Goal: Task Accomplishment & Management: Complete application form

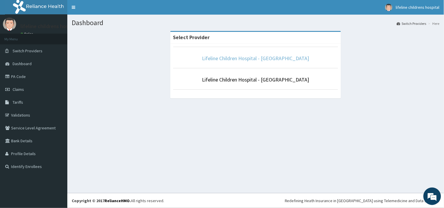
click at [247, 57] on link "Lifeline Children Hospital - [GEOGRAPHIC_DATA]" at bounding box center [255, 58] width 107 height 7
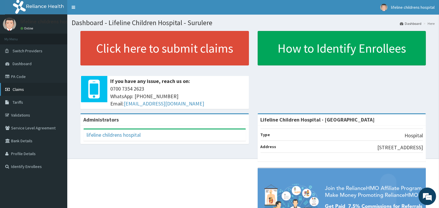
click at [24, 90] on link "Claims" at bounding box center [33, 89] width 67 height 13
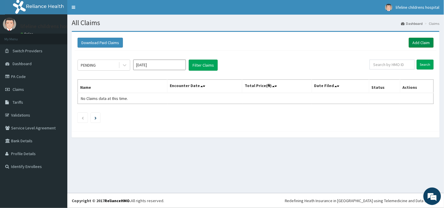
click at [424, 41] on link "Add Claim" at bounding box center [421, 43] width 25 height 10
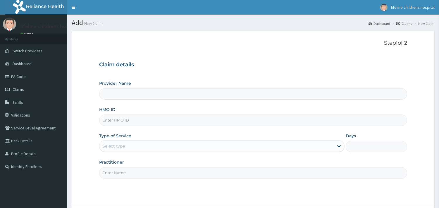
type input "Lifeline Children Hospital - Surulere"
click at [151, 119] on input "HMO ID" at bounding box center [253, 120] width 308 height 11
type input "p"
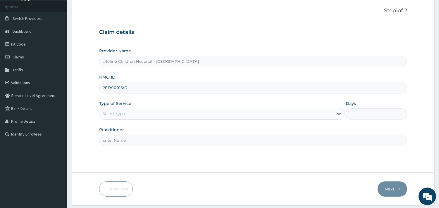
type input "PED/10016/D"
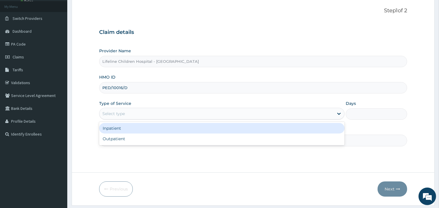
click at [112, 111] on div "Select type" at bounding box center [113, 114] width 23 height 6
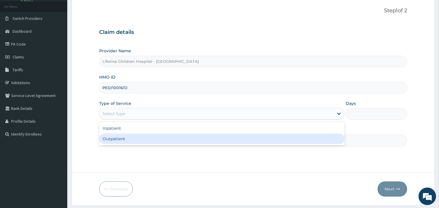
click at [112, 138] on div "Outpatient" at bounding box center [222, 139] width 246 height 11
type input "1"
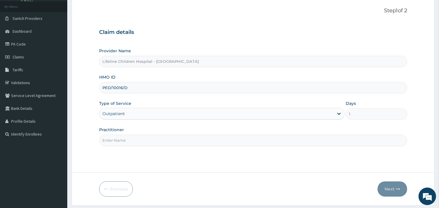
click at [119, 139] on input "Practitioner" at bounding box center [253, 140] width 308 height 11
type input "DR OKOROBIE"
click at [390, 189] on button "Next" at bounding box center [393, 189] width 30 height 15
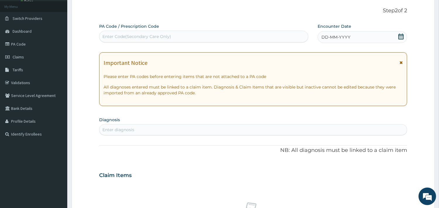
click at [337, 33] on div "DD-MM-YYYY" at bounding box center [363, 37] width 90 height 12
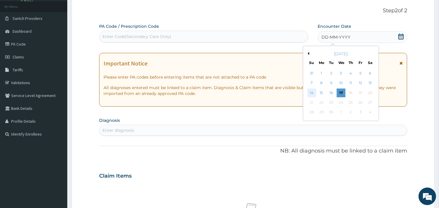
click at [310, 90] on div "14" at bounding box center [311, 93] width 9 height 9
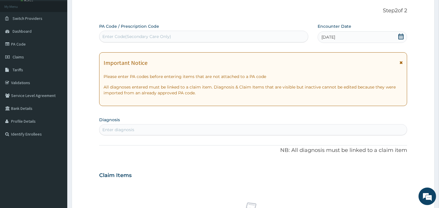
click at [137, 126] on div "Enter diagnosis" at bounding box center [254, 129] width 308 height 9
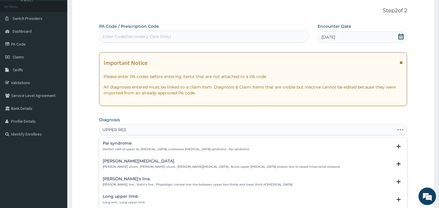
type input "UPPER RESP"
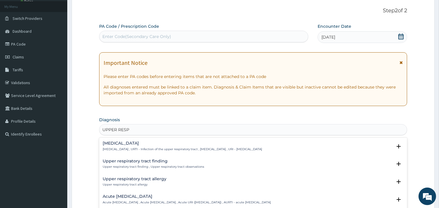
click at [139, 142] on h4 "[MEDICAL_DATA]" at bounding box center [183, 143] width 160 height 4
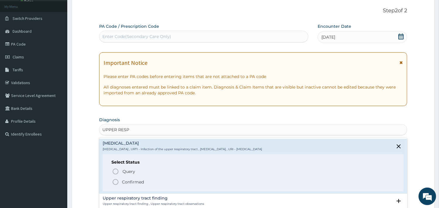
click at [132, 181] on p "Confirmed" at bounding box center [133, 182] width 22 height 6
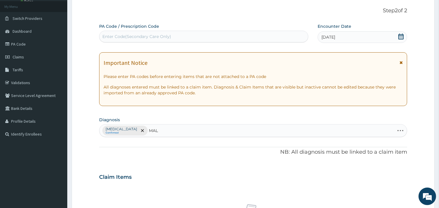
type input "MALA"
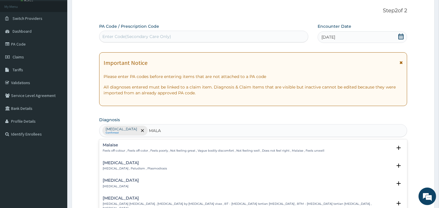
click at [120, 163] on h4 "[MEDICAL_DATA]" at bounding box center [135, 163] width 64 height 4
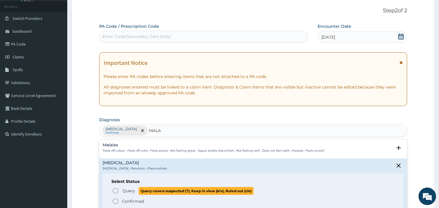
click at [128, 191] on span "Query" at bounding box center [129, 191] width 13 height 6
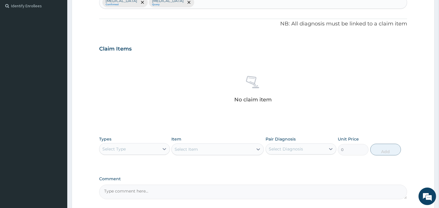
scroll to position [162, 0]
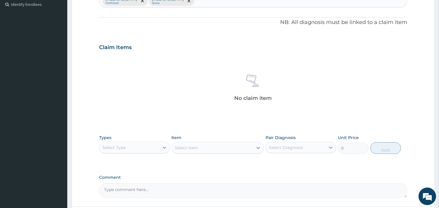
click at [142, 150] on div "Select Type" at bounding box center [130, 147] width 60 height 9
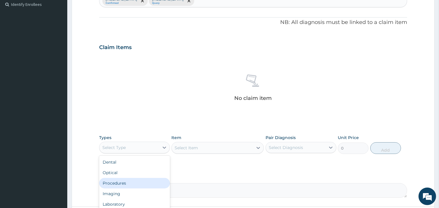
click at [124, 185] on div "Procedures" at bounding box center [134, 183] width 71 height 11
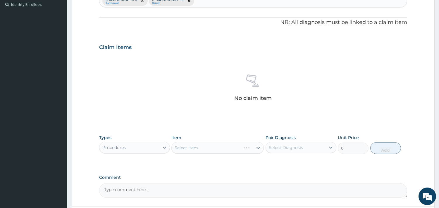
click at [216, 150] on div "Select Item" at bounding box center [218, 148] width 92 height 12
click at [205, 148] on div "Select Item" at bounding box center [218, 148] width 92 height 12
click at [220, 145] on div "Select Item" at bounding box center [218, 148] width 92 height 12
click at [236, 148] on div "Select Item" at bounding box center [218, 148] width 92 height 12
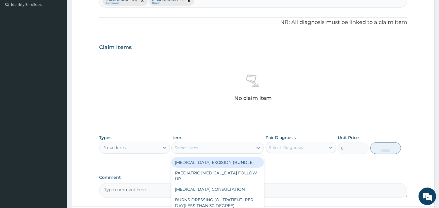
click at [240, 148] on div "Select Item" at bounding box center [212, 147] width 81 height 9
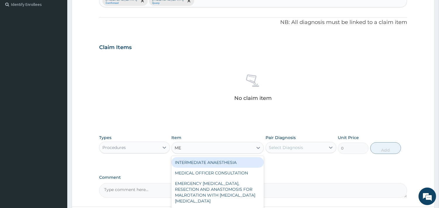
type input "MED"
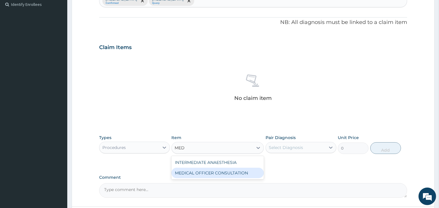
click at [240, 172] on div "MEDICAL OFFICER CONSULTATION" at bounding box center [218, 173] width 92 height 11
type input "10500"
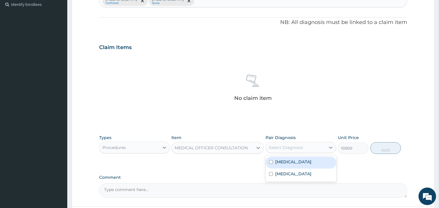
drag, startPoint x: 310, startPoint y: 149, endPoint x: 306, endPoint y: 151, distance: 4.5
click at [310, 149] on div "Select Diagnosis" at bounding box center [296, 147] width 60 height 9
drag, startPoint x: 297, startPoint y: 160, endPoint x: 289, endPoint y: 172, distance: 14.4
click at [297, 160] on label "Upper respiratory infection" at bounding box center [293, 162] width 36 height 6
checkbox input "true"
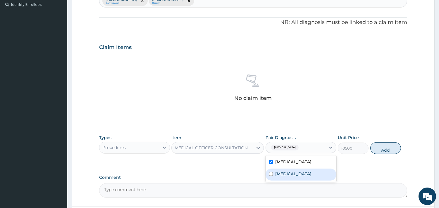
click at [287, 174] on label "Malaria" at bounding box center [293, 174] width 36 height 6
checkbox input "true"
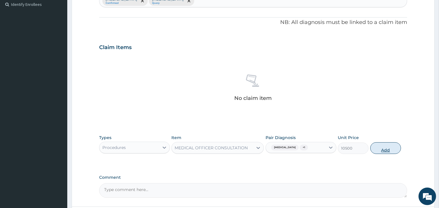
click at [381, 150] on button "Add" at bounding box center [386, 149] width 31 height 12
type input "0"
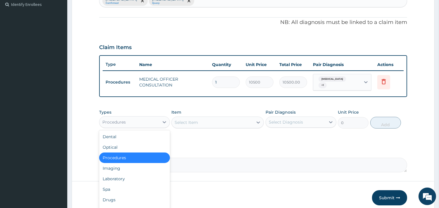
click at [145, 122] on div "Procedures" at bounding box center [130, 122] width 60 height 9
click at [125, 176] on div "Laboratory" at bounding box center [134, 179] width 71 height 11
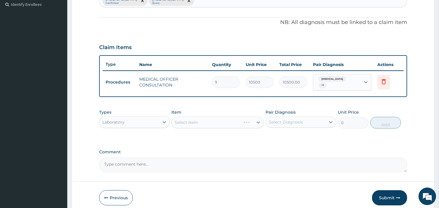
click at [207, 124] on div "Select Item" at bounding box center [218, 123] width 92 height 12
click at [201, 120] on div "Select Item" at bounding box center [218, 123] width 92 height 12
click at [194, 120] on div "Select Item" at bounding box center [218, 123] width 92 height 12
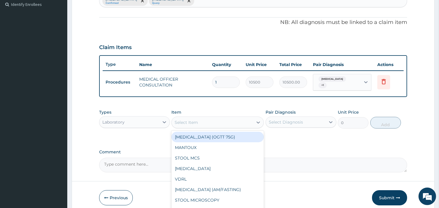
click at [196, 120] on div "Select Item" at bounding box center [186, 123] width 23 height 6
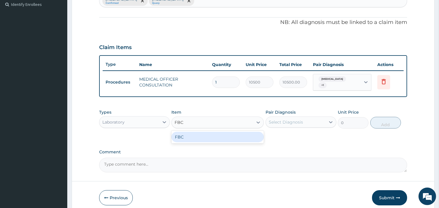
type input "FBC"
click at [194, 144] on div "PA Code / Prescription Code Enter Code(Secondary Care Only) Encounter Date 14-0…" at bounding box center [253, 32] width 308 height 279
click at [198, 124] on div "Select Item" at bounding box center [186, 123] width 23 height 6
type input "FBC"
click at [197, 133] on div "FBC" at bounding box center [218, 137] width 92 height 11
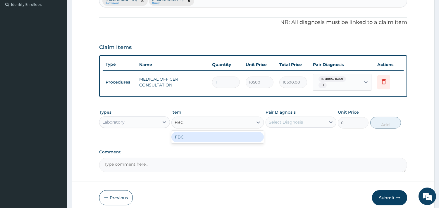
type input "4500"
click at [304, 119] on div "Select Diagnosis" at bounding box center [296, 122] width 60 height 9
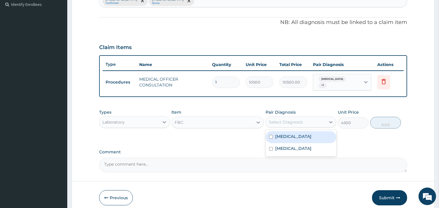
click at [296, 136] on label "Upper respiratory infection" at bounding box center [293, 137] width 36 height 6
checkbox input "true"
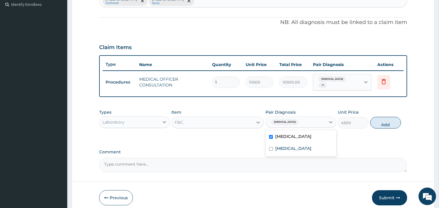
drag, startPoint x: 387, startPoint y: 123, endPoint x: 364, endPoint y: 128, distance: 24.0
click at [385, 124] on button "Add" at bounding box center [386, 123] width 31 height 12
type input "0"
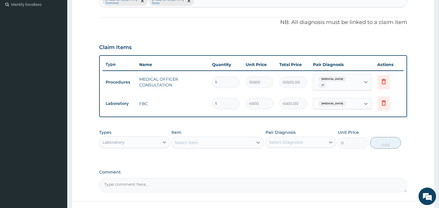
drag, startPoint x: 232, startPoint y: 138, endPoint x: 229, endPoint y: 141, distance: 4.2
click at [231, 139] on div "Select Item" at bounding box center [212, 142] width 81 height 9
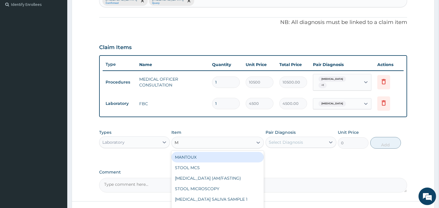
type input "MP"
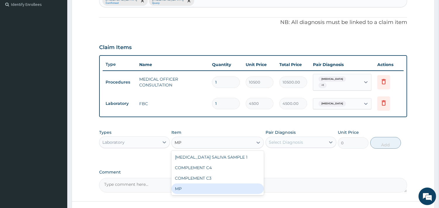
click at [185, 188] on div "MP" at bounding box center [218, 189] width 92 height 11
type input "4000"
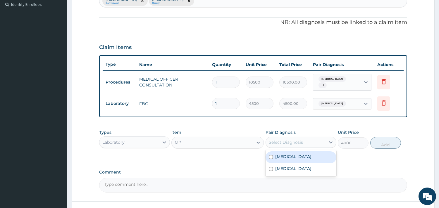
click at [317, 141] on div "Select Diagnosis" at bounding box center [296, 142] width 60 height 9
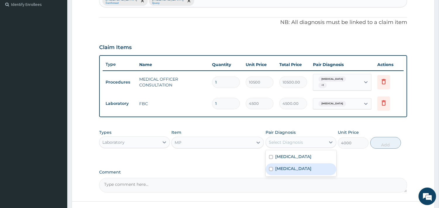
click at [281, 167] on label "Malaria" at bounding box center [293, 169] width 36 height 6
checkbox input "true"
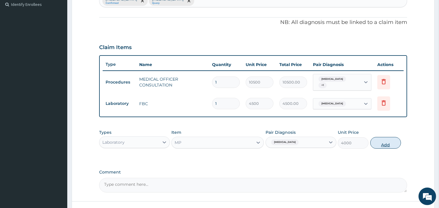
click at [385, 145] on button "Add" at bounding box center [386, 143] width 31 height 12
type input "0"
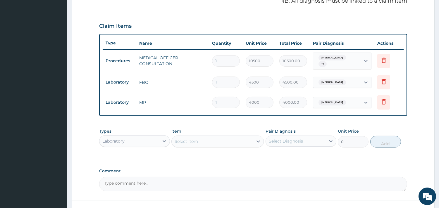
scroll to position [195, 0]
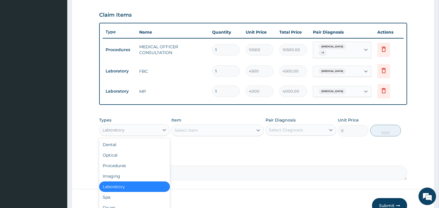
click at [151, 127] on div "Laboratory" at bounding box center [130, 130] width 60 height 9
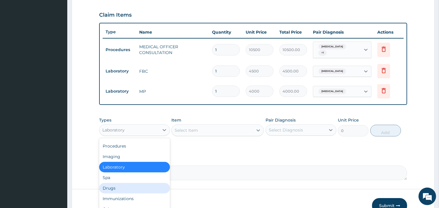
click at [113, 188] on div "Drugs" at bounding box center [134, 188] width 71 height 11
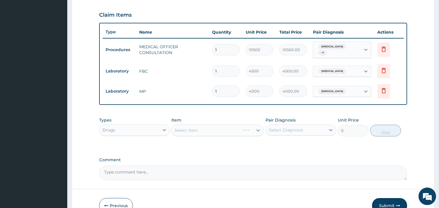
click at [207, 130] on div "Select Item" at bounding box center [218, 131] width 92 height 12
drag, startPoint x: 224, startPoint y: 129, endPoint x: 183, endPoint y: 129, distance: 41.3
click at [224, 129] on div "Select Item" at bounding box center [218, 131] width 92 height 12
click at [213, 130] on div "Select Item" at bounding box center [218, 131] width 92 height 12
click at [191, 129] on div "Select Item" at bounding box center [218, 131] width 92 height 12
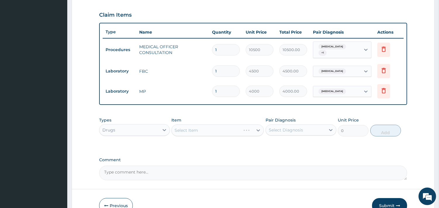
click at [234, 129] on div "Select Item" at bounding box center [218, 131] width 92 height 12
click at [223, 130] on div "Select Item" at bounding box center [218, 131] width 92 height 12
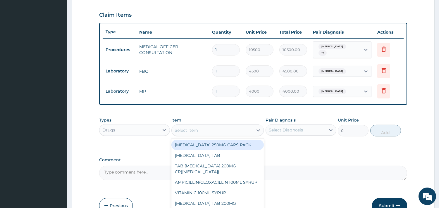
click at [232, 127] on div "Select Item" at bounding box center [212, 130] width 81 height 9
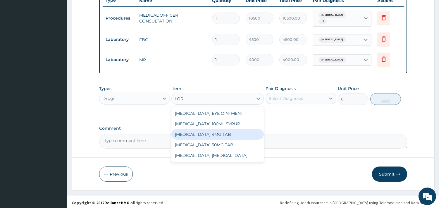
scroll to position [228, 0]
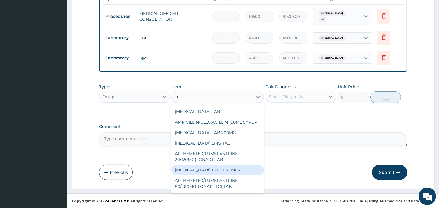
type input "L"
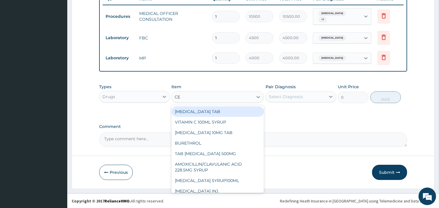
type input "CET"
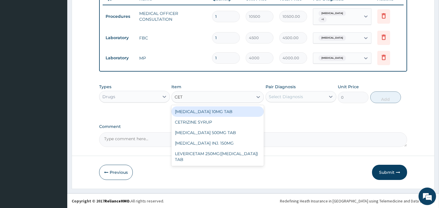
click at [218, 109] on div "CETIRIZINE 10MG TAB" at bounding box center [218, 112] width 92 height 11
type input "80"
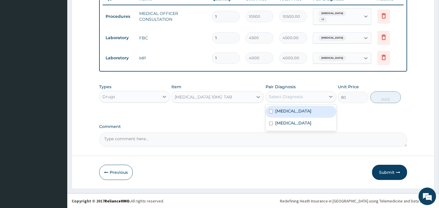
click at [310, 97] on div "Select Diagnosis" at bounding box center [296, 96] width 60 height 9
click at [305, 109] on label "Upper respiratory infection" at bounding box center [293, 111] width 36 height 6
checkbox input "true"
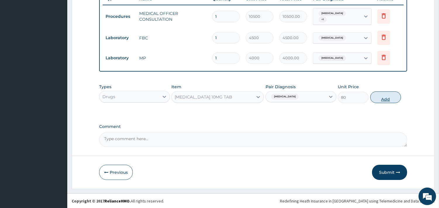
click at [384, 97] on button "Add" at bounding box center [386, 98] width 31 height 12
type input "0"
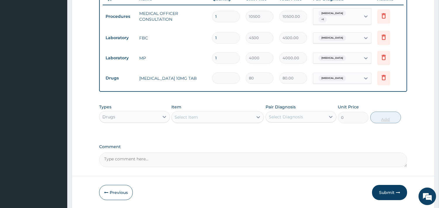
type input "0.00"
type input "5"
type input "400.00"
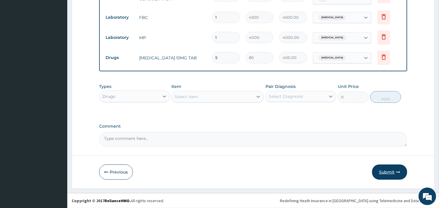
type input "5"
click at [390, 176] on button "Submit" at bounding box center [389, 172] width 35 height 15
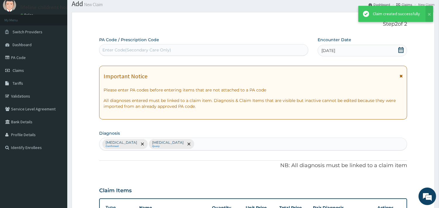
scroll to position [249, 0]
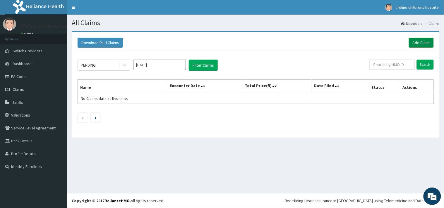
click at [419, 43] on link "Add Claim" at bounding box center [421, 43] width 25 height 10
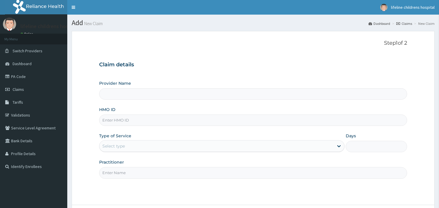
click at [141, 121] on input "HMO ID" at bounding box center [253, 120] width 308 height 11
type input "P"
type input "Lifeline Children Hospital - [GEOGRAPHIC_DATA]"
type input "PED/10016/C"
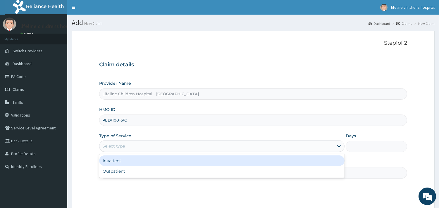
click at [130, 147] on div "Select type" at bounding box center [217, 146] width 234 height 9
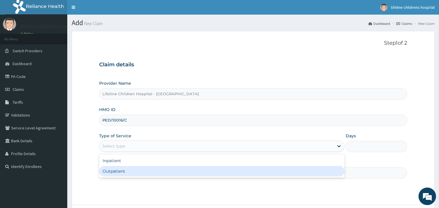
click at [124, 172] on div "Outpatient" at bounding box center [222, 171] width 246 height 11
type input "1"
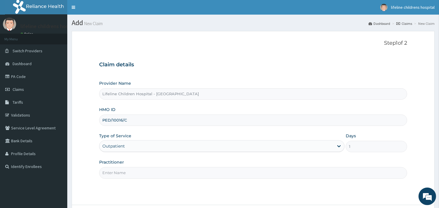
click at [124, 172] on input "Practitioner" at bounding box center [253, 172] width 308 height 11
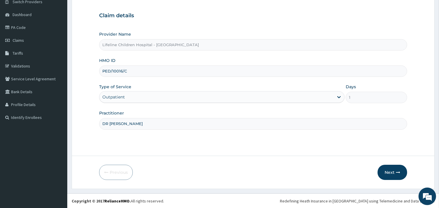
scroll to position [50, 0]
type input "DR [PERSON_NAME]"
click at [388, 175] on button "Next" at bounding box center [393, 172] width 30 height 15
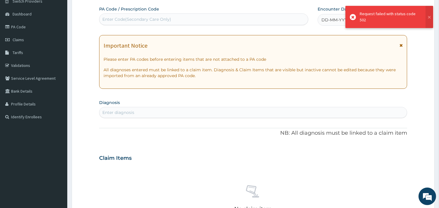
click at [347, 22] on div "Request failed with status code 502" at bounding box center [390, 17] width 88 height 22
click at [332, 19] on span "DD-MM-YYYY" at bounding box center [336, 20] width 29 height 6
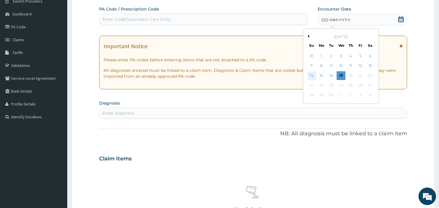
click at [311, 76] on div "14" at bounding box center [311, 75] width 9 height 9
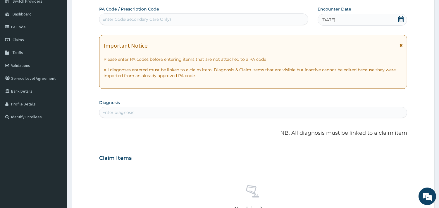
click at [125, 111] on div "Enter diagnosis" at bounding box center [118, 113] width 32 height 6
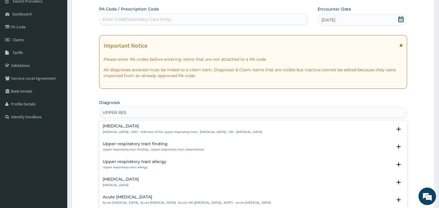
type input "UPPER RESP"
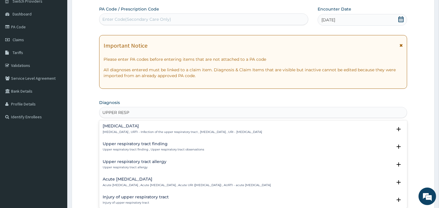
click at [138, 124] on div "Upper respiratory infection Upper respiratory infection , URTI - Infection of t…" at bounding box center [253, 131] width 308 height 18
click at [141, 131] on p "[MEDICAL_DATA] , URTI - Infection of the upper respiratory tract , [MEDICAL_DAT…" at bounding box center [183, 132] width 160 height 4
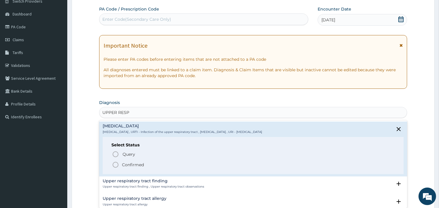
click at [129, 165] on p "Confirmed" at bounding box center [133, 165] width 22 height 6
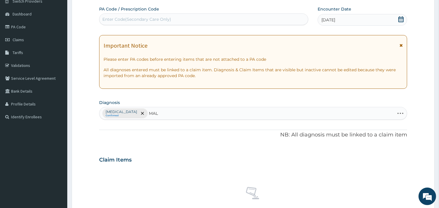
type input "MALA"
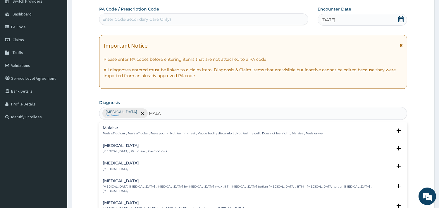
click at [112, 149] on div "Malaria Malaria , Paludism , Plasmodiosis" at bounding box center [135, 149] width 64 height 10
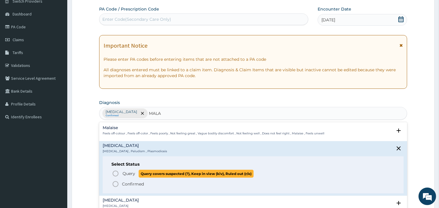
click at [126, 174] on span "Query" at bounding box center [129, 174] width 13 height 6
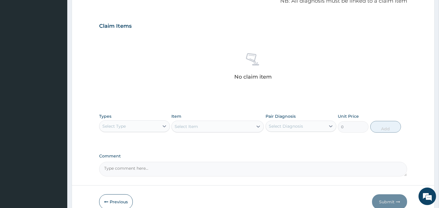
scroll to position [214, 0]
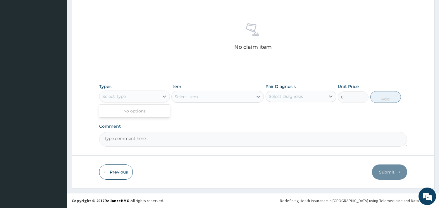
click at [150, 95] on div "Select Type" at bounding box center [130, 96] width 60 height 9
click at [156, 95] on div "Select Type" at bounding box center [130, 96] width 60 height 9
click at [149, 95] on div "Select Type" at bounding box center [130, 96] width 60 height 9
click at [136, 97] on div "Select Type" at bounding box center [130, 96] width 60 height 9
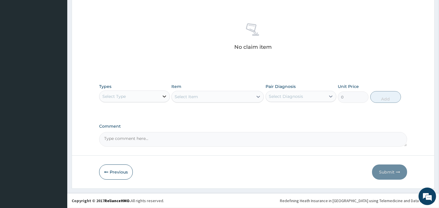
click at [159, 92] on div at bounding box center [164, 96] width 11 height 11
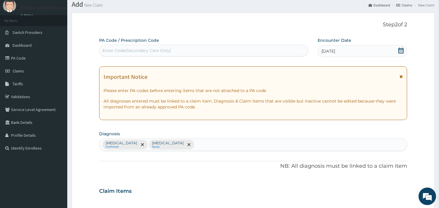
scroll to position [0, 0]
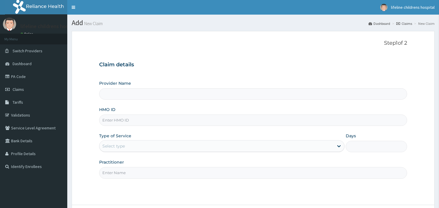
type input "Lifeline Children Hospital - Surulere"
click at [116, 120] on input "HMO ID" at bounding box center [253, 120] width 308 height 11
type input "PED/10016/C"
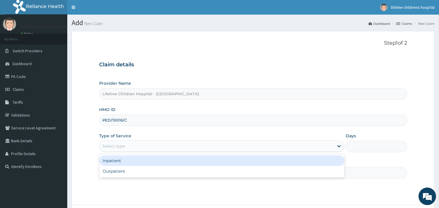
click at [124, 145] on div "Select type" at bounding box center [113, 146] width 23 height 6
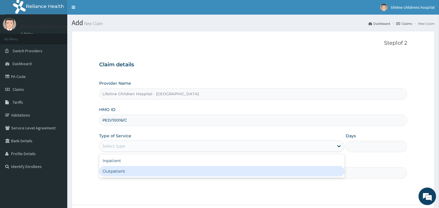
click at [116, 173] on div "Outpatient" at bounding box center [222, 171] width 246 height 11
type input "1"
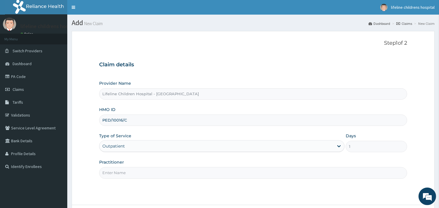
click at [116, 173] on input "Practitioner" at bounding box center [253, 172] width 308 height 11
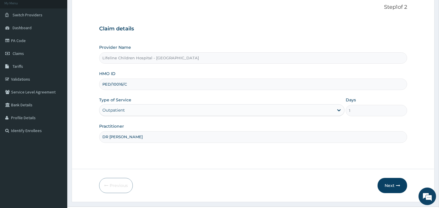
scroll to position [50, 0]
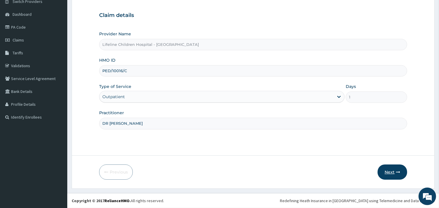
type input "DR OKOROBIE"
click at [393, 174] on button "Next" at bounding box center [393, 172] width 30 height 15
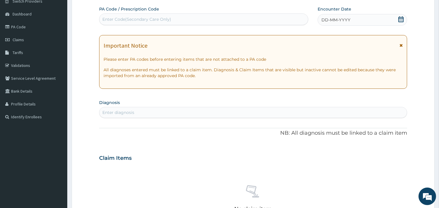
click at [336, 21] on span "DD-MM-YYYY" at bounding box center [336, 20] width 29 height 6
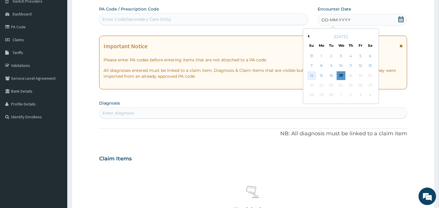
click at [312, 72] on div "14" at bounding box center [311, 75] width 9 height 9
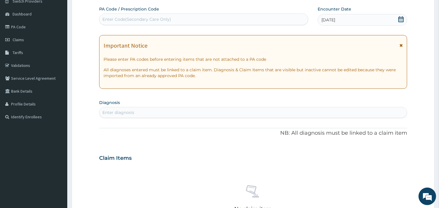
click at [140, 110] on div "Enter diagnosis" at bounding box center [254, 112] width 308 height 9
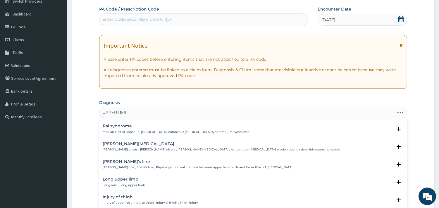
type input "UPPER RESP"
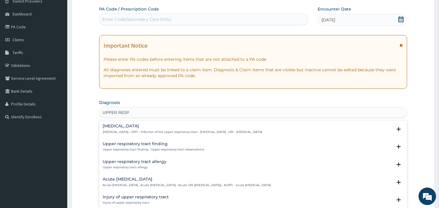
click at [134, 128] on h4 "Upper respiratory infection" at bounding box center [183, 126] width 160 height 4
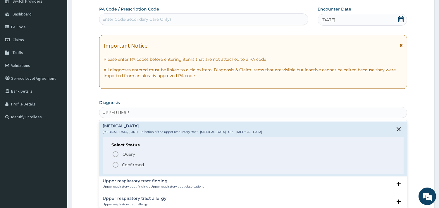
click at [129, 164] on p "Confirmed" at bounding box center [133, 165] width 22 height 6
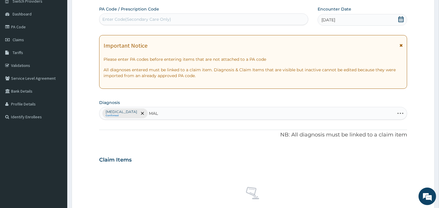
type input "MALA"
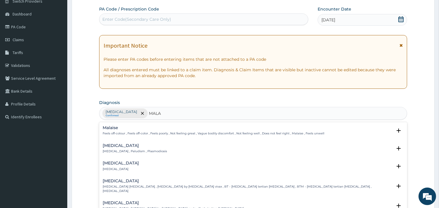
click at [110, 144] on h4 "Malaria" at bounding box center [135, 146] width 64 height 4
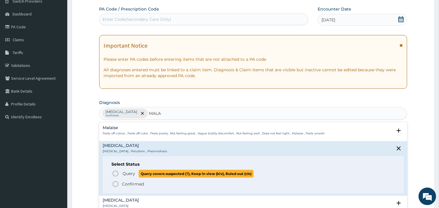
click at [131, 174] on span "Query" at bounding box center [129, 174] width 13 height 6
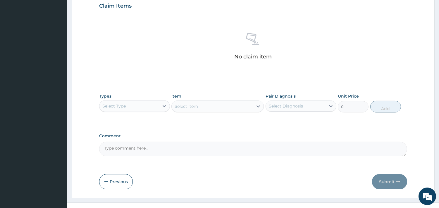
scroll to position [214, 0]
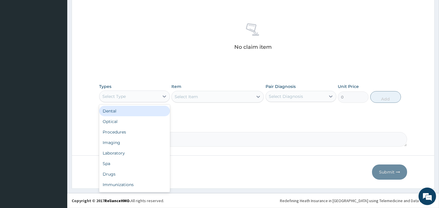
click at [147, 95] on div "Select Type" at bounding box center [130, 96] width 60 height 9
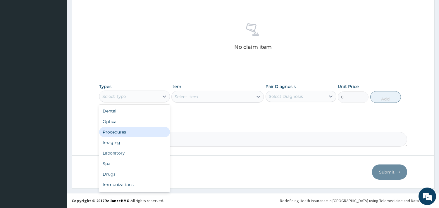
click at [131, 133] on div "Procedures" at bounding box center [134, 132] width 71 height 11
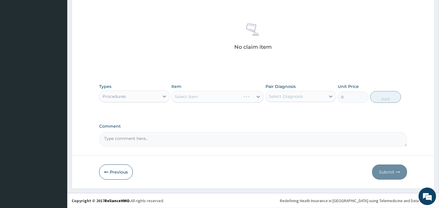
click at [212, 94] on div "Select Item" at bounding box center [218, 97] width 92 height 12
click at [218, 96] on div "Select Item" at bounding box center [218, 97] width 92 height 12
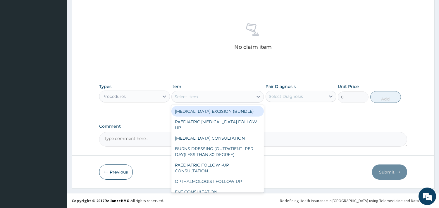
click at [220, 97] on div "Select Item" at bounding box center [212, 96] width 81 height 9
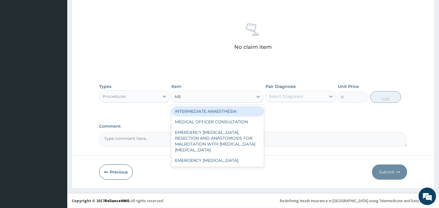
type input "MED"
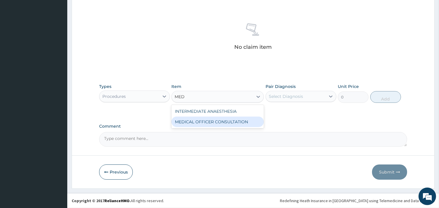
click at [220, 121] on div "MEDICAL OFFICER CONSULTATION" at bounding box center [218, 122] width 92 height 11
type input "10500"
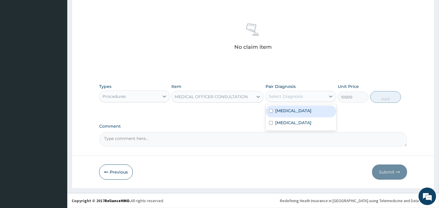
click at [289, 96] on div "Select Diagnosis" at bounding box center [286, 97] width 34 height 6
click at [292, 112] on label "[MEDICAL_DATA]" at bounding box center [293, 111] width 36 height 6
checkbox input "true"
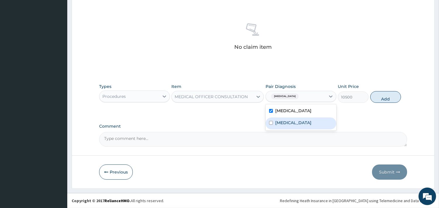
click at [291, 120] on div "Malaria" at bounding box center [301, 124] width 71 height 12
checkbox input "true"
click at [388, 98] on button "Add" at bounding box center [386, 97] width 31 height 12
type input "0"
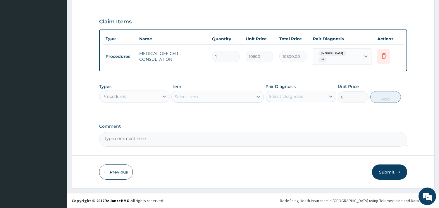
scroll to position [188, 0]
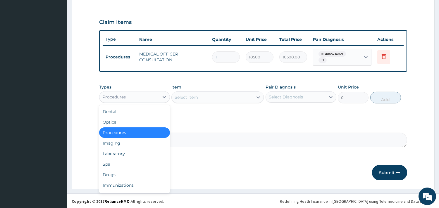
click at [131, 98] on div "Procedures" at bounding box center [130, 96] width 60 height 9
click at [108, 154] on div "Laboratory" at bounding box center [134, 154] width 71 height 11
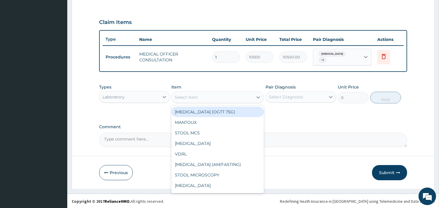
click at [230, 97] on div "Select Item" at bounding box center [212, 97] width 81 height 9
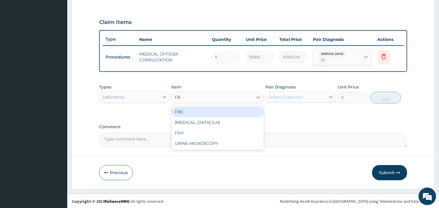
type input "FBC"
click at [220, 109] on div "FBC" at bounding box center [218, 112] width 92 height 11
type input "4500"
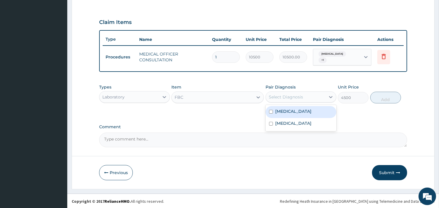
click at [301, 97] on div "Select Diagnosis" at bounding box center [286, 97] width 34 height 6
click at [283, 107] on div "[MEDICAL_DATA]" at bounding box center [301, 112] width 71 height 12
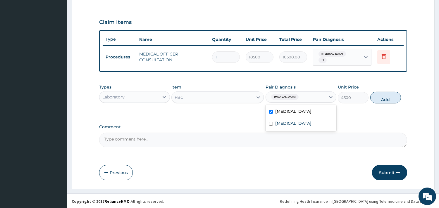
checkbox input "true"
click at [378, 100] on button "Add" at bounding box center [386, 98] width 31 height 12
type input "0"
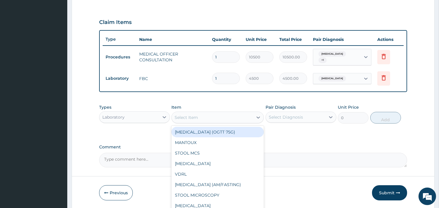
click at [179, 115] on div "Select Item" at bounding box center [186, 118] width 23 height 6
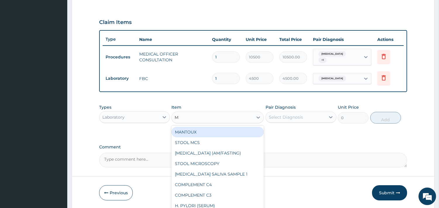
type input "MP"
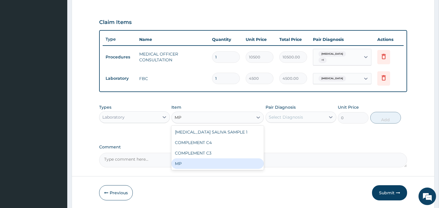
click at [175, 160] on div "MP" at bounding box center [218, 164] width 92 height 11
type input "4000"
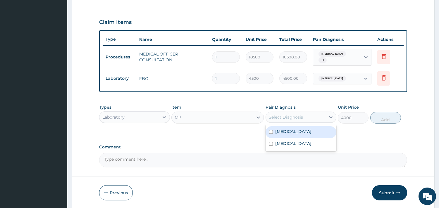
click at [280, 117] on div "Select Diagnosis" at bounding box center [286, 117] width 34 height 6
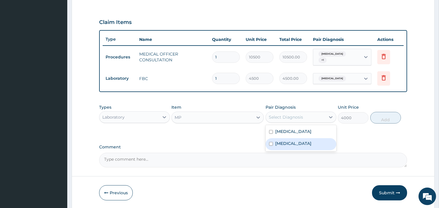
drag, startPoint x: 288, startPoint y: 144, endPoint x: 335, endPoint y: 125, distance: 50.6
click at [289, 143] on label "Malaria" at bounding box center [293, 144] width 36 height 6
checkbox input "true"
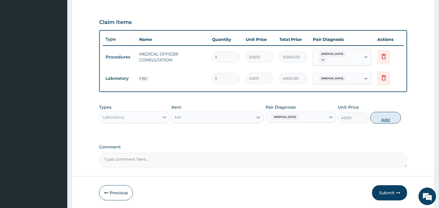
click at [379, 115] on button "Add" at bounding box center [386, 118] width 31 height 12
type input "0"
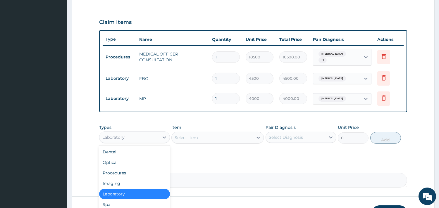
click at [145, 137] on div "Laboratory" at bounding box center [130, 137] width 60 height 9
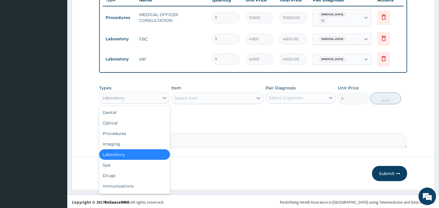
scroll to position [228, 0]
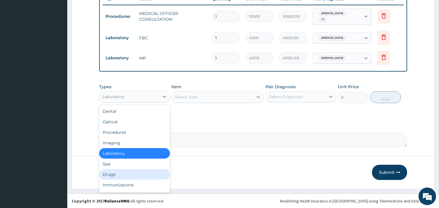
click at [130, 176] on div "Drugs" at bounding box center [134, 174] width 71 height 11
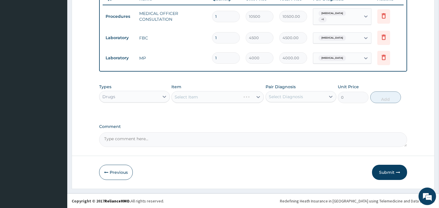
click at [208, 97] on div "Select Item" at bounding box center [218, 97] width 92 height 12
click at [216, 95] on div "Select Item" at bounding box center [218, 97] width 92 height 12
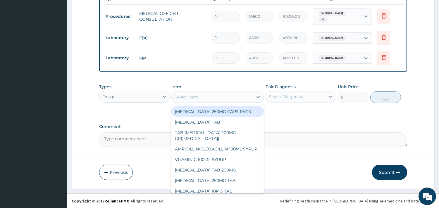
click at [203, 97] on div "Select Item" at bounding box center [212, 96] width 81 height 9
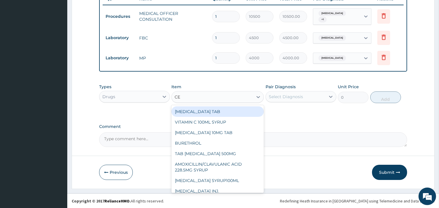
type input "CET"
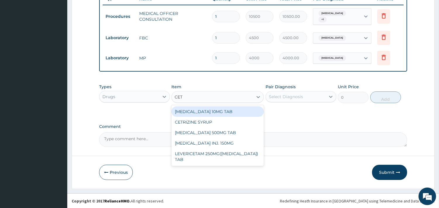
click at [196, 107] on div "[MEDICAL_DATA] 10MG TAB" at bounding box center [218, 112] width 92 height 11
type input "80"
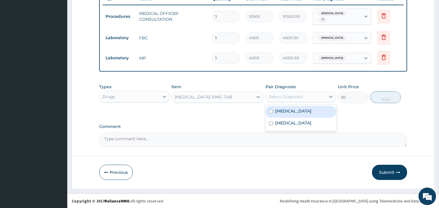
click at [295, 92] on div "Select Diagnosis" at bounding box center [296, 96] width 60 height 9
click at [294, 107] on div "[MEDICAL_DATA]" at bounding box center [301, 112] width 71 height 12
checkbox input "true"
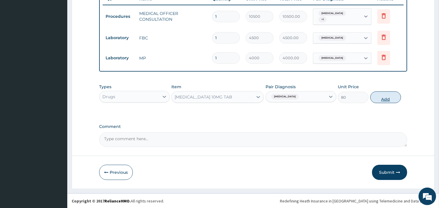
click at [376, 97] on button "Add" at bounding box center [386, 98] width 31 height 12
type input "0"
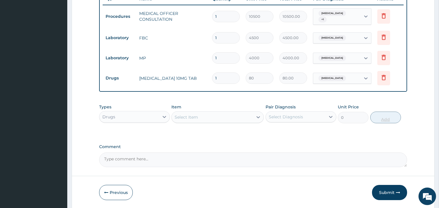
type input "0.00"
type input "6"
type input "480.00"
type input "0.00"
type input "5"
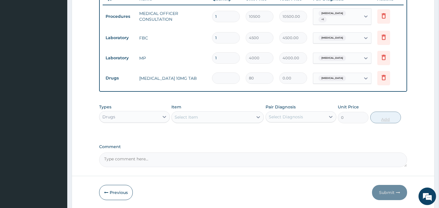
type input "400.00"
type input "5"
click at [388, 189] on button "Submit" at bounding box center [389, 192] width 35 height 15
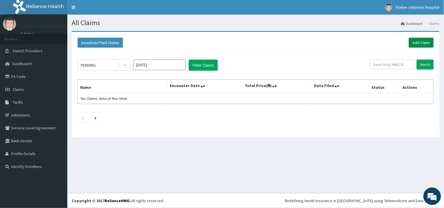
click at [417, 43] on link "Add Claim" at bounding box center [421, 43] width 25 height 10
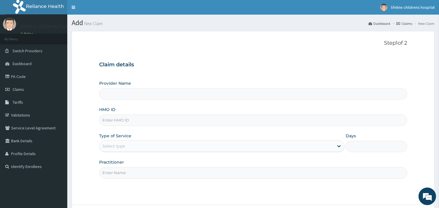
type input "Lifeline Children Hospital - [GEOGRAPHIC_DATA]"
click at [136, 121] on input "HMO ID" at bounding box center [253, 120] width 308 height 11
type input "PRS/10039/D"
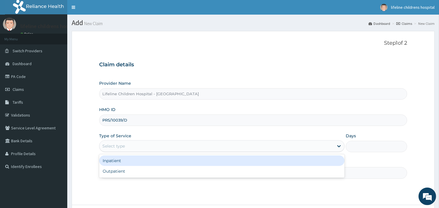
click at [124, 150] on div "Select type" at bounding box center [217, 146] width 234 height 9
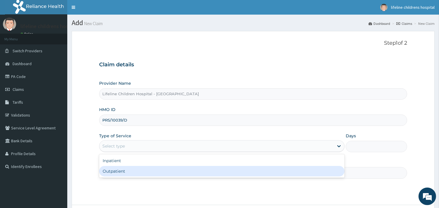
click at [119, 175] on div "Outpatient" at bounding box center [222, 171] width 246 height 11
type input "1"
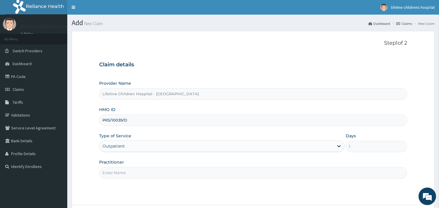
click at [121, 174] on input "Practitioner" at bounding box center [253, 172] width 308 height 11
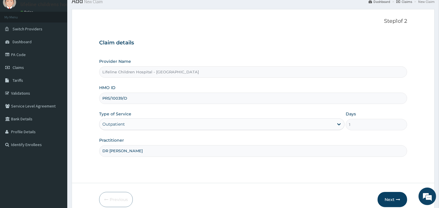
scroll to position [50, 0]
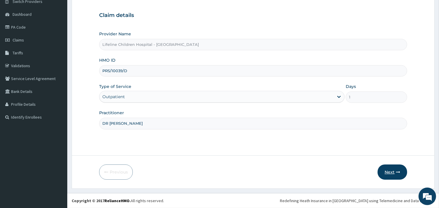
type input "DR [PERSON_NAME]"
click at [387, 173] on button "Next" at bounding box center [393, 172] width 30 height 15
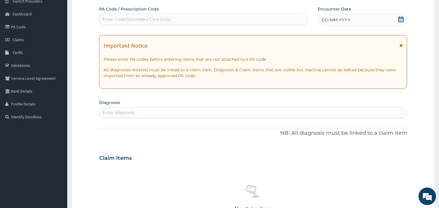
click at [341, 19] on span "DD-MM-YYYY" at bounding box center [336, 20] width 29 height 6
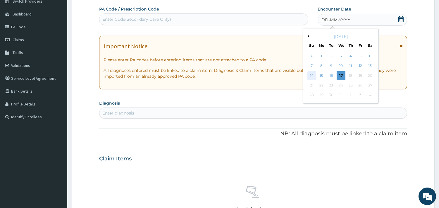
click at [310, 75] on div "14" at bounding box center [311, 75] width 9 height 9
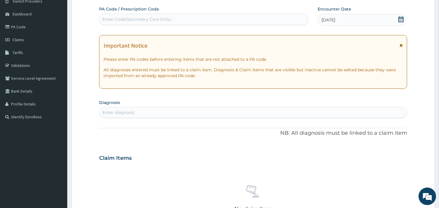
click at [133, 116] on div "Enter diagnosis" at bounding box center [254, 112] width 308 height 9
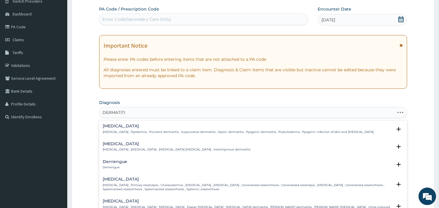
type input "DERMATITIS"
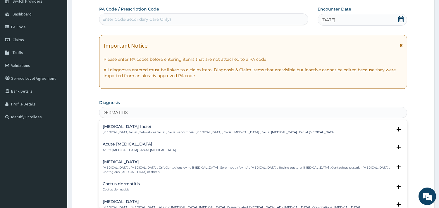
scroll to position [423, 0]
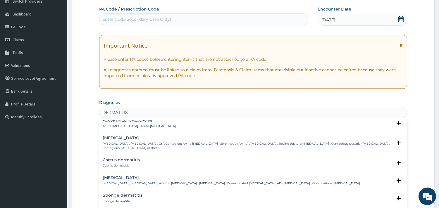
click at [130, 179] on h4 "Atopic dermatitis" at bounding box center [232, 178] width 258 height 4
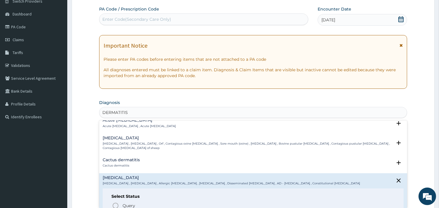
scroll to position [455, 0]
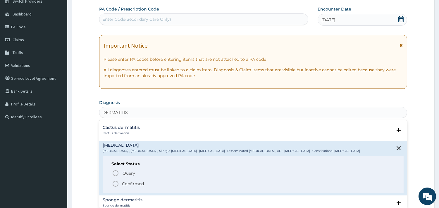
click at [140, 182] on p "Confirmed" at bounding box center [133, 184] width 22 height 6
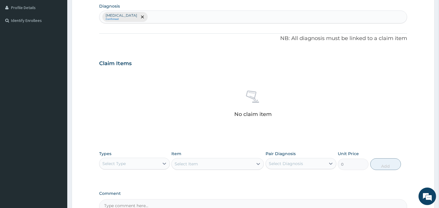
scroll to position [180, 0]
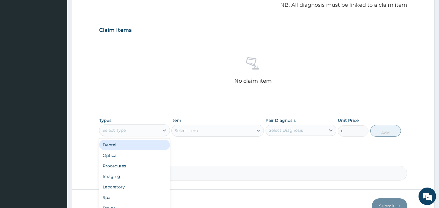
click at [153, 131] on div "Select Type" at bounding box center [130, 130] width 60 height 9
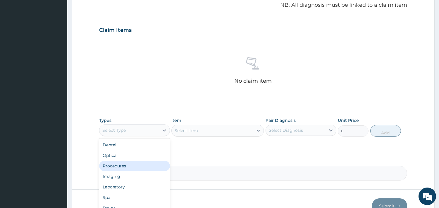
click at [135, 167] on div "Procedures" at bounding box center [134, 166] width 71 height 11
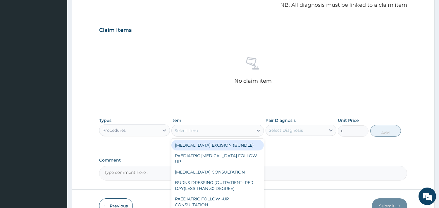
click at [233, 132] on div "Select Item" at bounding box center [212, 130] width 81 height 9
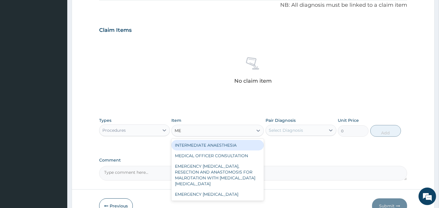
type input "MED"
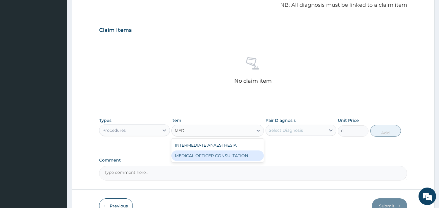
click at [227, 157] on div "MEDICAL OFFICER CONSULTATION" at bounding box center [218, 156] width 92 height 11
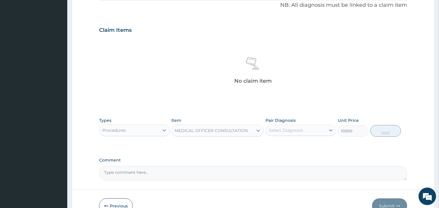
type input "10500"
click at [322, 129] on div "Select Diagnosis" at bounding box center [296, 130] width 60 height 9
click at [308, 145] on label "Atopic dermatitis" at bounding box center [293, 145] width 36 height 6
checkbox input "true"
click at [385, 129] on button "Add" at bounding box center [386, 131] width 31 height 12
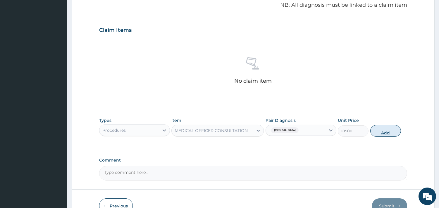
type input "0"
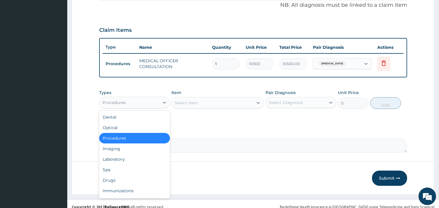
click at [136, 103] on div "Procedures" at bounding box center [130, 102] width 60 height 9
click at [132, 159] on div "Laboratory" at bounding box center [134, 159] width 71 height 11
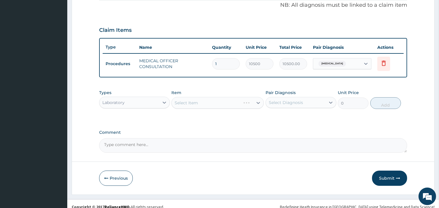
click at [218, 103] on div "Select Item" at bounding box center [218, 103] width 92 height 12
click at [217, 104] on div "Select Item" at bounding box center [218, 103] width 92 height 12
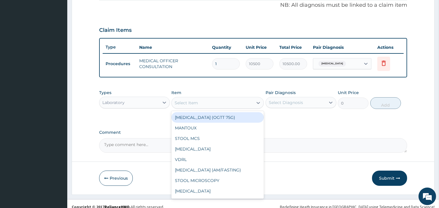
click at [201, 105] on div "Select Item" at bounding box center [212, 102] width 81 height 9
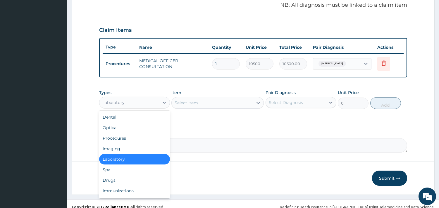
click at [129, 98] on div "Laboratory" at bounding box center [130, 102] width 60 height 9
click at [116, 182] on div "Drugs" at bounding box center [134, 180] width 71 height 11
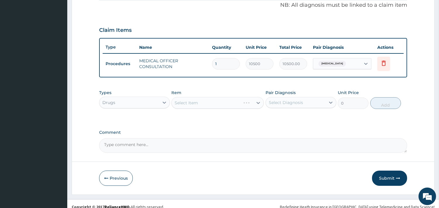
drag, startPoint x: 215, startPoint y: 101, endPoint x: 211, endPoint y: 102, distance: 4.0
click at [214, 102] on div "Select Item" at bounding box center [218, 103] width 92 height 12
click at [195, 100] on div "Select Item" at bounding box center [218, 103] width 92 height 12
click at [214, 101] on div "Select Item" at bounding box center [218, 103] width 92 height 12
click at [200, 99] on div "Select Item" at bounding box center [218, 103] width 92 height 12
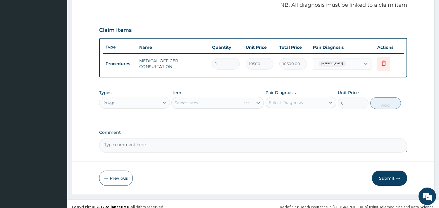
click at [230, 102] on div "Select Item" at bounding box center [218, 103] width 92 height 12
click at [205, 99] on div "Select Item" at bounding box center [218, 103] width 92 height 12
drag, startPoint x: 191, startPoint y: 102, endPoint x: 275, endPoint y: 113, distance: 84.4
click at [249, 109] on div "Types Drugs Item Select Item Pair Diagnosis Select Diagnosis Unit Price 0 Add" at bounding box center [253, 99] width 308 height 25
click at [216, 102] on div "Select Item" at bounding box center [218, 103] width 92 height 12
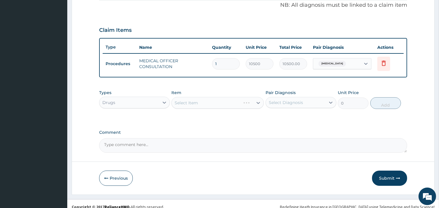
click at [203, 102] on div "Select Item" at bounding box center [218, 103] width 92 height 12
click at [205, 100] on div "Select Item" at bounding box center [218, 103] width 92 height 12
click at [195, 102] on div "Select Item" at bounding box center [218, 103] width 92 height 12
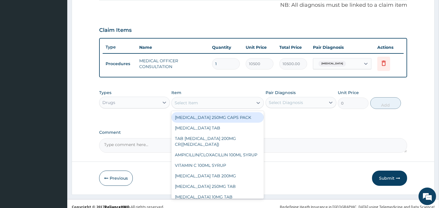
click at [217, 100] on div "Select Item" at bounding box center [212, 102] width 81 height 9
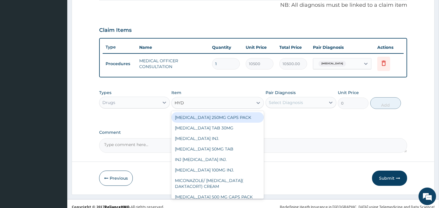
type input "HYDR"
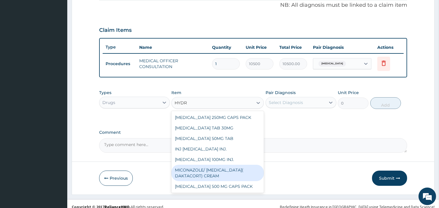
click at [219, 172] on div "MICONAZOLE/ [MEDICAL_DATA]( DAKTACORT) CREAM" at bounding box center [218, 173] width 92 height 16
type input "4000"
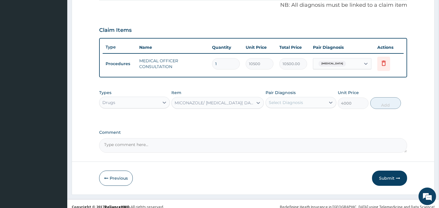
click at [312, 103] on div "Select Diagnosis" at bounding box center [296, 102] width 60 height 9
click at [299, 117] on label "Atopic dermatitis" at bounding box center [293, 117] width 36 height 6
checkbox input "true"
click at [384, 102] on button "Add" at bounding box center [386, 103] width 31 height 12
type input "0"
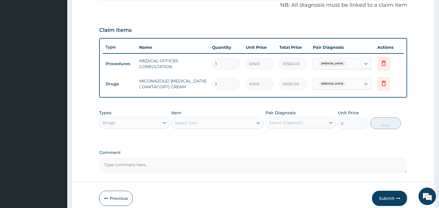
click at [224, 124] on div "Select Item" at bounding box center [212, 123] width 81 height 9
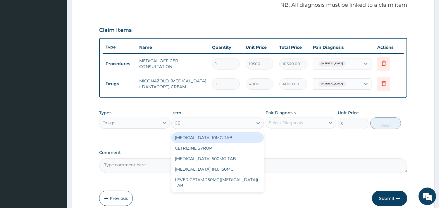
type input "CET"
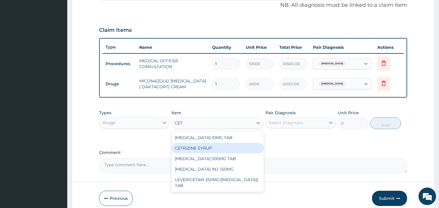
click at [215, 150] on div "CETRIZINE SYRUP" at bounding box center [218, 148] width 92 height 11
type input "2000"
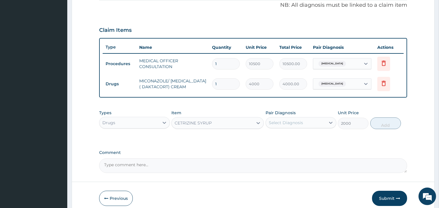
click at [294, 124] on div "Select Diagnosis" at bounding box center [286, 123] width 34 height 6
click at [290, 136] on div "Atopic dermatitis" at bounding box center [301, 138] width 71 height 12
checkbox input "true"
click at [387, 123] on button "Add" at bounding box center [386, 124] width 31 height 12
type input "0"
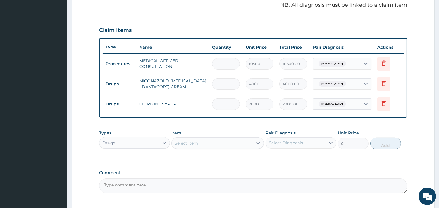
scroll to position [229, 0]
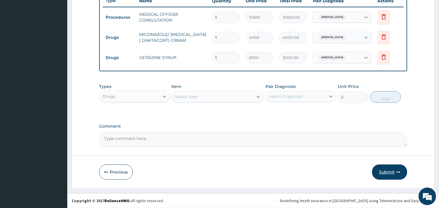
click at [391, 173] on button "Submit" at bounding box center [389, 172] width 35 height 15
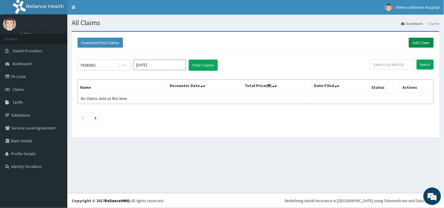
click at [413, 42] on link "Add Claim" at bounding box center [421, 43] width 25 height 10
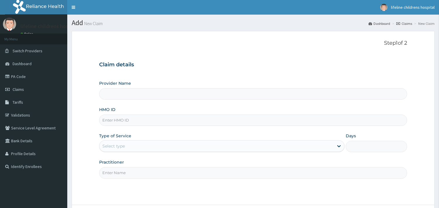
type input "Lifeline Children Hospital - [GEOGRAPHIC_DATA]"
type input "KRM/10022/C"
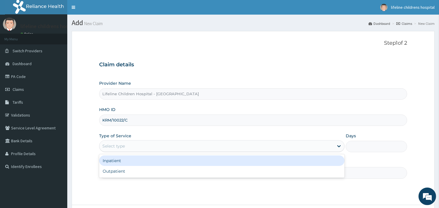
click at [124, 145] on div "Select type" at bounding box center [113, 146] width 23 height 6
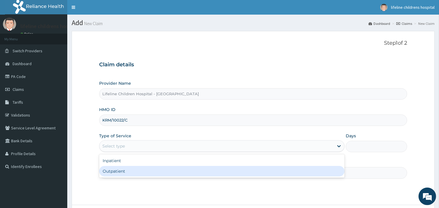
click at [118, 171] on div "Outpatient" at bounding box center [222, 171] width 246 height 11
type input "1"
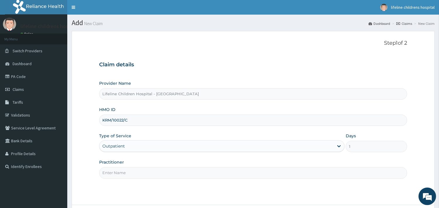
click at [118, 172] on input "Practitioner" at bounding box center [253, 172] width 308 height 11
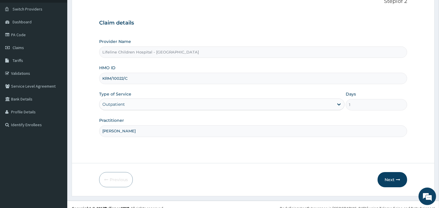
scroll to position [50, 0]
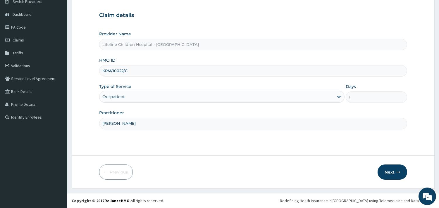
type input "[PERSON_NAME]"
click at [387, 169] on button "Next" at bounding box center [393, 172] width 30 height 15
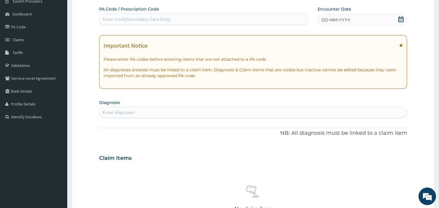
click at [341, 20] on span "DD-MM-YYYY" at bounding box center [336, 20] width 29 height 6
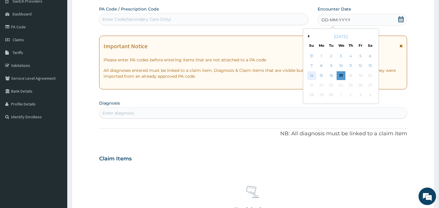
click at [309, 75] on div "14" at bounding box center [311, 75] width 9 height 9
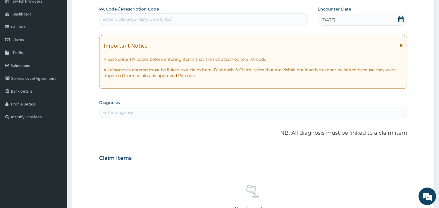
click at [156, 112] on div "Enter diagnosis" at bounding box center [254, 112] width 308 height 9
type input "GASTROENTER"
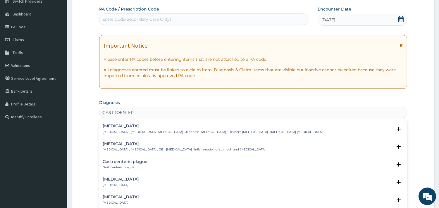
click at [139, 179] on h4 "Acute gastroenteritis" at bounding box center [121, 179] width 36 height 4
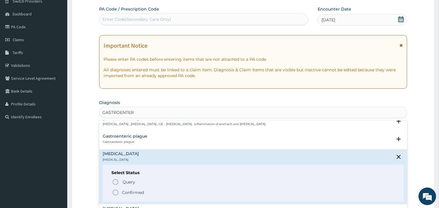
scroll to position [32, 0]
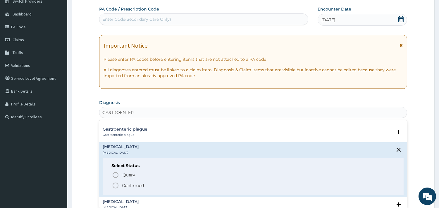
click at [128, 186] on p "Confirmed" at bounding box center [133, 186] width 22 height 6
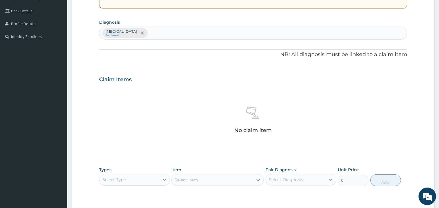
scroll to position [180, 0]
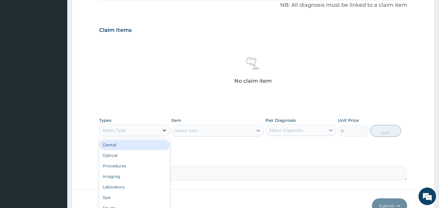
click at [160, 130] on div at bounding box center [164, 130] width 11 height 11
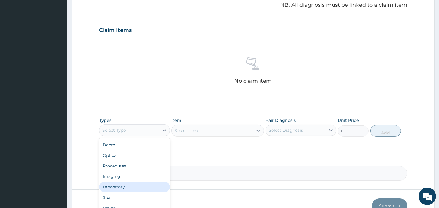
click at [136, 187] on div "Laboratory" at bounding box center [134, 187] width 71 height 11
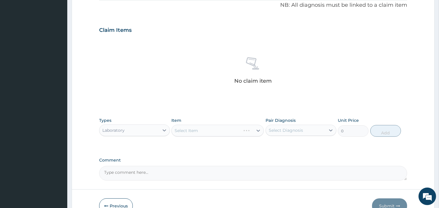
click at [204, 130] on div "Select Item" at bounding box center [218, 131] width 92 height 12
click at [194, 130] on div "Select Item" at bounding box center [218, 131] width 92 height 12
click at [205, 129] on div "Select Item" at bounding box center [218, 131] width 92 height 12
click at [203, 129] on div "Select Item" at bounding box center [218, 131] width 92 height 12
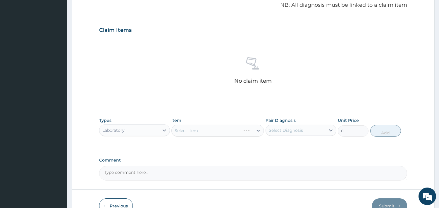
click at [205, 128] on div "Select Item" at bounding box center [218, 131] width 92 height 12
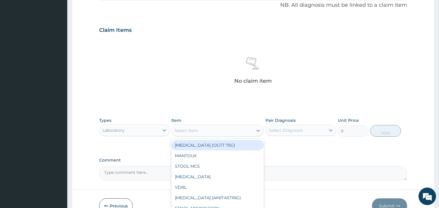
click at [196, 129] on div "Select Item" at bounding box center [186, 131] width 23 height 6
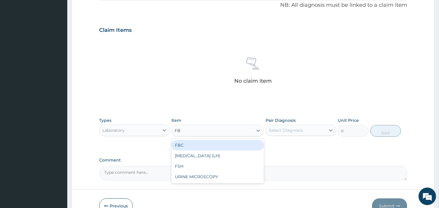
type input "FBC"
click at [192, 144] on div "FBC" at bounding box center [218, 145] width 92 height 11
type input "4500"
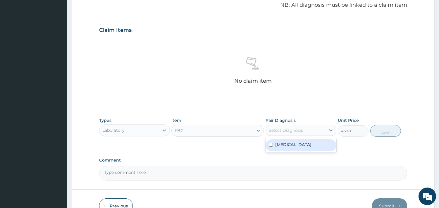
click at [277, 126] on div "Select Diagnosis" at bounding box center [296, 130] width 60 height 9
click at [280, 144] on label "Acute gastroenteritis" at bounding box center [293, 145] width 36 height 6
checkbox input "true"
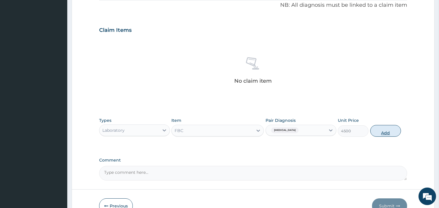
click at [381, 133] on button "Add" at bounding box center [386, 131] width 31 height 12
type input "0"
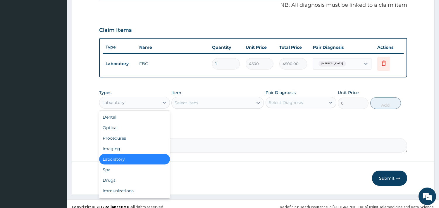
click at [124, 102] on div "Laboratory" at bounding box center [130, 102] width 60 height 9
click at [118, 178] on div "Drugs" at bounding box center [134, 180] width 71 height 11
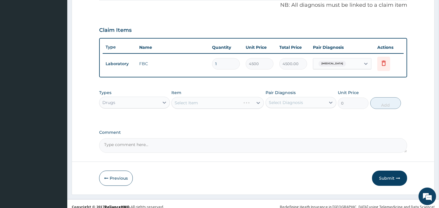
click at [207, 102] on div "Select Item" at bounding box center [218, 103] width 92 height 12
click at [219, 99] on div "Select Item" at bounding box center [218, 103] width 92 height 12
click at [223, 104] on div "Select Item" at bounding box center [218, 103] width 92 height 12
click at [224, 101] on div "Select Item" at bounding box center [218, 103] width 92 height 12
click at [237, 100] on div "Select Item" at bounding box center [218, 103] width 92 height 12
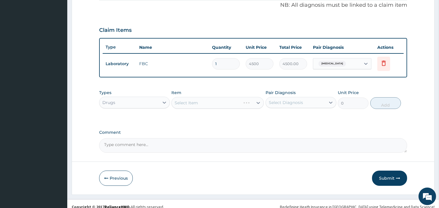
click at [214, 101] on div "Select Item" at bounding box center [218, 103] width 92 height 12
click at [224, 103] on div "Select Item" at bounding box center [212, 102] width 81 height 9
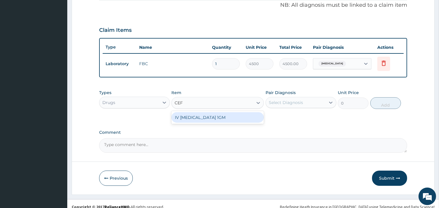
type input "CEFT"
click at [228, 121] on div "IV [MEDICAL_DATA] 1GM" at bounding box center [218, 117] width 92 height 11
type input "6000"
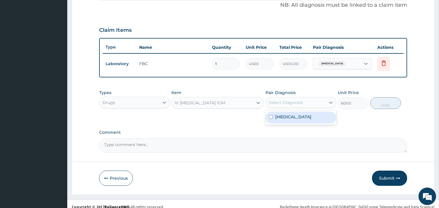
click at [310, 102] on div "Select Diagnosis" at bounding box center [296, 102] width 60 height 9
click at [308, 115] on label "Acute gastroenteritis" at bounding box center [293, 117] width 36 height 6
checkbox input "true"
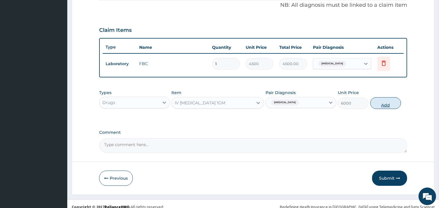
click at [390, 100] on button "Add" at bounding box center [386, 103] width 31 height 12
type input "0"
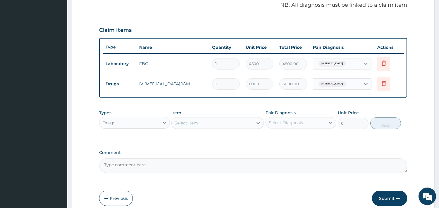
type input "0.00"
type input "3"
type input "18000.00"
type input "3"
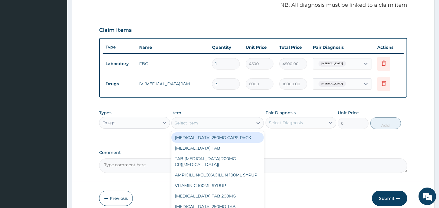
click at [235, 121] on div "Select Item" at bounding box center [212, 123] width 81 height 9
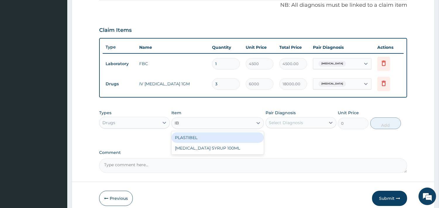
type input "IBU"
drag, startPoint x: 223, startPoint y: 137, endPoint x: 230, endPoint y: 136, distance: 7.2
click at [223, 137] on div "[MEDICAL_DATA] SYRUP 100ML" at bounding box center [218, 138] width 92 height 11
type input "1700"
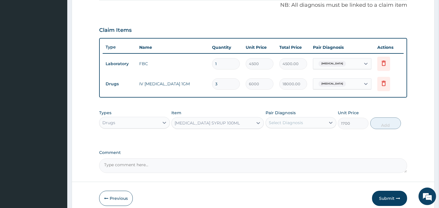
click at [320, 123] on div "Select Diagnosis" at bounding box center [296, 122] width 60 height 9
drag, startPoint x: 311, startPoint y: 136, endPoint x: 324, endPoint y: 133, distance: 13.1
click at [312, 136] on label "Acute gastroenteritis" at bounding box center [293, 137] width 36 height 6
checkbox input "true"
click at [390, 118] on button "Add" at bounding box center [386, 124] width 31 height 12
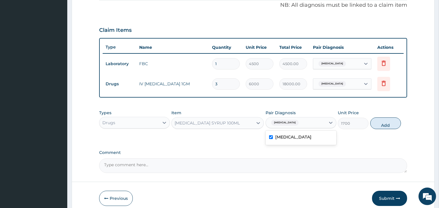
type input "0"
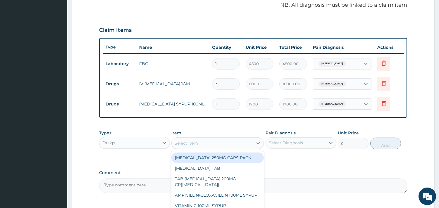
click at [246, 144] on div "Select Item" at bounding box center [212, 143] width 81 height 9
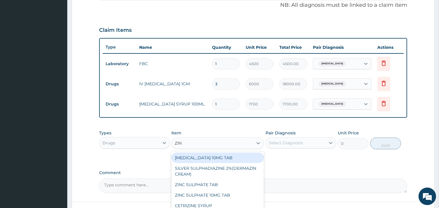
type input "ZINC"
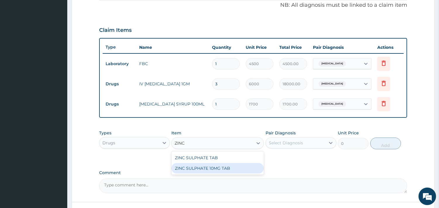
drag, startPoint x: 226, startPoint y: 171, endPoint x: 294, endPoint y: 147, distance: 71.8
click at [226, 171] on div "ZINC SULPHATE 10MG TAB" at bounding box center [218, 168] width 92 height 11
type input "100"
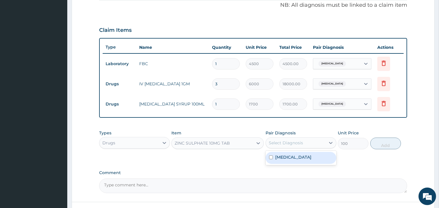
click at [308, 140] on div "Select Diagnosis" at bounding box center [296, 142] width 60 height 9
click at [309, 153] on div "Acute gastroenteritis" at bounding box center [301, 158] width 71 height 12
checkbox input "true"
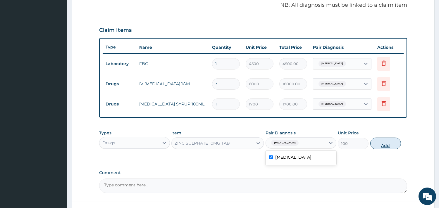
click at [384, 145] on button "Add" at bounding box center [386, 144] width 31 height 12
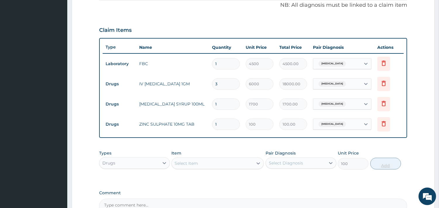
type input "0"
type input "10"
type input "1000.00"
type input "10"
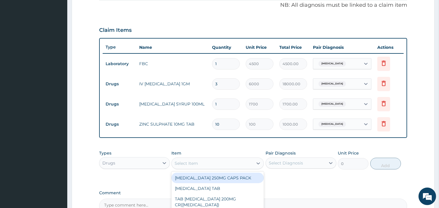
click at [226, 160] on div "Select Item" at bounding box center [212, 163] width 81 height 9
type input "ORS"
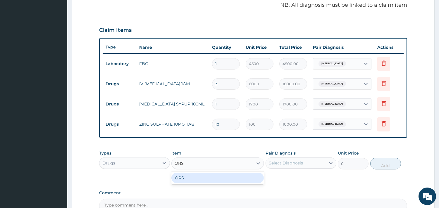
click at [214, 175] on div "ORS" at bounding box center [218, 178] width 92 height 11
type input "450"
click at [299, 162] on div "Select Diagnosis" at bounding box center [286, 163] width 34 height 6
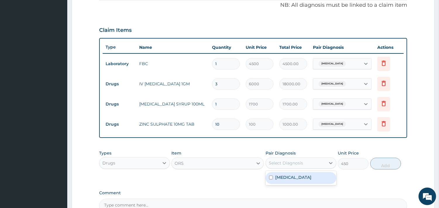
click at [300, 175] on label "Acute gastroenteritis" at bounding box center [293, 178] width 36 height 6
checkbox input "true"
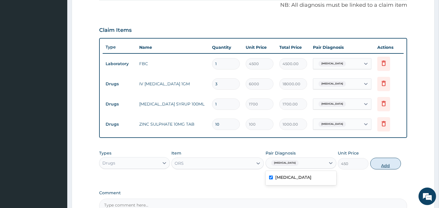
click at [377, 165] on button "Add" at bounding box center [386, 164] width 31 height 12
type input "0"
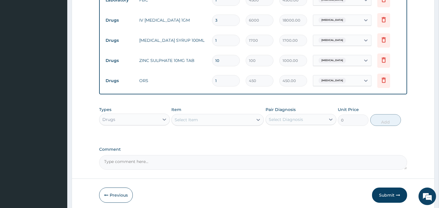
scroll to position [267, 0]
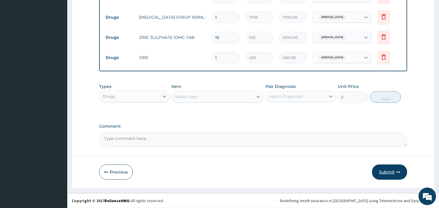
click at [389, 174] on button "Submit" at bounding box center [389, 172] width 35 height 15
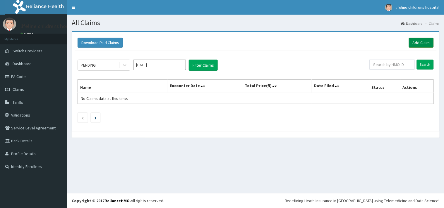
click at [420, 40] on link "Add Claim" at bounding box center [421, 43] width 25 height 10
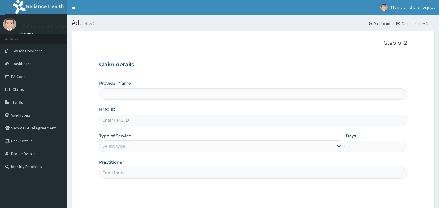
type input "Lifeline Children Hospital - [GEOGRAPHIC_DATA]"
click at [145, 118] on input "HMO ID" at bounding box center [253, 120] width 308 height 11
type input "[DEMOGRAPHIC_DATA]/110541/D"
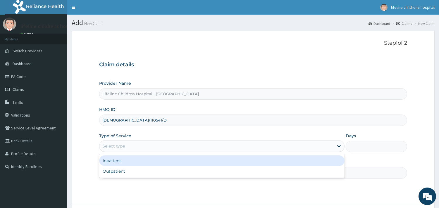
click at [126, 145] on div "Select type" at bounding box center [217, 146] width 234 height 9
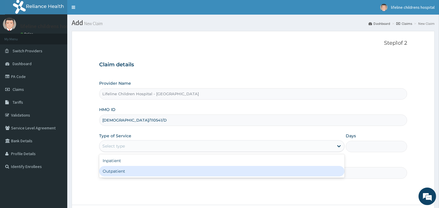
click at [116, 169] on div "Outpatient" at bounding box center [222, 171] width 246 height 11
type input "1"
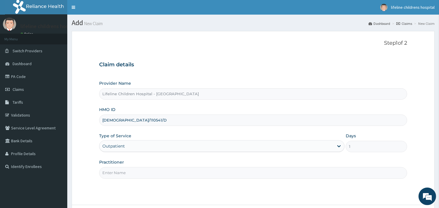
click at [122, 174] on input "Practitioner" at bounding box center [253, 172] width 308 height 11
type input "U"
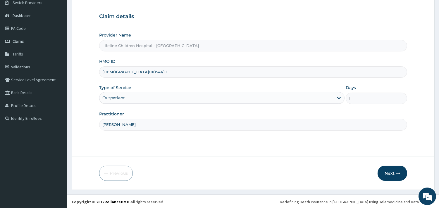
scroll to position [50, 0]
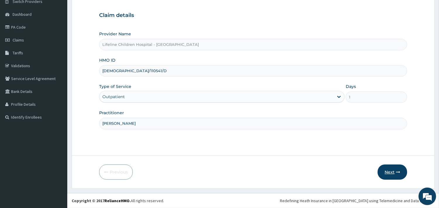
type input "[PERSON_NAME]"
click at [385, 169] on button "Next" at bounding box center [393, 172] width 30 height 15
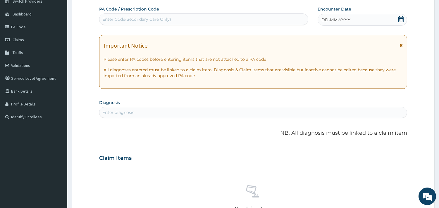
click at [353, 22] on div "DD-MM-YYYY" at bounding box center [363, 20] width 90 height 12
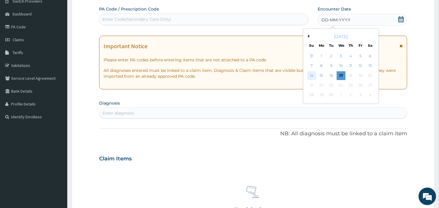
click at [312, 76] on div "14" at bounding box center [311, 75] width 9 height 9
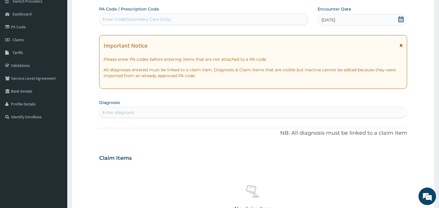
click at [142, 114] on div "Enter diagnosis" at bounding box center [254, 112] width 308 height 9
type input "UPPER RESP"
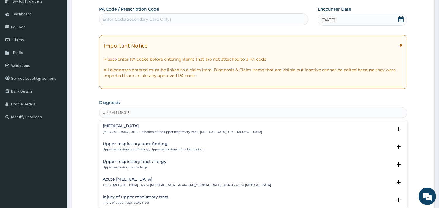
click at [142, 124] on h4 "[MEDICAL_DATA]" at bounding box center [183, 126] width 160 height 4
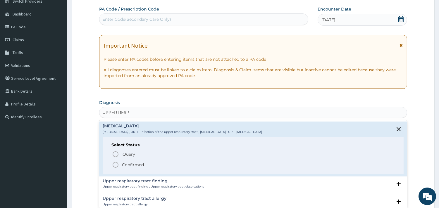
click at [133, 163] on p "Confirmed" at bounding box center [133, 165] width 22 height 6
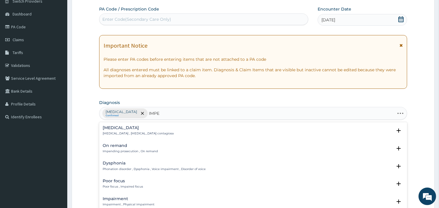
type input "IMPET"
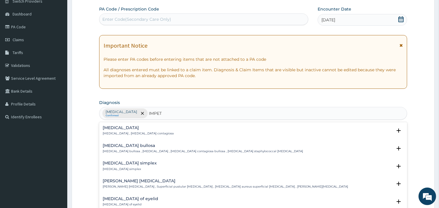
click at [116, 131] on div "Impetigo Impetigo , Impetigo contagiosa" at bounding box center [138, 131] width 71 height 10
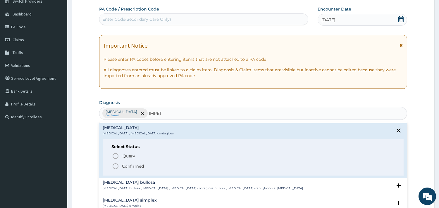
click at [128, 168] on p "Confirmed" at bounding box center [133, 167] width 22 height 6
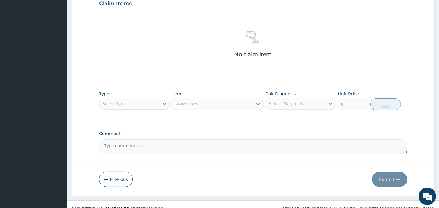
scroll to position [212, 0]
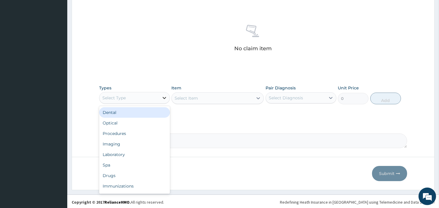
click at [159, 100] on div at bounding box center [164, 98] width 11 height 11
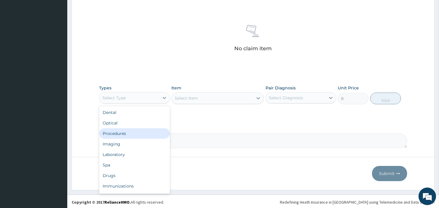
click at [137, 138] on div "Procedures" at bounding box center [134, 134] width 71 height 11
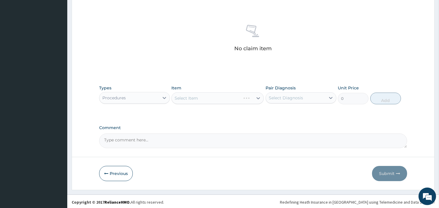
click at [227, 99] on div "Select Item" at bounding box center [218, 98] width 92 height 12
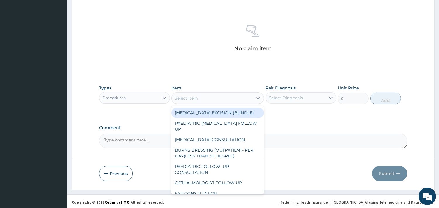
click at [221, 97] on div "Select Item" at bounding box center [212, 98] width 81 height 9
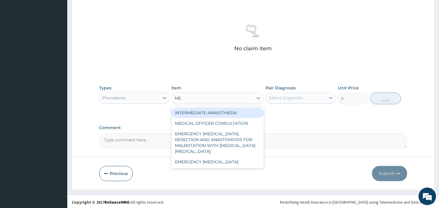
type input "MED"
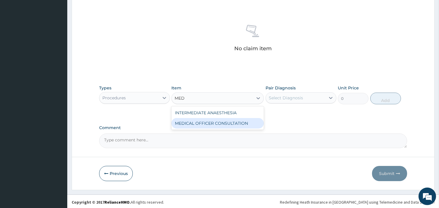
click at [224, 121] on div "MEDICAL OFFICER CONSULTATION" at bounding box center [218, 123] width 92 height 11
type input "10500"
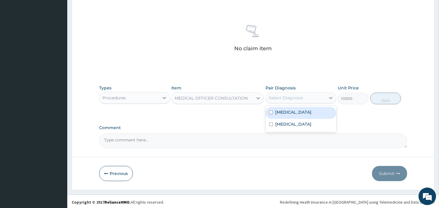
click at [295, 93] on div "Select Diagnosis" at bounding box center [296, 97] width 60 height 9
click at [306, 111] on label "Upper respiratory infection" at bounding box center [293, 112] width 36 height 6
checkbox input "true"
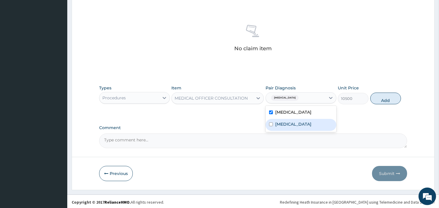
click at [301, 122] on div "Impetigo" at bounding box center [301, 125] width 71 height 12
checkbox input "true"
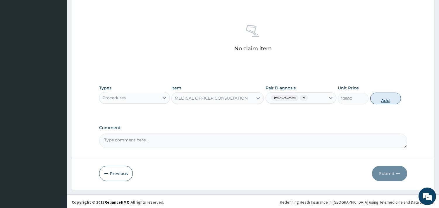
click at [381, 96] on button "Add" at bounding box center [386, 99] width 31 height 12
type input "0"
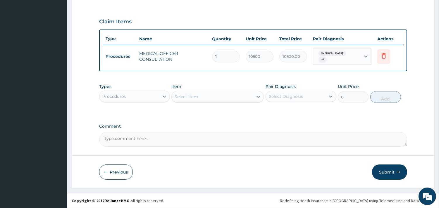
scroll to position [188, 0]
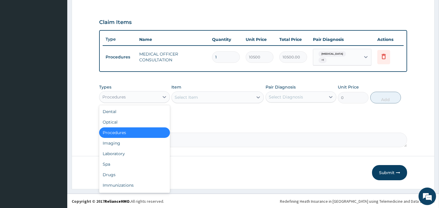
click at [148, 97] on div "Procedures" at bounding box center [130, 96] width 60 height 9
click at [121, 149] on div "Laboratory" at bounding box center [134, 154] width 71 height 11
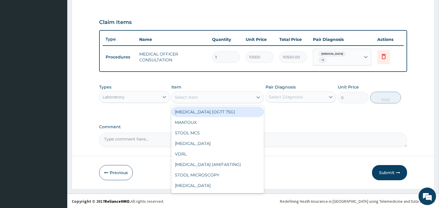
click at [221, 98] on div "Select Item" at bounding box center [212, 97] width 81 height 9
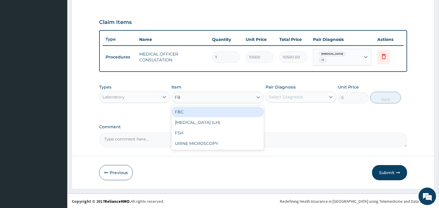
type input "FBC"
click at [217, 110] on div "FBC" at bounding box center [218, 112] width 92 height 11
type input "4500"
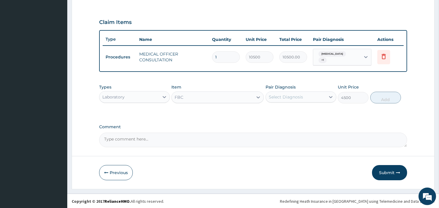
click at [304, 96] on div "Select Diagnosis" at bounding box center [296, 96] width 60 height 9
click at [296, 111] on label "Upper respiratory infection" at bounding box center [293, 112] width 36 height 6
checkbox input "true"
click at [379, 96] on button "Add" at bounding box center [386, 98] width 31 height 12
type input "0"
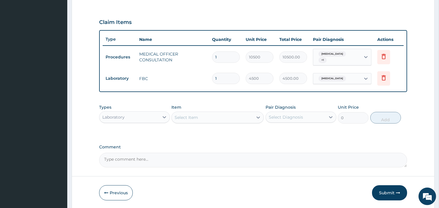
click at [239, 113] on div "Select Item" at bounding box center [212, 117] width 81 height 9
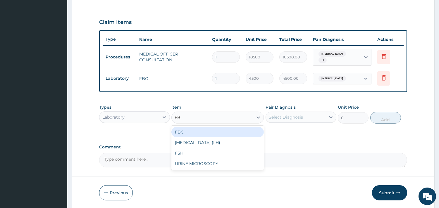
type input "FBC"
click at [234, 129] on div "FBC" at bounding box center [218, 132] width 92 height 11
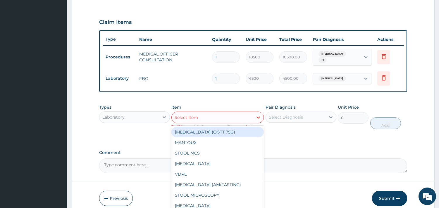
click at [213, 117] on div "Select Item" at bounding box center [212, 117] width 81 height 9
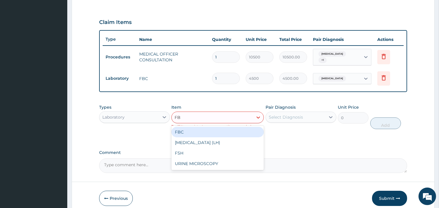
type input "FBC"
click at [210, 132] on div "FBC" at bounding box center [218, 132] width 92 height 11
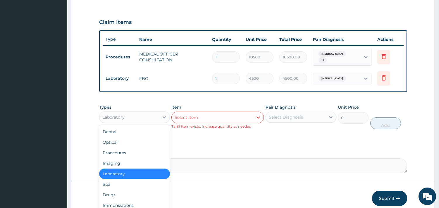
click at [146, 119] on div "Laboratory" at bounding box center [130, 117] width 60 height 9
click at [115, 193] on div "Drugs" at bounding box center [134, 195] width 71 height 11
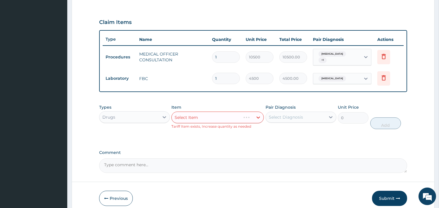
click at [207, 116] on div "Select Item" at bounding box center [218, 118] width 92 height 12
click at [226, 115] on div "Select Item" at bounding box center [218, 118] width 92 height 12
click at [235, 139] on div "Types Drugs Item Select Item Tariff Item exists, Increase quantity as needed Pa…" at bounding box center [253, 122] width 308 height 40
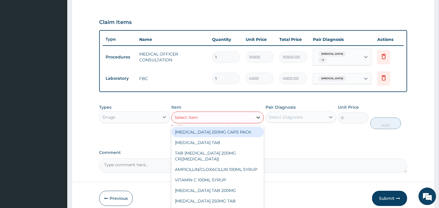
click at [253, 116] on div at bounding box center [258, 117] width 11 height 11
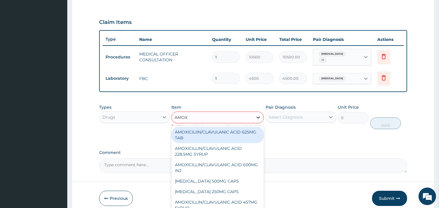
type input "AMOXI"
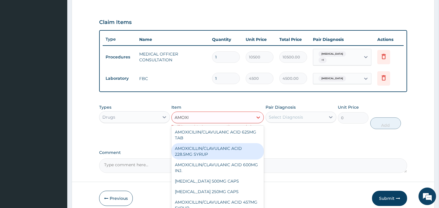
click at [215, 148] on div "AMOXICILLIN/CLAVULANIC ACID 228.5MG SYRUP" at bounding box center [218, 151] width 92 height 16
type input "3500"
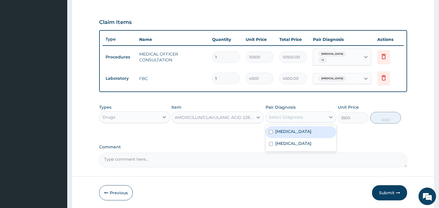
click at [311, 116] on div "Select Diagnosis" at bounding box center [296, 117] width 60 height 9
click at [306, 130] on label "Upper respiratory infection" at bounding box center [293, 132] width 36 height 6
checkbox input "true"
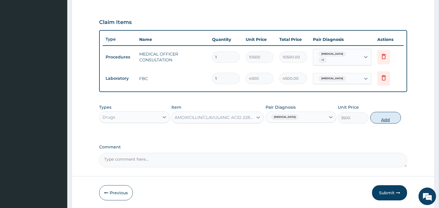
click at [390, 121] on button "Add" at bounding box center [386, 118] width 31 height 12
type input "0"
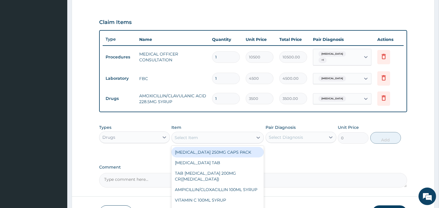
click at [238, 133] on div "Select Item" at bounding box center [212, 137] width 81 height 9
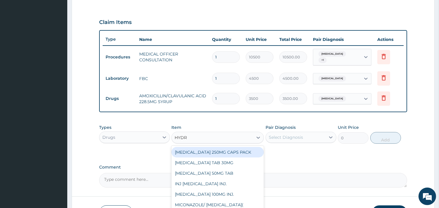
type input "HYDRO"
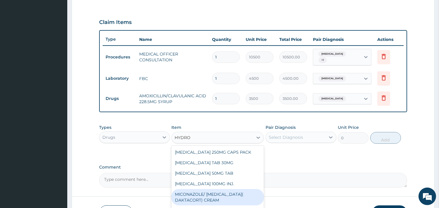
click at [233, 199] on div "MICONAZOLE/ HYDROCORTISONE( DAKTACORT) CREAM" at bounding box center [218, 197] width 92 height 16
type input "4000"
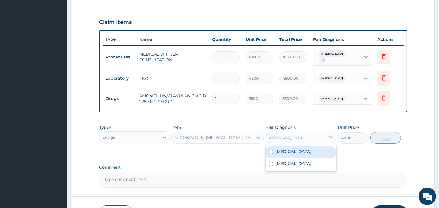
click at [286, 138] on div "Select Diagnosis" at bounding box center [286, 138] width 34 height 6
click at [282, 150] on label "Upper respiratory infection" at bounding box center [293, 152] width 36 height 6
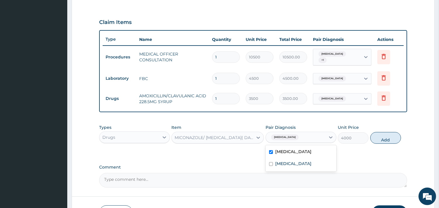
click at [282, 150] on label "Upper respiratory infection" at bounding box center [293, 152] width 36 height 6
checkbox input "false"
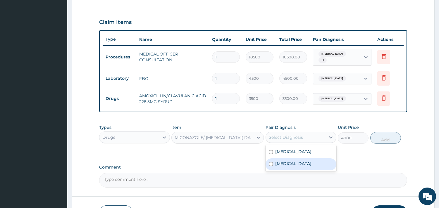
click at [280, 166] on label "Impetigo" at bounding box center [293, 164] width 36 height 6
checkbox input "true"
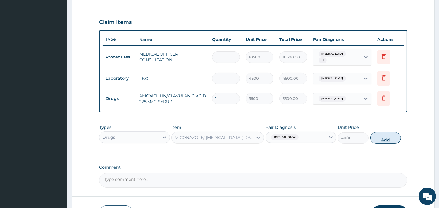
click at [381, 137] on button "Add" at bounding box center [386, 138] width 31 height 12
type input "0"
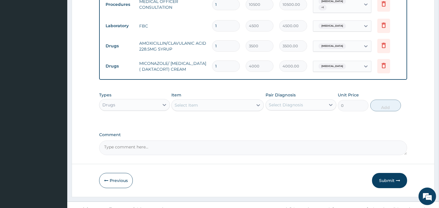
scroll to position [252, 0]
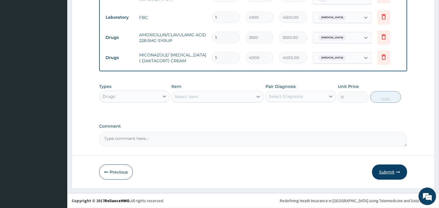
click at [382, 170] on button "Submit" at bounding box center [389, 172] width 35 height 15
click at [113, 169] on button "Previous" at bounding box center [116, 172] width 34 height 15
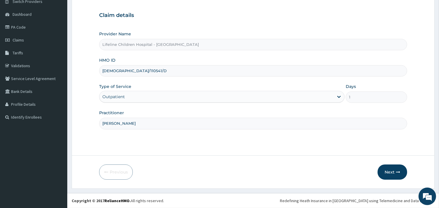
click at [114, 69] on input "ISW/110541/D" at bounding box center [253, 70] width 308 height 11
click at [144, 72] on input "ISW/10541/D" at bounding box center [253, 70] width 308 height 11
type input "ISW/10541/D"
click at [393, 168] on button "Next" at bounding box center [393, 172] width 30 height 15
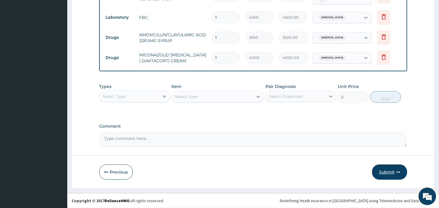
click at [384, 169] on button "Submit" at bounding box center [389, 172] width 35 height 15
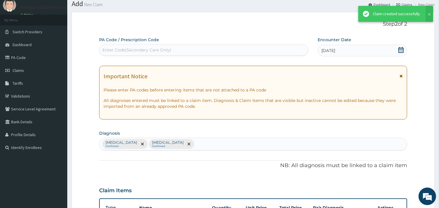
scroll to position [252, 0]
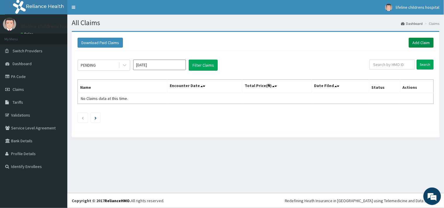
click at [419, 42] on link "Add Claim" at bounding box center [421, 43] width 25 height 10
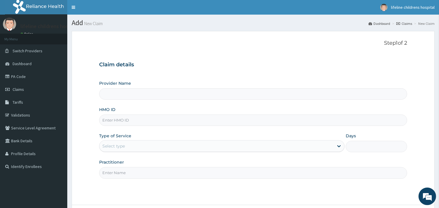
type input "Lifeline Children Hospital - [GEOGRAPHIC_DATA]"
click at [121, 120] on input "HMO ID" at bounding box center [253, 120] width 308 height 11
type input "BPV/10026/D"
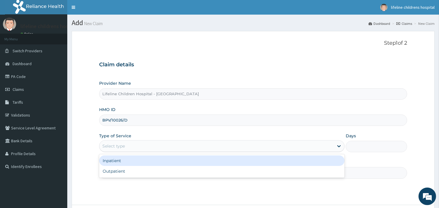
click at [124, 147] on div "Select type" at bounding box center [113, 146] width 23 height 6
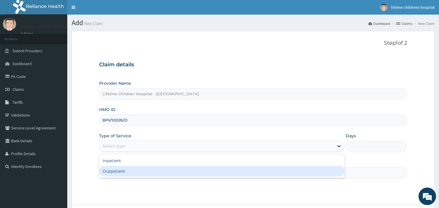
click at [118, 170] on div "Outpatient" at bounding box center [222, 171] width 246 height 11
type input "1"
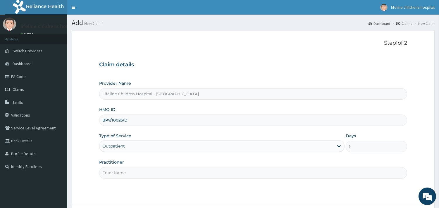
click at [118, 170] on input "Practitioner" at bounding box center [253, 172] width 308 height 11
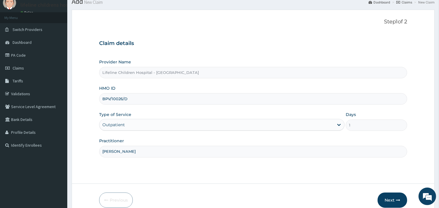
scroll to position [32, 0]
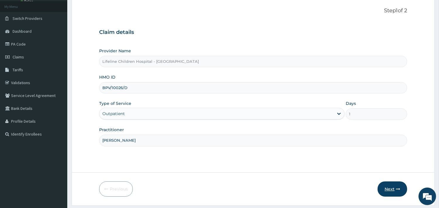
type input "[PERSON_NAME]"
click at [384, 188] on button "Next" at bounding box center [393, 189] width 30 height 15
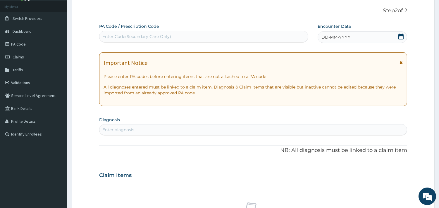
click at [334, 32] on div "DD-MM-YYYY" at bounding box center [363, 37] width 90 height 12
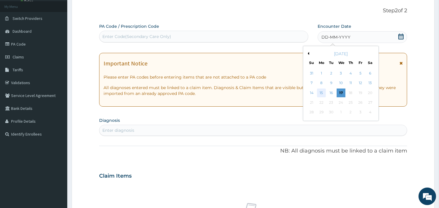
click at [322, 94] on div "15" at bounding box center [321, 93] width 9 height 9
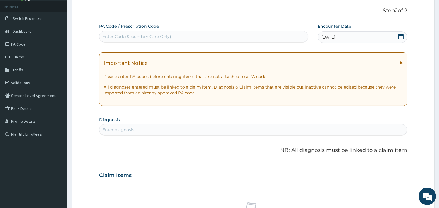
click at [156, 129] on div "Enter diagnosis" at bounding box center [254, 129] width 308 height 9
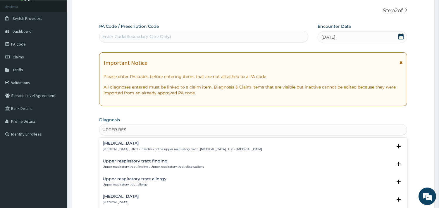
type input "UPPER RESP"
click at [138, 142] on h4 "[MEDICAL_DATA]" at bounding box center [183, 143] width 160 height 4
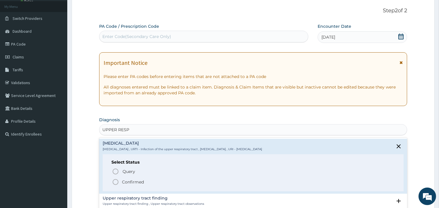
click at [130, 182] on p "Confirmed" at bounding box center [133, 182] width 22 height 6
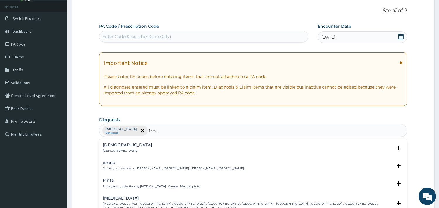
type input "MALA"
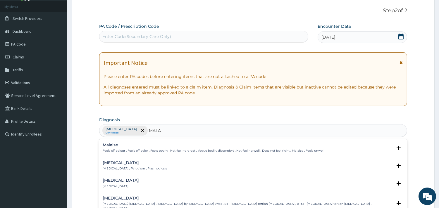
click at [118, 166] on div "[MEDICAL_DATA] [MEDICAL_DATA] , Paludism , Plasmodiosis" at bounding box center [135, 166] width 64 height 10
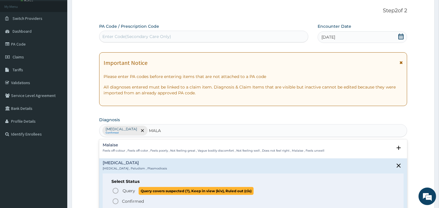
click at [134, 191] on span "Query" at bounding box center [129, 191] width 13 height 6
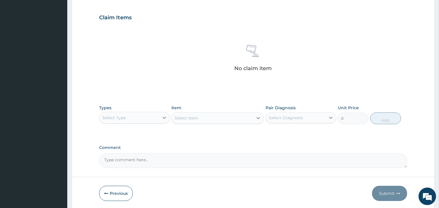
scroll to position [214, 0]
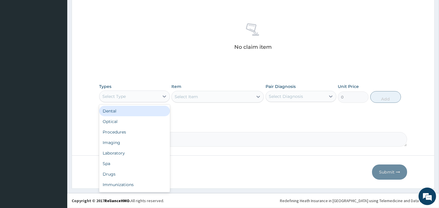
click at [153, 97] on div "Select Type" at bounding box center [130, 96] width 60 height 9
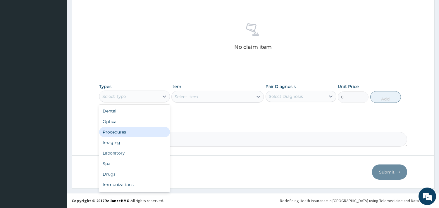
click at [133, 131] on div "Procedures" at bounding box center [134, 132] width 71 height 11
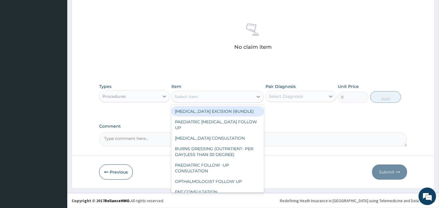
click at [236, 94] on div "Select Item" at bounding box center [212, 96] width 81 height 9
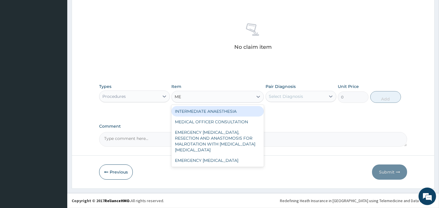
type input "MED"
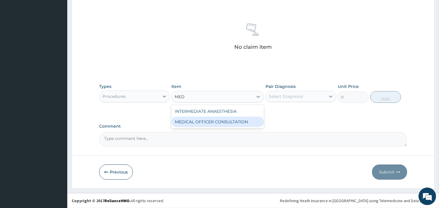
click at [233, 122] on div "MEDICAL OFFICER CONSULTATION" at bounding box center [218, 122] width 92 height 11
type input "10500"
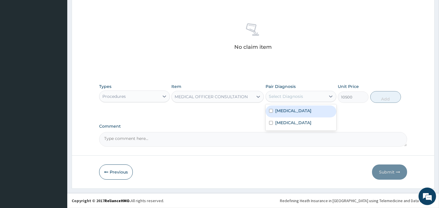
click at [295, 94] on div "Select Diagnosis" at bounding box center [286, 97] width 34 height 6
click at [294, 113] on label "[MEDICAL_DATA]" at bounding box center [293, 111] width 36 height 6
checkbox input "true"
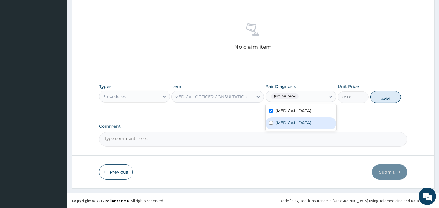
click at [288, 121] on label "[MEDICAL_DATA]" at bounding box center [293, 123] width 36 height 6
checkbox input "true"
click at [378, 96] on button "Add" at bounding box center [386, 97] width 31 height 12
type input "0"
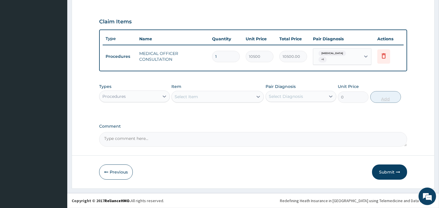
scroll to position [188, 0]
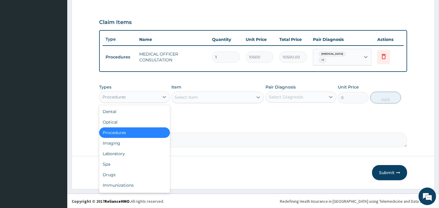
click at [135, 96] on div "Procedures" at bounding box center [130, 96] width 60 height 9
click at [134, 150] on div "Laboratory" at bounding box center [134, 154] width 71 height 11
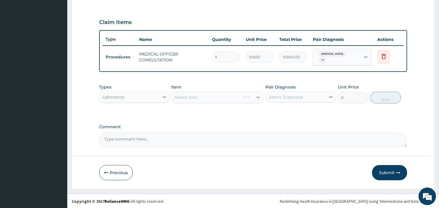
click at [205, 95] on div "Select Item" at bounding box center [218, 98] width 92 height 12
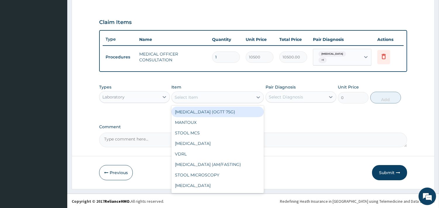
click at [206, 97] on div "Select Item" at bounding box center [212, 97] width 81 height 9
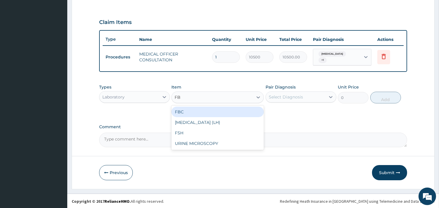
type input "FBC"
click at [215, 114] on div "FBC" at bounding box center [218, 112] width 92 height 11
type input "4500"
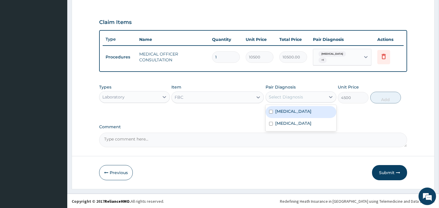
click at [291, 94] on div "Select Diagnosis" at bounding box center [286, 97] width 34 height 6
click at [285, 106] on div "[MEDICAL_DATA]" at bounding box center [301, 112] width 71 height 12
checkbox input "true"
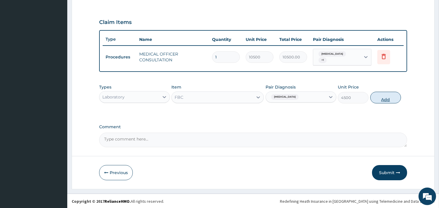
click at [390, 94] on button "Add" at bounding box center [386, 98] width 31 height 12
type input "0"
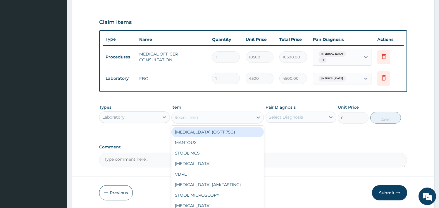
click at [242, 118] on div "Select Item" at bounding box center [212, 117] width 81 height 9
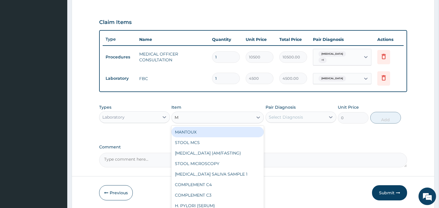
type input "MP"
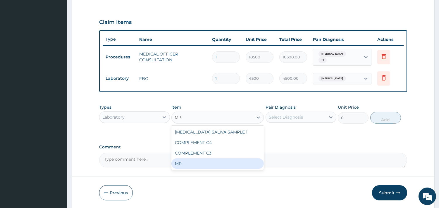
click at [180, 162] on div "MP" at bounding box center [218, 164] width 92 height 11
type input "4000"
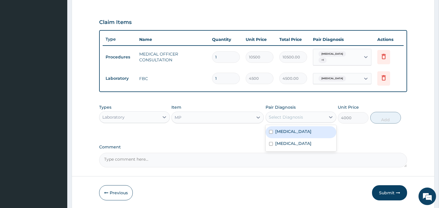
click at [297, 118] on div "Select Diagnosis" at bounding box center [286, 117] width 34 height 6
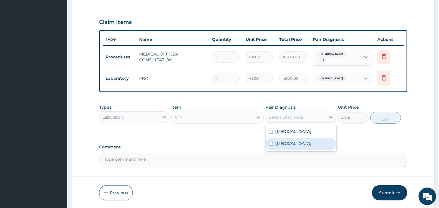
click at [291, 138] on div "[MEDICAL_DATA]" at bounding box center [301, 144] width 71 height 12
checkbox input "true"
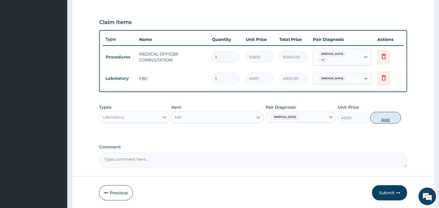
click at [382, 122] on button "Add" at bounding box center [386, 118] width 31 height 12
type input "0"
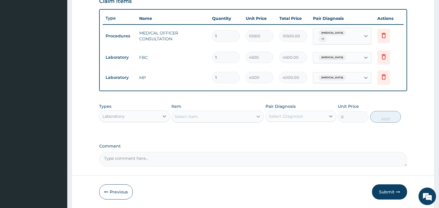
scroll to position [220, 0]
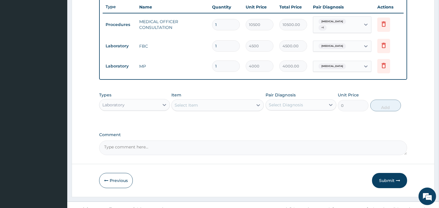
click at [147, 103] on div "Laboratory" at bounding box center [130, 104] width 60 height 9
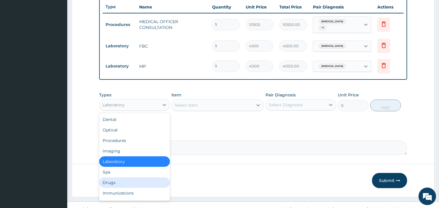
click at [112, 182] on div "Drugs" at bounding box center [134, 183] width 71 height 11
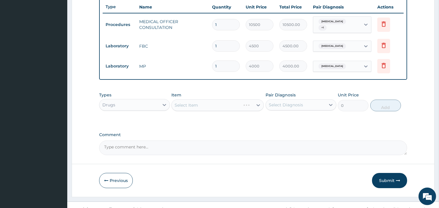
click at [214, 103] on div "Select Item" at bounding box center [218, 106] width 92 height 12
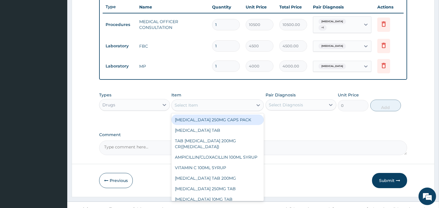
click at [215, 102] on div "Select Item" at bounding box center [212, 105] width 81 height 9
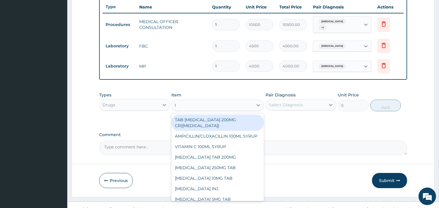
type input "IB"
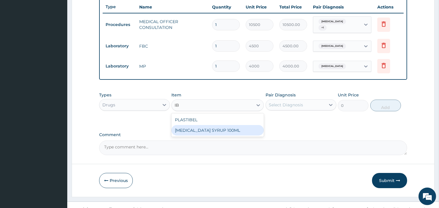
click at [214, 126] on div "[MEDICAL_DATA] SYRUP 100ML" at bounding box center [218, 130] width 92 height 11
type input "1700"
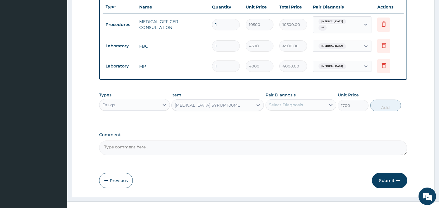
click at [287, 100] on div "Select Diagnosis" at bounding box center [301, 105] width 71 height 11
click at [291, 113] on div "[MEDICAL_DATA] [MEDICAL_DATA]" at bounding box center [301, 126] width 71 height 26
click at [289, 115] on div "[MEDICAL_DATA]" at bounding box center [301, 120] width 71 height 12
checkbox input "true"
click at [376, 104] on button "Add" at bounding box center [386, 106] width 31 height 12
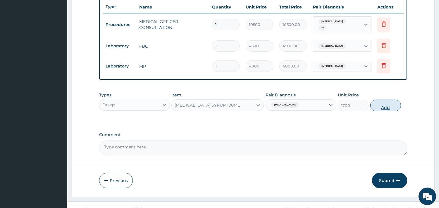
type input "0"
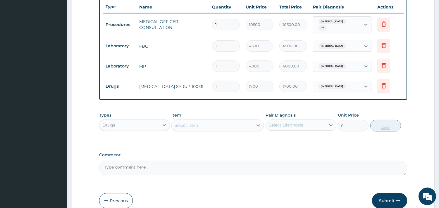
type input "0.00"
type input "1"
type input "1700.00"
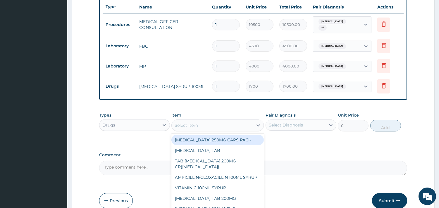
click at [194, 127] on div "Select Item" at bounding box center [186, 126] width 23 height 6
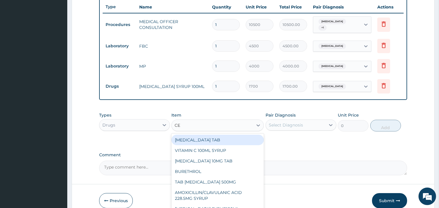
type input "CET"
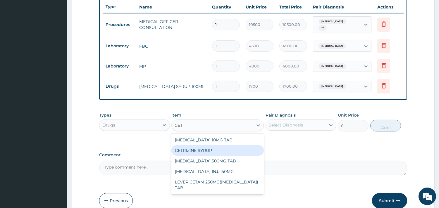
click at [192, 146] on div "CETRIZINE SYRUP" at bounding box center [218, 150] width 92 height 11
type input "2000"
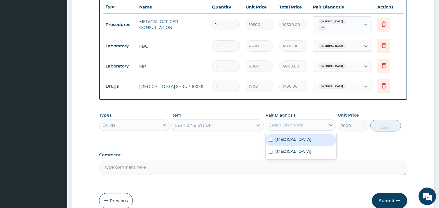
click at [306, 126] on div "Select Diagnosis" at bounding box center [296, 125] width 60 height 9
click at [300, 138] on label "[MEDICAL_DATA]" at bounding box center [293, 140] width 36 height 6
checkbox input "true"
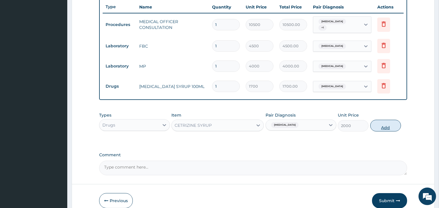
click at [383, 122] on button "Add" at bounding box center [386, 126] width 31 height 12
type input "0"
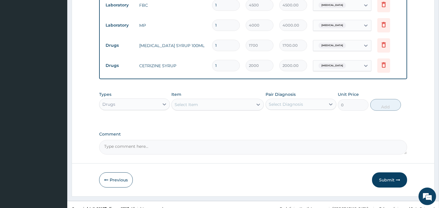
scroll to position [269, 0]
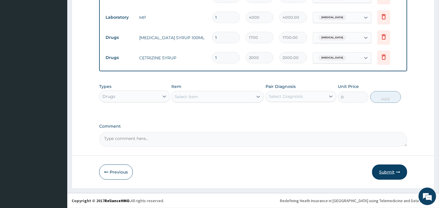
click at [384, 173] on button "Submit" at bounding box center [389, 172] width 35 height 15
click at [123, 170] on button "Previous" at bounding box center [116, 172] width 34 height 15
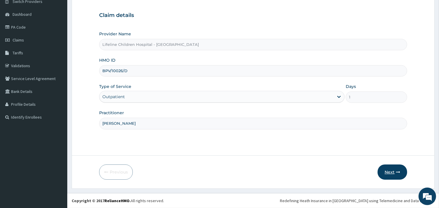
click at [392, 169] on button "Next" at bounding box center [393, 172] width 30 height 15
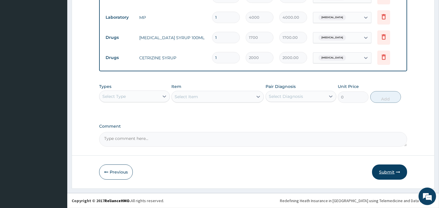
click at [388, 170] on button "Submit" at bounding box center [389, 172] width 35 height 15
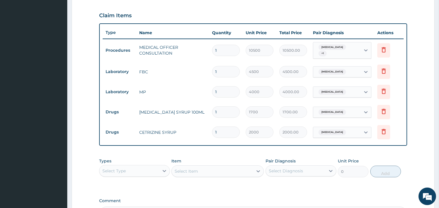
scroll to position [269, 0]
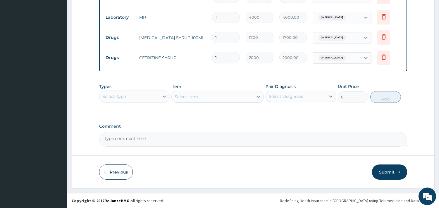
click at [130, 170] on button "Previous" at bounding box center [116, 172] width 34 height 15
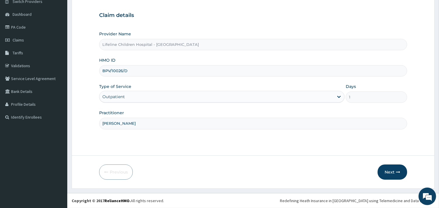
click at [144, 71] on input "BPV/10026/D" at bounding box center [253, 70] width 308 height 11
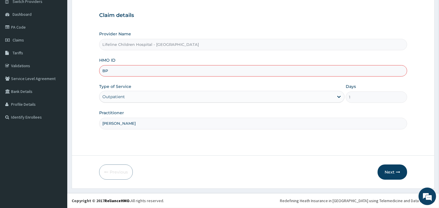
type input "B"
type input "BPV/10026/D"
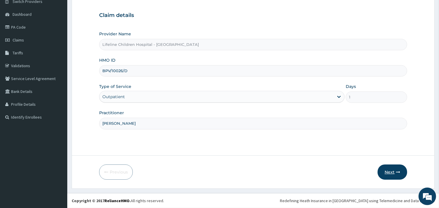
click at [395, 174] on button "Next" at bounding box center [393, 172] width 30 height 15
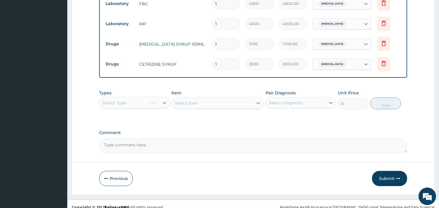
scroll to position [269, 0]
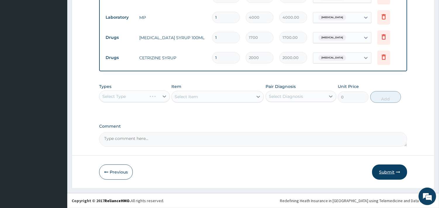
click at [389, 172] on button "Submit" at bounding box center [389, 172] width 35 height 15
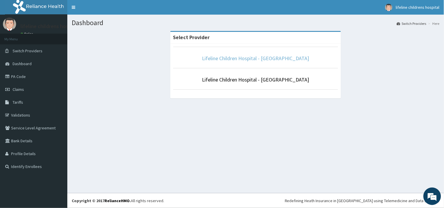
click at [255, 59] on link "Lifeline Children Hospital - [GEOGRAPHIC_DATA]" at bounding box center [255, 58] width 107 height 7
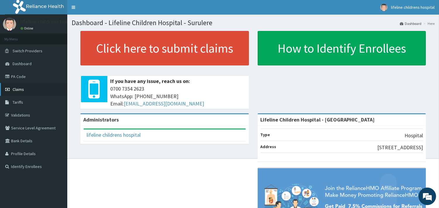
click at [22, 88] on span "Claims" at bounding box center [18, 89] width 11 height 5
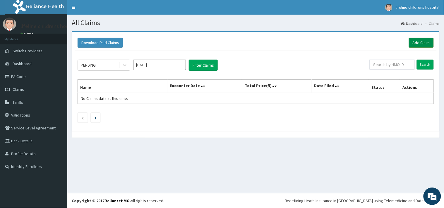
click at [414, 40] on link "Add Claim" at bounding box center [421, 43] width 25 height 10
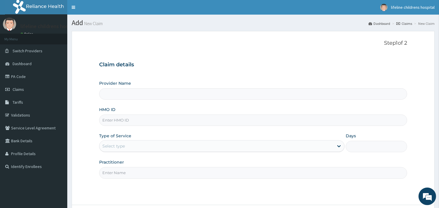
type input "Lifeline Children Hospital - [GEOGRAPHIC_DATA]"
click at [119, 119] on input "HMO ID" at bounding box center [253, 120] width 308 height 11
type input "BPV/10026/C"
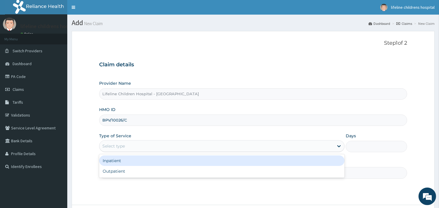
click at [120, 148] on div "Select type" at bounding box center [113, 146] width 23 height 6
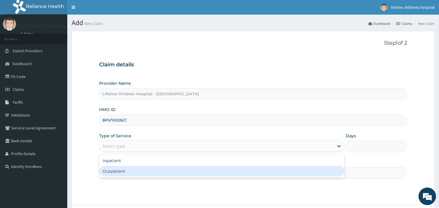
click at [116, 172] on div "Outpatient" at bounding box center [222, 171] width 246 height 11
type input "1"
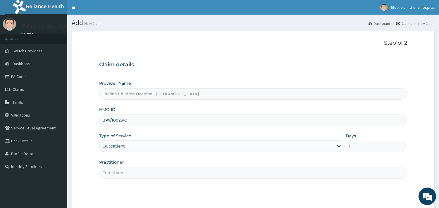
click at [119, 175] on input "Practitioner" at bounding box center [253, 172] width 308 height 11
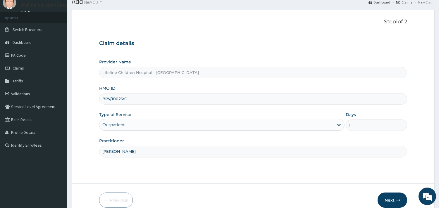
scroll to position [50, 0]
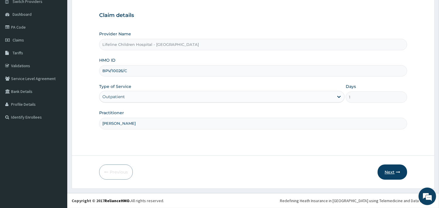
type input "[PERSON_NAME]"
click at [388, 172] on button "Next" at bounding box center [393, 172] width 30 height 15
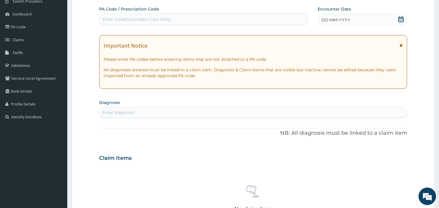
click at [349, 18] on span "DD-MM-YYYY" at bounding box center [336, 20] width 29 height 6
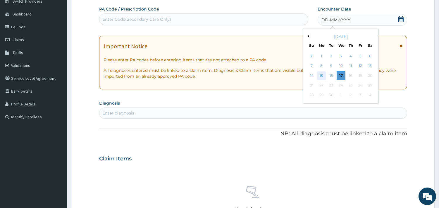
click at [322, 74] on div "15" at bounding box center [321, 75] width 9 height 9
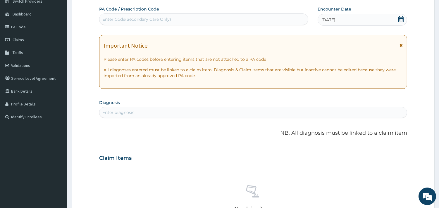
click at [119, 112] on div "Enter diagnosis" at bounding box center [118, 113] width 32 height 6
type input "DERMATITIS"
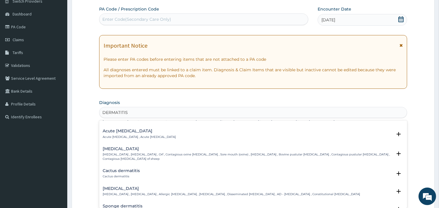
scroll to position [423, 0]
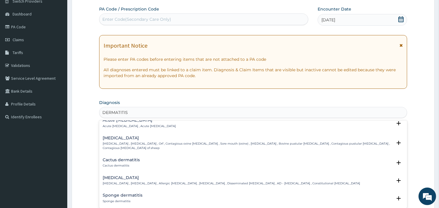
click at [125, 177] on h4 "[MEDICAL_DATA]" at bounding box center [232, 178] width 258 height 4
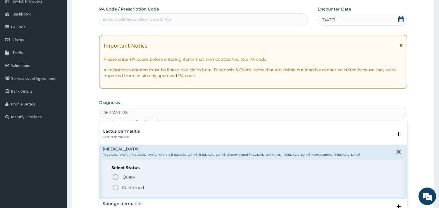
scroll to position [488, 0]
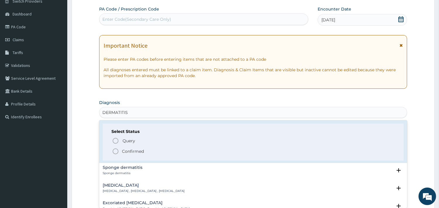
click at [135, 150] on p "Confirmed" at bounding box center [133, 152] width 22 height 6
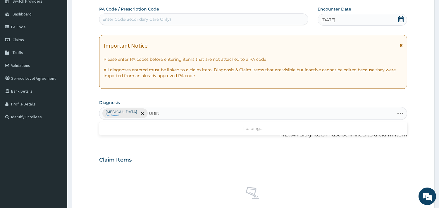
type input "URINA"
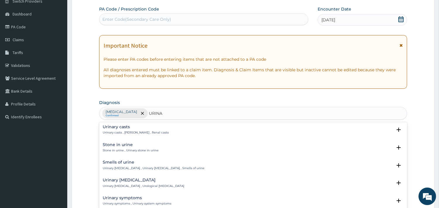
scroll to position [65, 0]
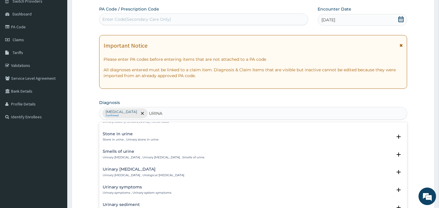
click at [127, 168] on h4 "Urinary [MEDICAL_DATA]" at bounding box center [144, 169] width 82 height 4
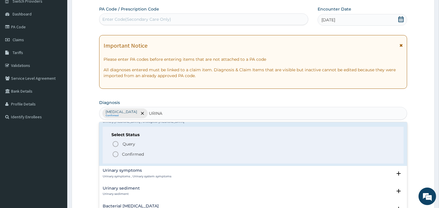
scroll to position [130, 0]
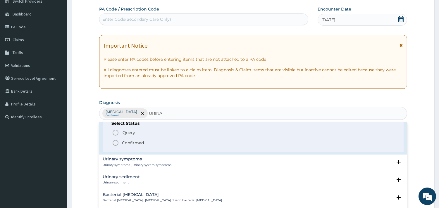
click at [138, 144] on p "Confirmed" at bounding box center [133, 143] width 22 height 6
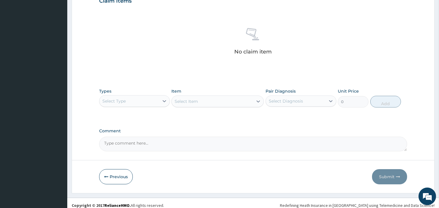
scroll to position [212, 0]
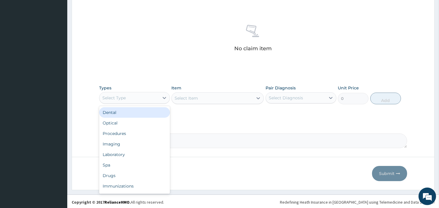
click at [159, 100] on div "Select Type" at bounding box center [130, 97] width 60 height 9
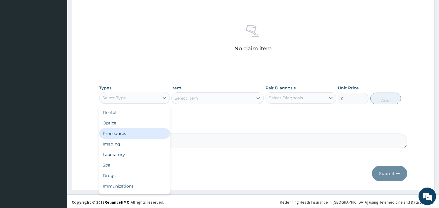
click at [137, 133] on div "Procedures" at bounding box center [134, 134] width 71 height 11
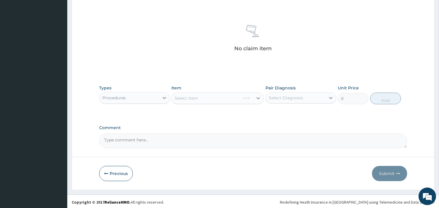
click at [208, 98] on div "Select Item" at bounding box center [218, 98] width 92 height 12
click at [199, 98] on div "Select Item" at bounding box center [218, 98] width 92 height 12
click at [217, 95] on div "Select Item" at bounding box center [218, 98] width 92 height 12
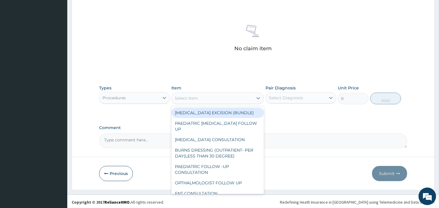
click at [207, 95] on div "Select Item" at bounding box center [212, 98] width 81 height 9
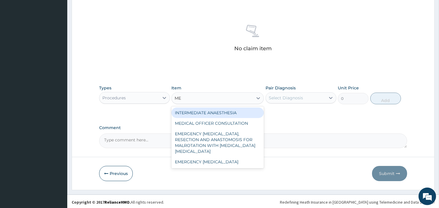
type input "MED"
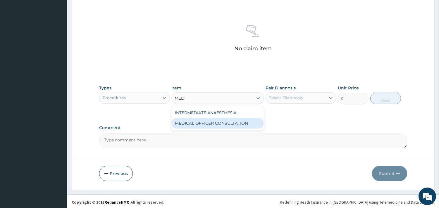
click at [210, 125] on div "MEDICAL OFFICER CONSULTATION" at bounding box center [218, 123] width 92 height 11
type input "10500"
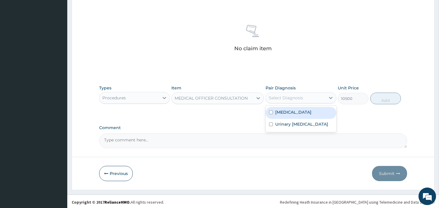
click at [308, 95] on div "Select Diagnosis" at bounding box center [296, 97] width 60 height 9
click at [300, 107] on div "[MEDICAL_DATA]" at bounding box center [301, 113] width 71 height 12
checkbox input "true"
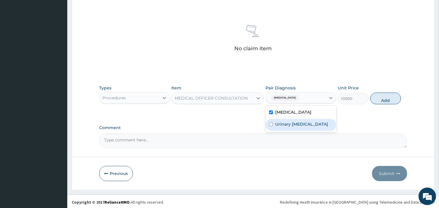
click at [294, 126] on label "Urinary [MEDICAL_DATA]" at bounding box center [301, 124] width 53 height 6
checkbox input "true"
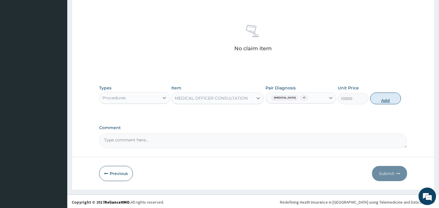
click at [379, 100] on button "Add" at bounding box center [386, 99] width 31 height 12
type input "0"
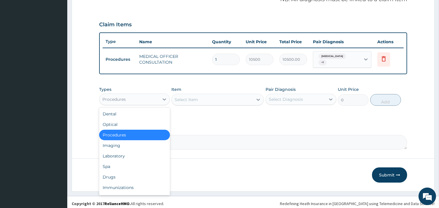
click at [149, 95] on div "Procedures" at bounding box center [130, 99] width 60 height 9
click at [121, 153] on div "Laboratory" at bounding box center [134, 156] width 71 height 11
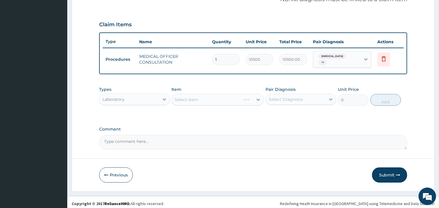
click at [203, 94] on div "Select Item" at bounding box center [218, 100] width 92 height 12
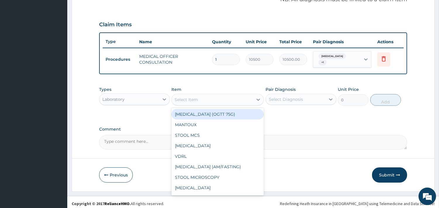
click at [203, 95] on div "Select Item" at bounding box center [212, 99] width 81 height 9
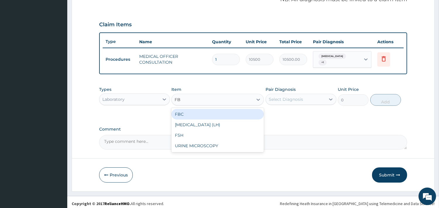
type input "FBC"
click at [205, 113] on div "FBC" at bounding box center [218, 114] width 92 height 11
type input "4500"
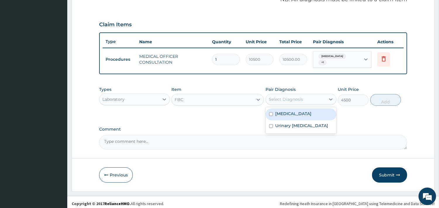
click at [282, 97] on div "Select Diagnosis" at bounding box center [286, 100] width 34 height 6
click at [283, 111] on label "[MEDICAL_DATA]" at bounding box center [293, 114] width 36 height 6
checkbox input "true"
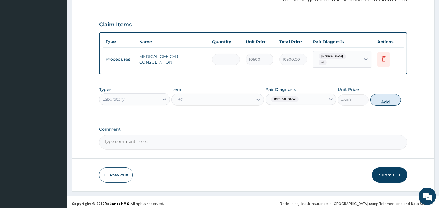
click at [380, 96] on button "Add" at bounding box center [386, 100] width 31 height 12
type input "0"
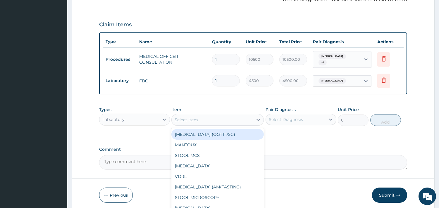
click at [229, 115] on div "Select Item" at bounding box center [212, 119] width 81 height 9
type input "UR"
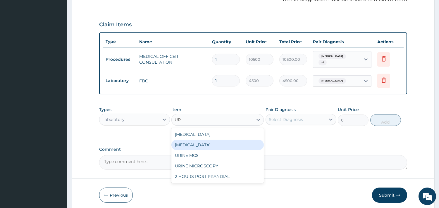
click at [195, 141] on div "[MEDICAL_DATA]" at bounding box center [218, 145] width 92 height 11
type input "2000"
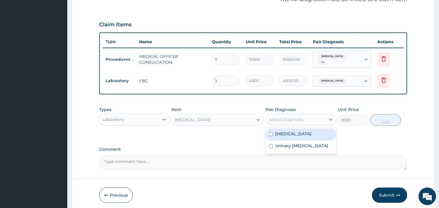
click at [283, 118] on div "Select Diagnosis" at bounding box center [286, 120] width 34 height 6
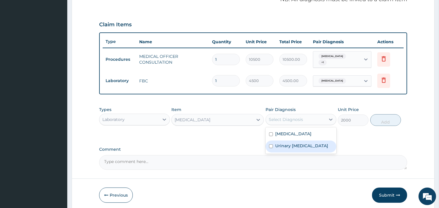
click at [284, 144] on label "Urinary [MEDICAL_DATA]" at bounding box center [301, 146] width 53 height 6
checkbox input "true"
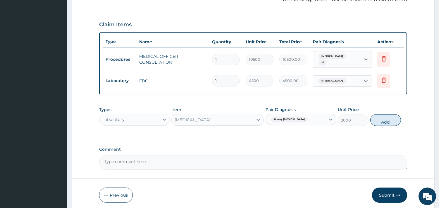
click at [383, 119] on button "Add" at bounding box center [386, 120] width 31 height 12
type input "0"
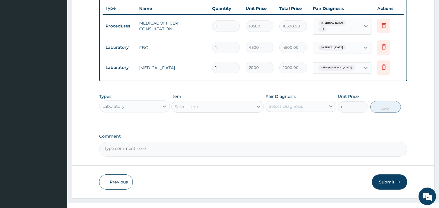
scroll to position [226, 0]
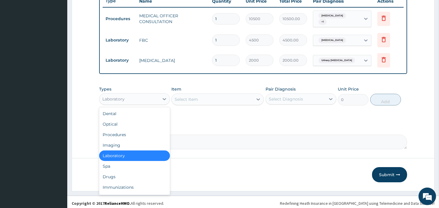
click at [155, 95] on div "Laboratory" at bounding box center [130, 99] width 60 height 9
click at [118, 176] on div "Drugs" at bounding box center [134, 177] width 71 height 11
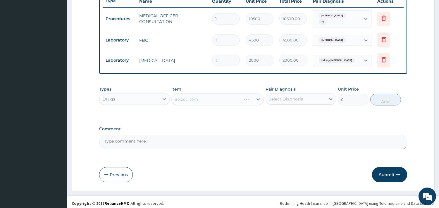
click at [227, 95] on div "Select Item" at bounding box center [218, 100] width 92 height 12
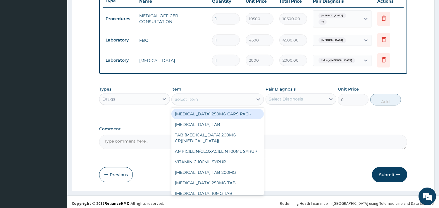
click at [227, 95] on div "Select Item" at bounding box center [212, 99] width 81 height 9
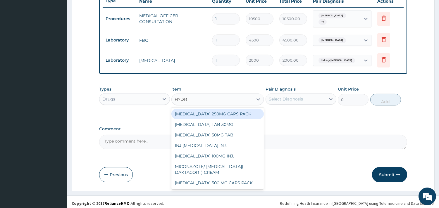
type input "HYDRO"
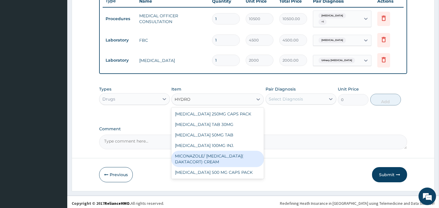
click at [211, 155] on div "MICONAZOLE/ [MEDICAL_DATA]( DAKTACORT) CREAM" at bounding box center [218, 159] width 92 height 16
type input "4000"
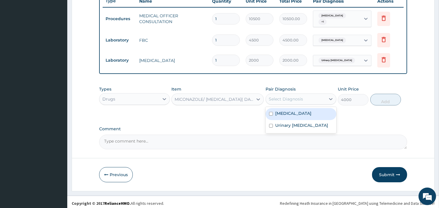
click at [317, 96] on div "Select Diagnosis" at bounding box center [296, 99] width 60 height 9
click at [299, 111] on label "[MEDICAL_DATA]" at bounding box center [293, 114] width 36 height 6
checkbox input "true"
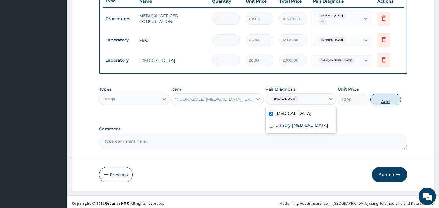
click at [384, 95] on button "Add" at bounding box center [386, 100] width 31 height 12
type input "0"
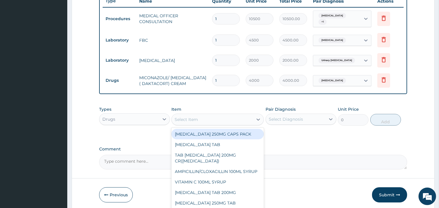
click at [203, 118] on div "Select Item" at bounding box center [212, 119] width 81 height 9
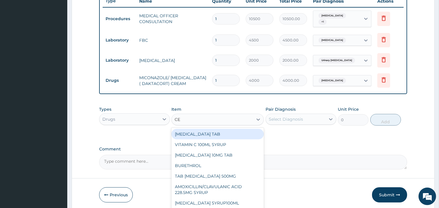
type input "CET"
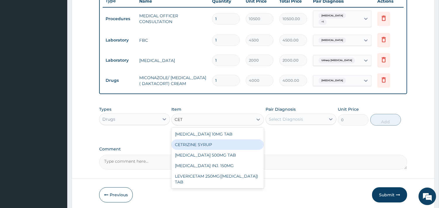
click at [185, 148] on div "CETRIZINE SYRUP" at bounding box center [218, 145] width 92 height 11
type input "2000"
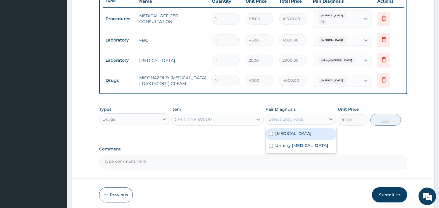
click at [309, 120] on div "Select Diagnosis" at bounding box center [296, 119] width 60 height 9
click at [291, 135] on label "[MEDICAL_DATA]" at bounding box center [293, 134] width 36 height 6
checkbox input "true"
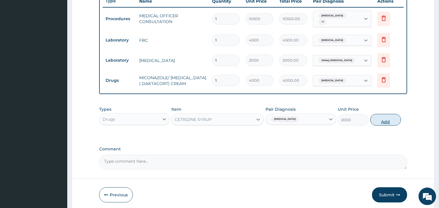
click at [384, 120] on button "Add" at bounding box center [386, 120] width 31 height 12
type input "0"
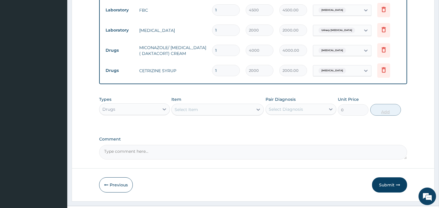
scroll to position [257, 0]
click at [383, 185] on button "Submit" at bounding box center [389, 184] width 35 height 15
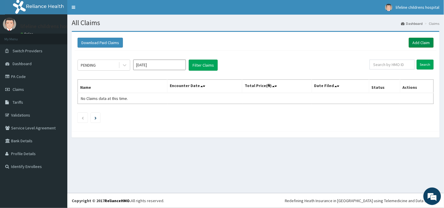
click at [425, 42] on link "Add Claim" at bounding box center [421, 43] width 25 height 10
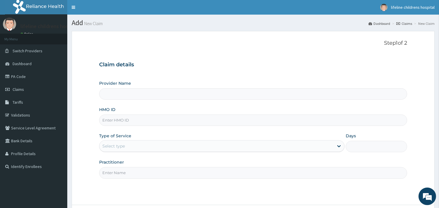
type input "Lifeline Children Hospital - [GEOGRAPHIC_DATA]"
click at [110, 121] on input "HMO ID" at bounding box center [253, 120] width 308 height 11
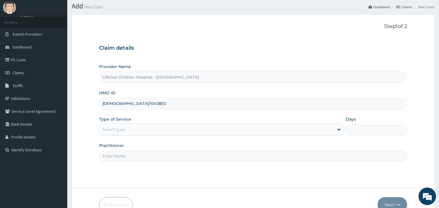
scroll to position [32, 0]
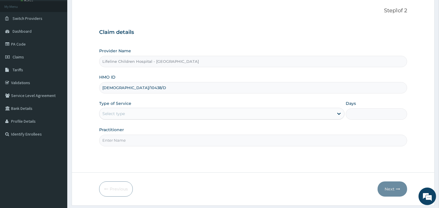
type input "ISW/10438/D"
click at [121, 113] on div "Select type" at bounding box center [113, 114] width 23 height 6
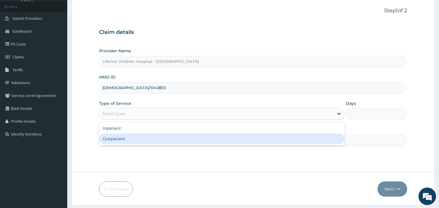
click at [122, 136] on div "Outpatient" at bounding box center [222, 139] width 246 height 11
type input "1"
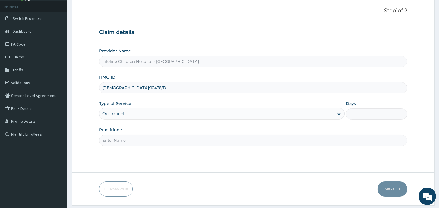
click at [122, 136] on input "Practitioner" at bounding box center [253, 140] width 308 height 11
type input "DR OKOROBIE"
click at [396, 194] on button "Next" at bounding box center [393, 189] width 30 height 15
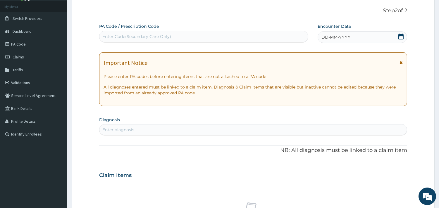
click at [344, 37] on span "DD-MM-YYYY" at bounding box center [336, 37] width 29 height 6
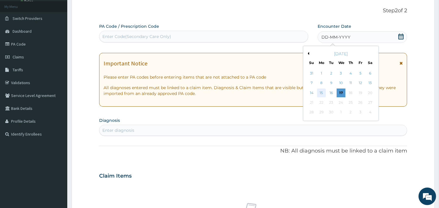
click at [323, 92] on div "15" at bounding box center [321, 93] width 9 height 9
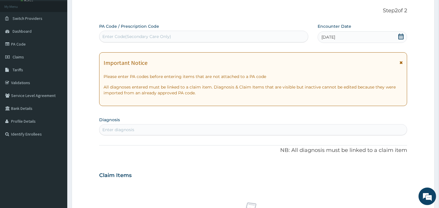
click at [160, 129] on div "Enter diagnosis" at bounding box center [254, 129] width 308 height 9
type input "COUGH"
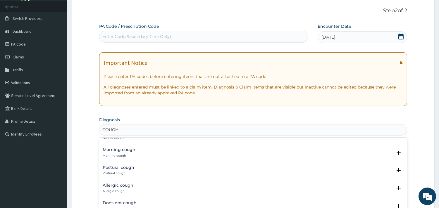
scroll to position [293, 0]
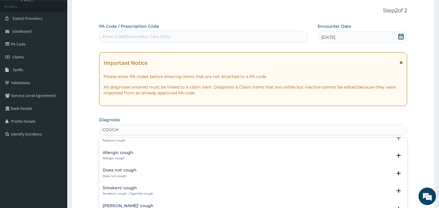
click at [121, 154] on h4 "Allergic cough" at bounding box center [118, 153] width 31 height 4
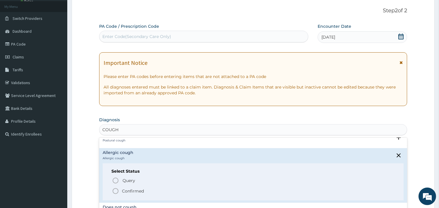
click at [133, 190] on p "Confirmed" at bounding box center [133, 192] width 22 height 6
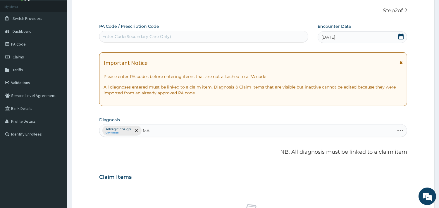
type input "MALA"
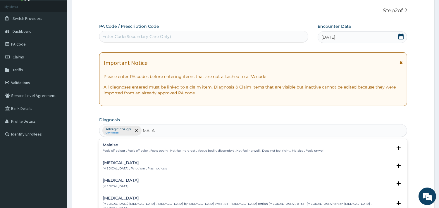
click at [112, 165] on h4 "[MEDICAL_DATA]" at bounding box center [135, 163] width 64 height 4
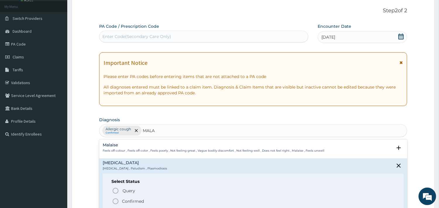
click at [129, 201] on p "Confirmed" at bounding box center [133, 202] width 22 height 6
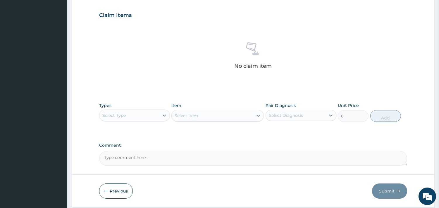
scroll to position [195, 0]
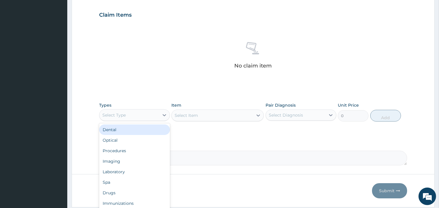
click at [121, 112] on div "Select Type" at bounding box center [113, 115] width 23 height 6
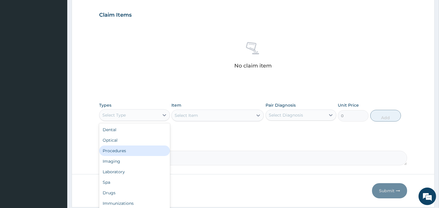
click at [138, 151] on div "Procedures" at bounding box center [134, 151] width 71 height 11
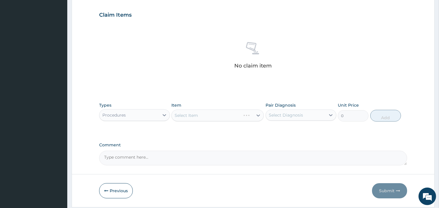
click at [208, 116] on div "Select Item" at bounding box center [218, 116] width 92 height 12
drag, startPoint x: 238, startPoint y: 114, endPoint x: 205, endPoint y: 113, distance: 32.8
click at [236, 113] on div "Select Item" at bounding box center [218, 116] width 92 height 12
click at [203, 113] on div "Select Item" at bounding box center [218, 116] width 92 height 12
click at [221, 115] on div "Select Item" at bounding box center [218, 116] width 92 height 12
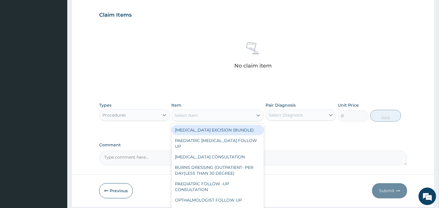
click at [206, 117] on div "Select Item" at bounding box center [212, 115] width 81 height 9
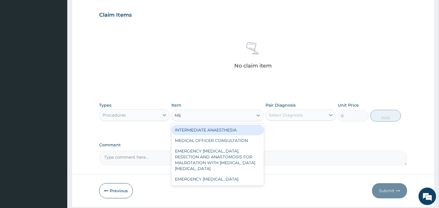
type input "MED"
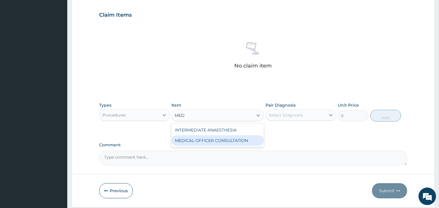
click at [225, 144] on div "MEDICAL OFFICER CONSULTATION" at bounding box center [218, 141] width 92 height 11
type input "10500"
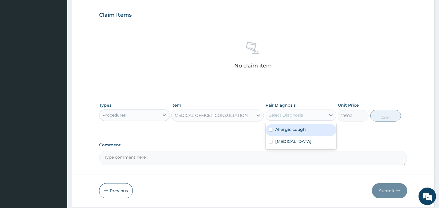
click at [284, 113] on div "Select Diagnosis" at bounding box center [286, 115] width 34 height 6
click at [288, 130] on label "Allergic cough" at bounding box center [290, 130] width 31 height 6
checkbox input "true"
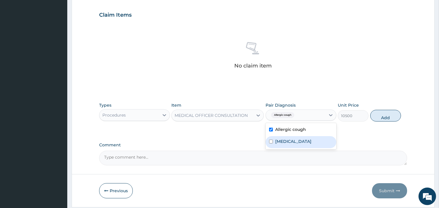
click at [282, 141] on label "[MEDICAL_DATA]" at bounding box center [293, 142] width 36 height 6
checkbox input "true"
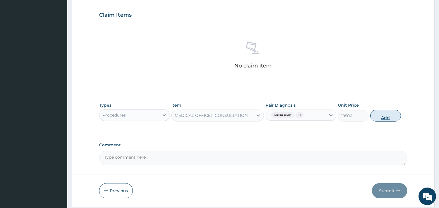
click at [377, 113] on button "Add" at bounding box center [386, 116] width 31 height 12
type input "0"
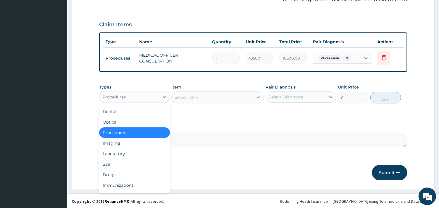
click at [150, 100] on div "Procedures" at bounding box center [130, 96] width 60 height 9
click at [129, 149] on div "Laboratory" at bounding box center [134, 154] width 71 height 11
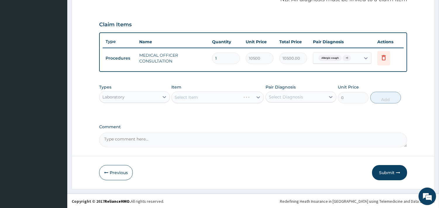
click at [198, 95] on div "Select Item" at bounding box center [218, 98] width 92 height 12
click at [205, 95] on div "Select Item" at bounding box center [218, 98] width 92 height 12
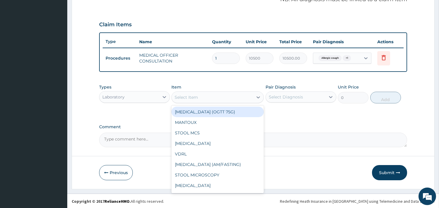
click at [196, 97] on div "Select Item" at bounding box center [186, 98] width 23 height 6
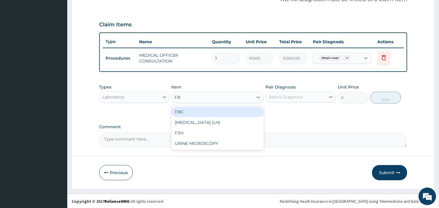
type input "FBC"
click at [198, 108] on div "FBC" at bounding box center [218, 112] width 92 height 11
type input "4500"
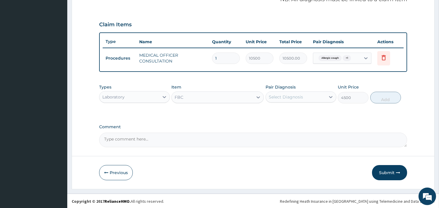
click at [278, 96] on div "Select Diagnosis" at bounding box center [286, 97] width 34 height 6
click at [285, 109] on label "Allergic cough" at bounding box center [290, 112] width 31 height 6
checkbox input "true"
click at [381, 100] on button "Add" at bounding box center [386, 98] width 31 height 12
type input "0"
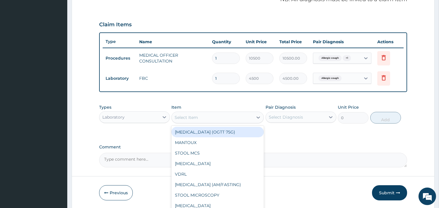
click at [224, 114] on div "Select Item" at bounding box center [212, 117] width 81 height 9
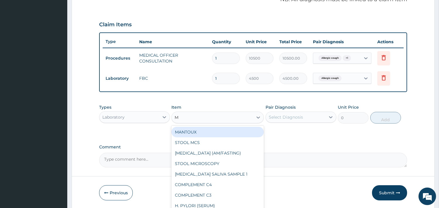
type input "MP"
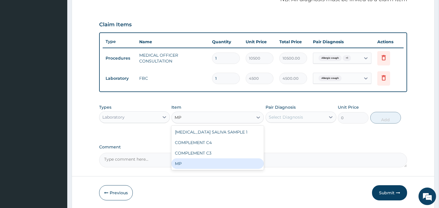
click at [177, 164] on div "MP" at bounding box center [218, 164] width 92 height 11
type input "4000"
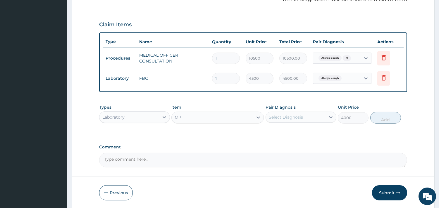
click at [285, 115] on div "Select Diagnosis" at bounding box center [286, 117] width 34 height 6
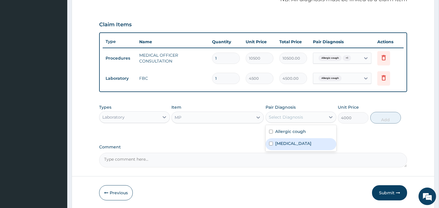
click at [287, 141] on label "Malaria" at bounding box center [293, 144] width 36 height 6
checkbox input "true"
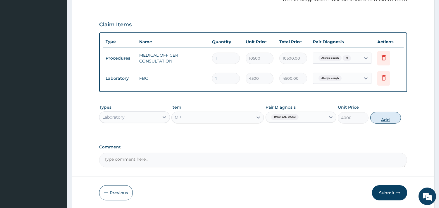
click at [389, 119] on button "Add" at bounding box center [386, 118] width 31 height 12
type input "0"
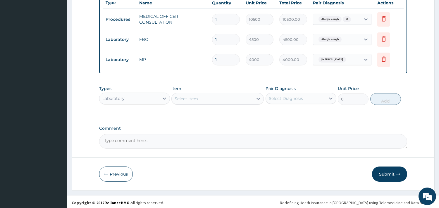
scroll to position [226, 0]
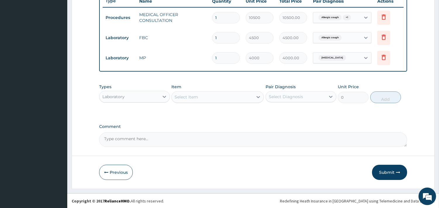
click at [128, 95] on div "Laboratory" at bounding box center [130, 96] width 60 height 9
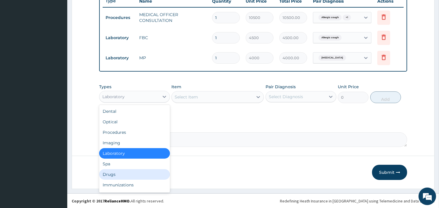
click at [117, 173] on div "Drugs" at bounding box center [134, 174] width 71 height 11
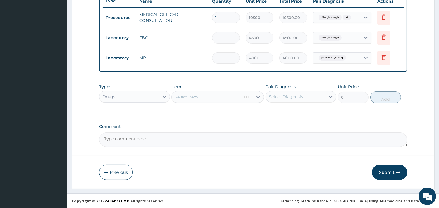
click at [217, 97] on div "Select Item" at bounding box center [218, 97] width 92 height 12
click at [223, 96] on div "Select Item" at bounding box center [218, 97] width 92 height 12
click at [212, 98] on div "Select Item" at bounding box center [218, 97] width 92 height 12
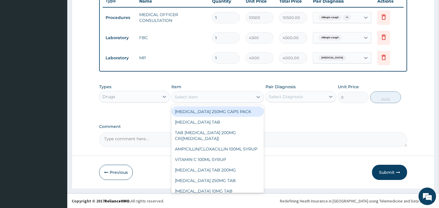
click at [226, 100] on div "Select Item" at bounding box center [212, 96] width 81 height 9
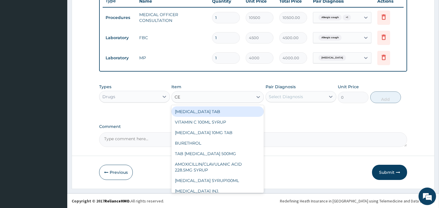
type input "CET"
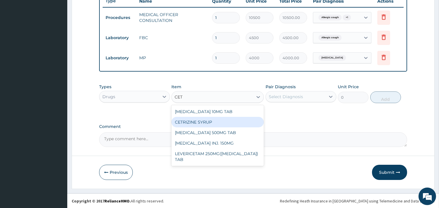
click at [209, 119] on div "CETRIZINE SYRUP" at bounding box center [218, 122] width 92 height 11
type input "2000"
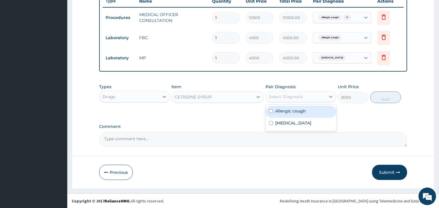
click at [280, 95] on div "Select Diagnosis" at bounding box center [286, 97] width 34 height 6
click at [279, 109] on label "Allergic cough" at bounding box center [290, 111] width 31 height 6
checkbox input "true"
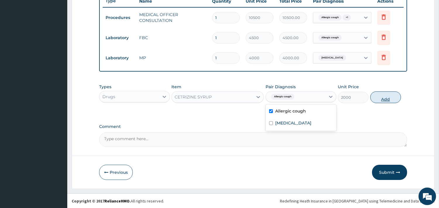
click at [385, 96] on button "Add" at bounding box center [386, 98] width 31 height 12
type input "0"
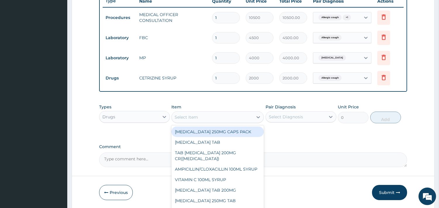
click at [245, 119] on div "Select Item" at bounding box center [212, 117] width 81 height 9
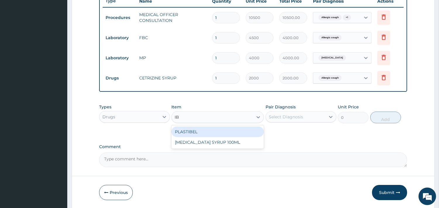
type input "IBU"
click at [241, 133] on div "IBUPROFEN SYRUP 100ML" at bounding box center [218, 132] width 92 height 11
type input "1700"
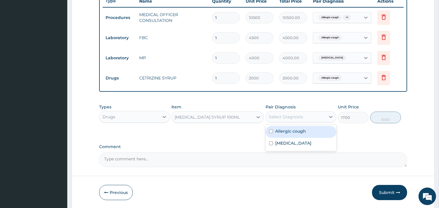
click at [297, 118] on div "Select Diagnosis" at bounding box center [286, 117] width 34 height 6
click at [296, 132] on label "Allergic cough" at bounding box center [290, 132] width 31 height 6
checkbox input "true"
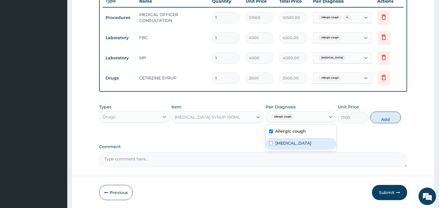
click at [286, 143] on label "Malaria" at bounding box center [293, 144] width 36 height 6
checkbox input "true"
click at [392, 116] on button "Add" at bounding box center [386, 118] width 31 height 12
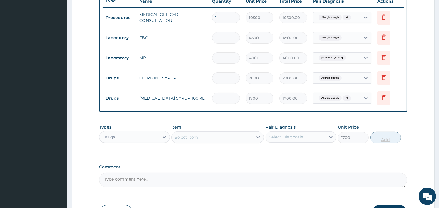
type input "0"
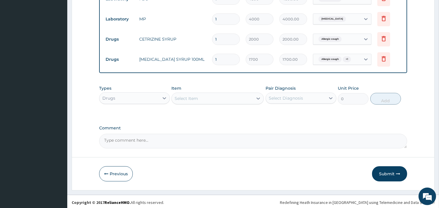
scroll to position [267, 0]
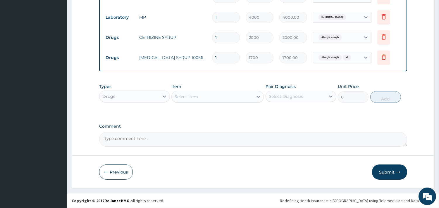
click at [389, 171] on button "Submit" at bounding box center [389, 172] width 35 height 15
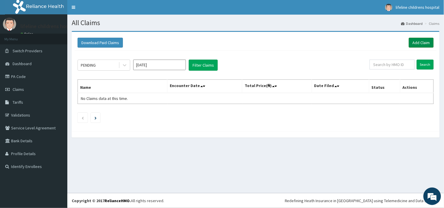
click at [412, 42] on link "Add Claim" at bounding box center [421, 43] width 25 height 10
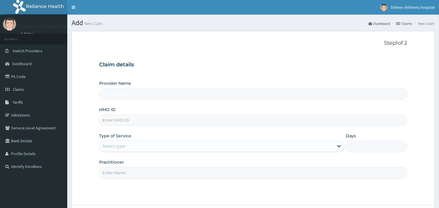
click at [138, 118] on input "HMO ID" at bounding box center [253, 120] width 308 height 11
type input "Lifeline Children Hospital - [GEOGRAPHIC_DATA]"
type input "EIS/11108/E"
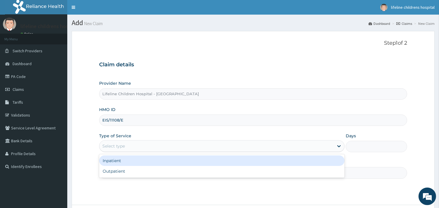
click at [120, 146] on div "Select type" at bounding box center [113, 146] width 23 height 6
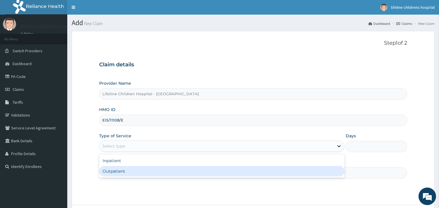
click at [118, 171] on div "Outpatient" at bounding box center [222, 171] width 246 height 11
type input "1"
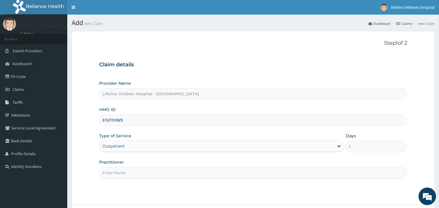
click at [119, 170] on input "Practitioner" at bounding box center [253, 172] width 308 height 11
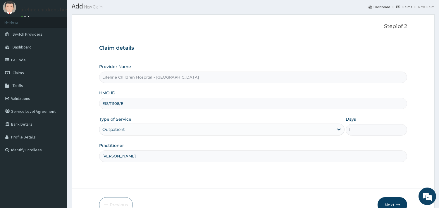
scroll to position [50, 0]
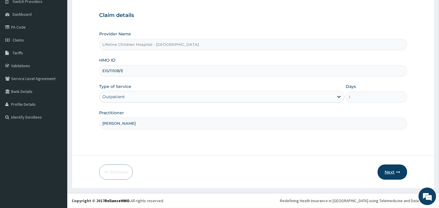
type input "DR SALAKO"
click at [386, 173] on button "Next" at bounding box center [393, 172] width 30 height 15
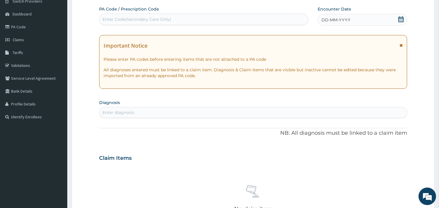
click at [337, 18] on span "DD-MM-YYYY" at bounding box center [336, 20] width 29 height 6
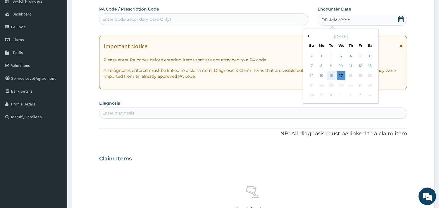
click at [332, 76] on div "16" at bounding box center [331, 75] width 9 height 9
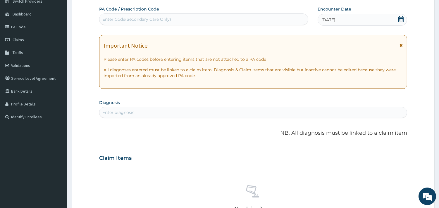
click at [135, 111] on div "Enter diagnosis" at bounding box center [254, 112] width 308 height 9
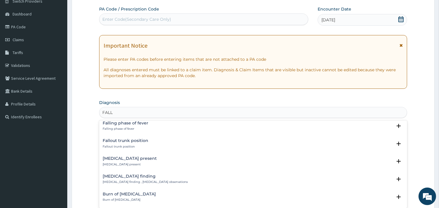
scroll to position [520, 0]
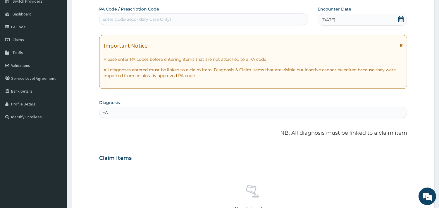
type input "F"
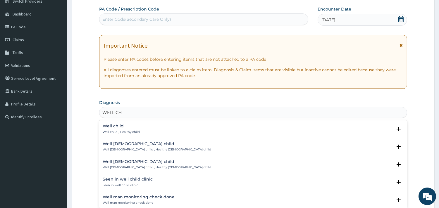
type input "WELL CHI"
click at [123, 129] on div "Well child Well child , Healthy child" at bounding box center [121, 129] width 37 height 10
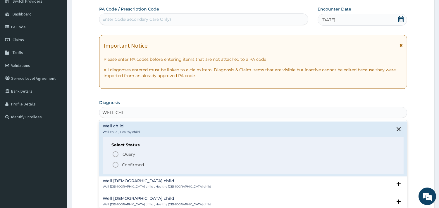
click at [140, 163] on p "Confirmed" at bounding box center [133, 165] width 22 height 6
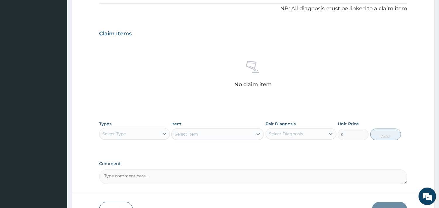
scroll to position [180, 0]
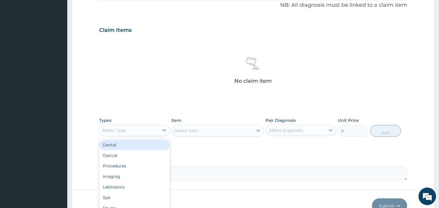
click at [150, 130] on div "Select Type" at bounding box center [130, 130] width 60 height 9
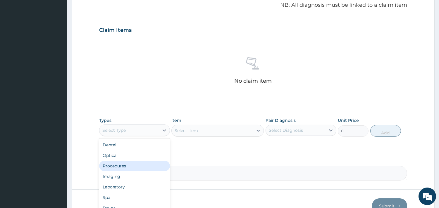
click at [139, 162] on div "Procedures" at bounding box center [134, 166] width 71 height 11
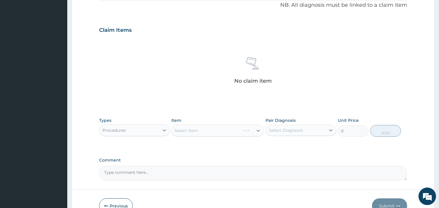
click at [201, 128] on div "Select Item" at bounding box center [218, 131] width 92 height 12
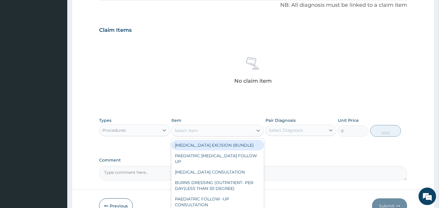
click at [200, 133] on div "Select Item" at bounding box center [212, 130] width 81 height 9
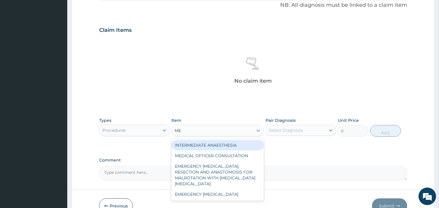
type input "MED"
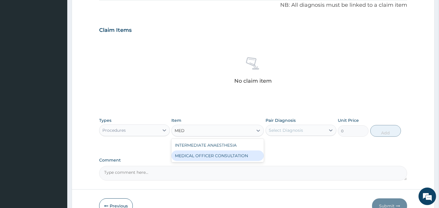
click at [195, 155] on div "MEDICAL OFFICER CONSULTATION" at bounding box center [218, 156] width 92 height 11
type input "10500"
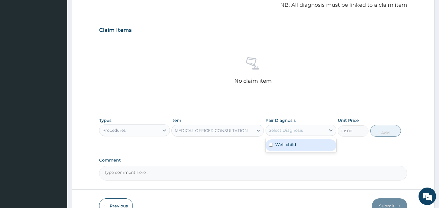
click at [279, 129] on div "Select Diagnosis" at bounding box center [286, 131] width 34 height 6
click at [287, 143] on label "Well child" at bounding box center [285, 145] width 21 height 6
checkbox input "true"
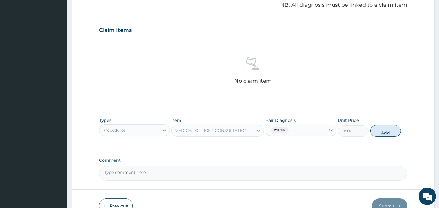
click at [383, 130] on button "Add" at bounding box center [386, 131] width 31 height 12
type input "0"
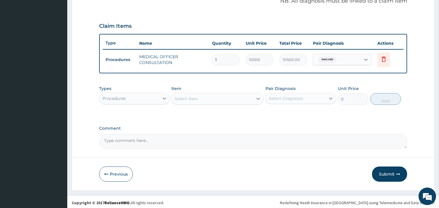
scroll to position [185, 0]
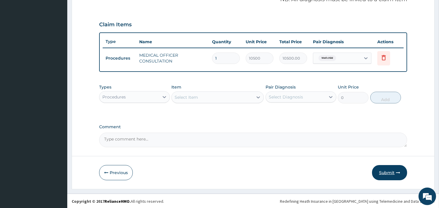
click at [393, 173] on button "Submit" at bounding box center [389, 172] width 35 height 15
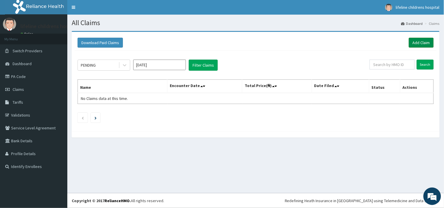
click at [417, 42] on link "Add Claim" at bounding box center [421, 43] width 25 height 10
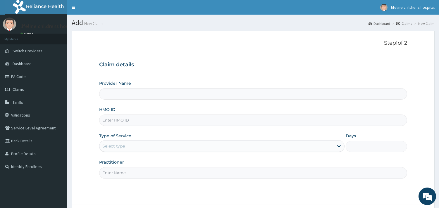
click at [130, 121] on input "HMO ID" at bounding box center [253, 120] width 308 height 11
type input "Lifeline Children Hospital - [GEOGRAPHIC_DATA]"
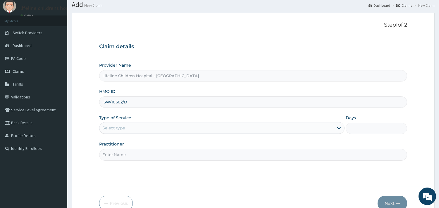
scroll to position [32, 0]
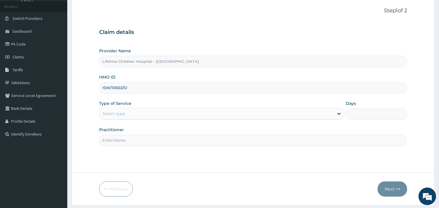
type input "ISW/10602/D"
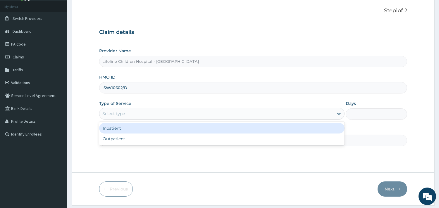
click at [131, 114] on div "Select type" at bounding box center [217, 113] width 234 height 9
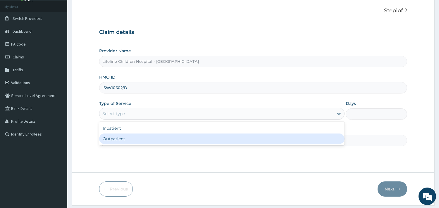
click at [124, 137] on div "Outpatient" at bounding box center [222, 139] width 246 height 11
type input "1"
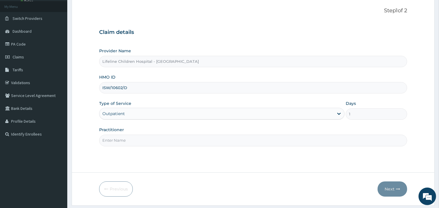
click at [123, 138] on input "Practitioner" at bounding box center [253, 140] width 308 height 11
type input "[PERSON_NAME]"
click at [385, 187] on button "Next" at bounding box center [393, 189] width 30 height 15
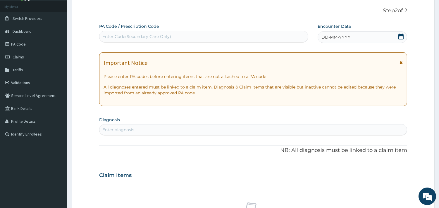
click at [342, 40] on span "DD-MM-YYYY" at bounding box center [336, 37] width 29 height 6
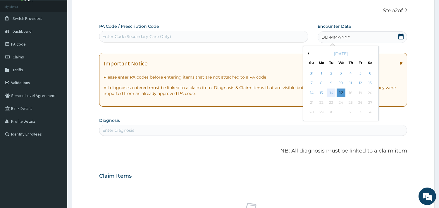
click at [333, 95] on div "16" at bounding box center [331, 93] width 9 height 9
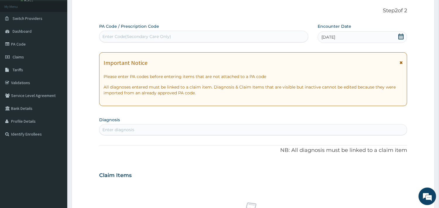
click at [186, 128] on div "Enter diagnosis" at bounding box center [254, 129] width 308 height 9
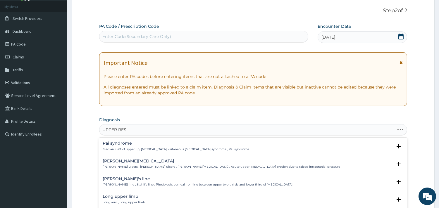
type input "UPPER RESP"
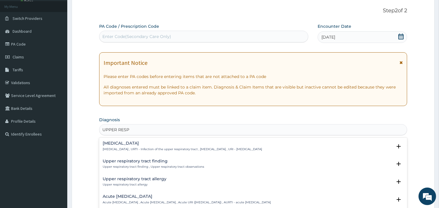
click at [160, 144] on h4 "[MEDICAL_DATA]" at bounding box center [183, 143] width 160 height 4
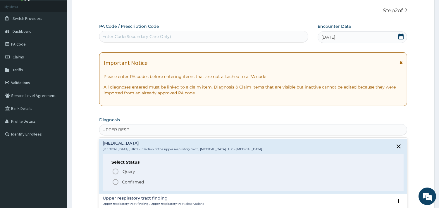
click at [139, 181] on p "Confirmed" at bounding box center [133, 182] width 22 height 6
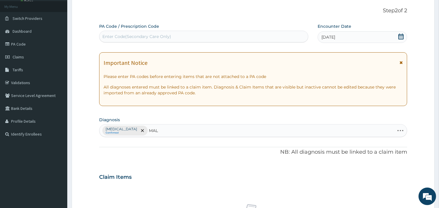
type input "MALA"
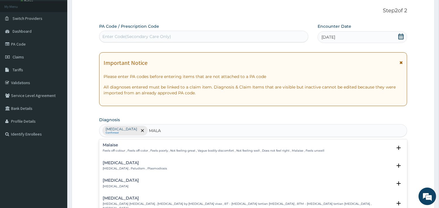
click at [115, 165] on h4 "[MEDICAL_DATA]" at bounding box center [135, 163] width 64 height 4
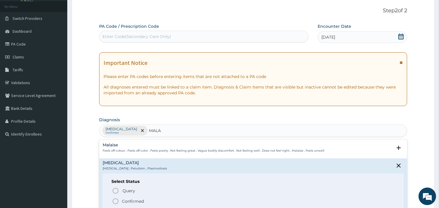
click at [129, 200] on p "Confirmed" at bounding box center [133, 202] width 22 height 6
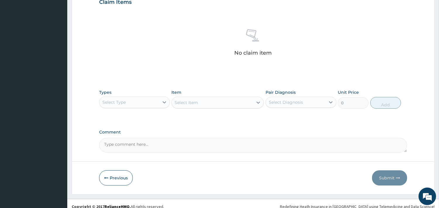
scroll to position [214, 0]
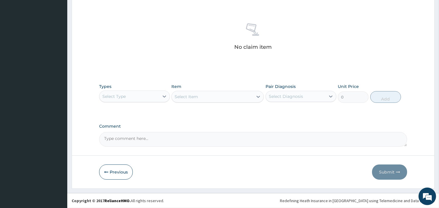
click at [150, 95] on div "Select Type" at bounding box center [130, 96] width 60 height 9
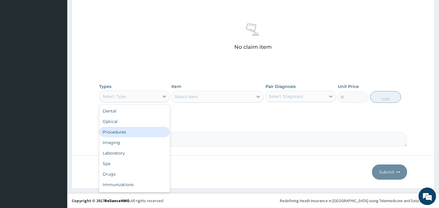
click at [131, 132] on div "Procedures" at bounding box center [134, 132] width 71 height 11
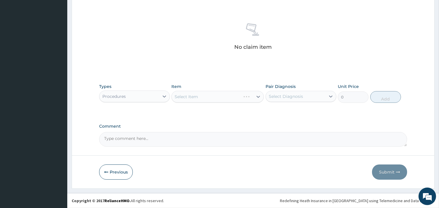
click at [216, 97] on div "Select Item" at bounding box center [218, 97] width 92 height 12
click at [220, 95] on div "Select Item" at bounding box center [218, 97] width 92 height 12
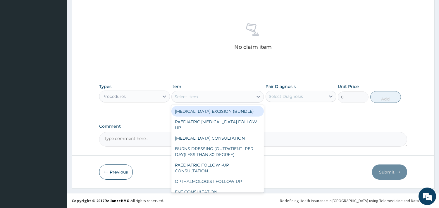
click at [209, 95] on div "Select Item" at bounding box center [212, 96] width 81 height 9
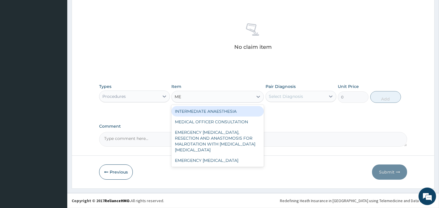
type input "MED"
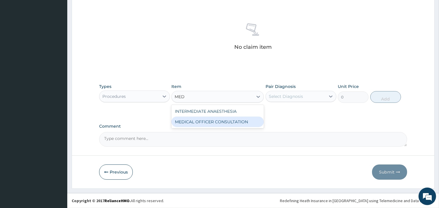
click at [215, 122] on div "MEDICAL OFFICER CONSULTATION" at bounding box center [218, 122] width 92 height 11
type input "10500"
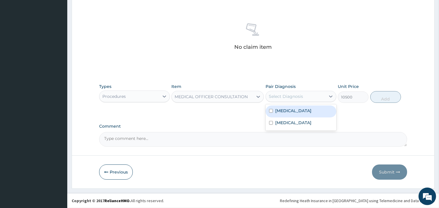
click at [277, 91] on div "Select Diagnosis" at bounding box center [301, 96] width 71 height 11
click at [280, 110] on label "[MEDICAL_DATA]" at bounding box center [293, 111] width 36 height 6
checkbox input "true"
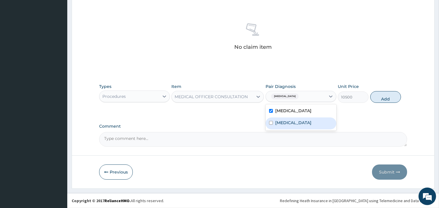
click at [285, 124] on label "[MEDICAL_DATA]" at bounding box center [293, 123] width 36 height 6
checkbox input "true"
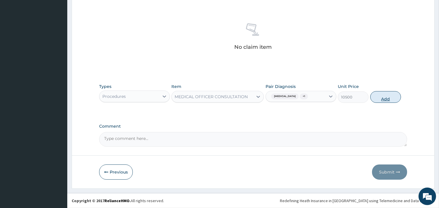
click at [391, 94] on button "Add" at bounding box center [386, 97] width 31 height 12
type input "0"
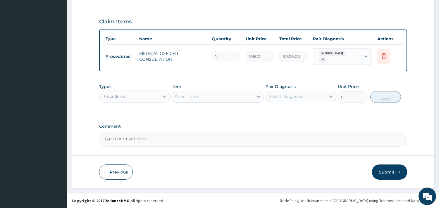
scroll to position [188, 0]
click at [159, 97] on div "Procedures" at bounding box center [130, 96] width 60 height 9
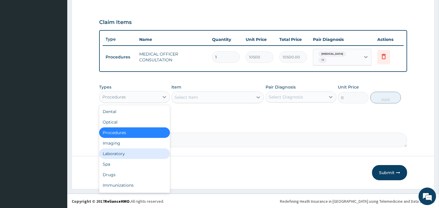
click at [117, 150] on div "Laboratory" at bounding box center [134, 154] width 71 height 11
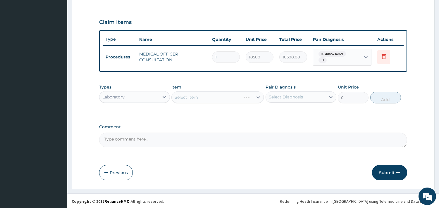
click at [223, 97] on div "Select Item" at bounding box center [218, 98] width 92 height 12
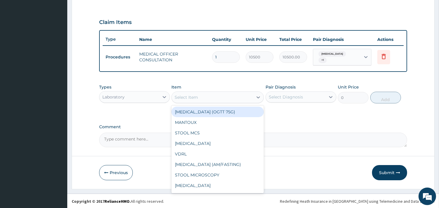
click at [218, 95] on div "Select Item" at bounding box center [212, 97] width 81 height 9
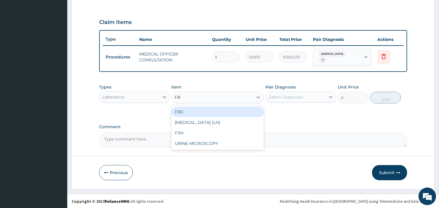
type input "FBC"
click at [215, 110] on div "FBC" at bounding box center [218, 112] width 92 height 11
type input "4500"
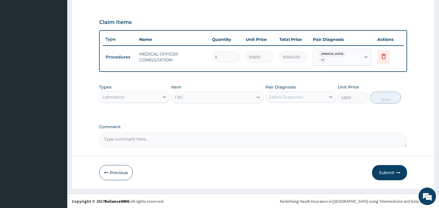
click at [279, 93] on div "Select Diagnosis" at bounding box center [296, 96] width 60 height 9
click at [291, 109] on label "[MEDICAL_DATA]" at bounding box center [293, 112] width 36 height 6
checkbox input "true"
click at [379, 97] on button "Add" at bounding box center [386, 98] width 31 height 12
type input "0"
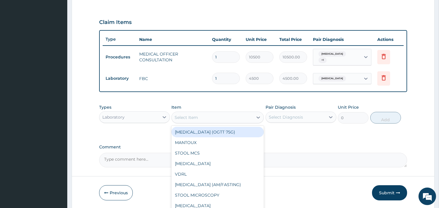
click at [236, 121] on div "Select Item" at bounding box center [212, 117] width 81 height 9
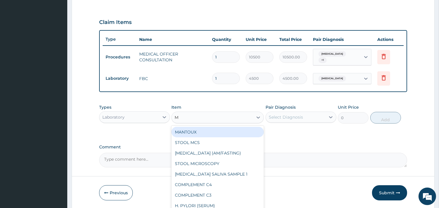
type input "MP"
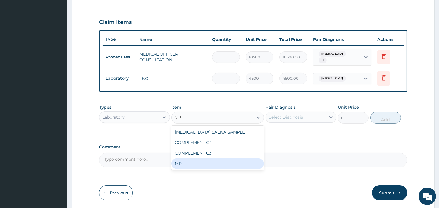
click at [182, 163] on div "MP" at bounding box center [218, 164] width 92 height 11
type input "4000"
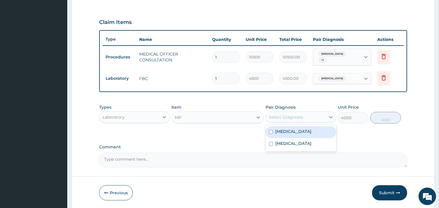
click at [299, 115] on div "Select Diagnosis" at bounding box center [286, 117] width 34 height 6
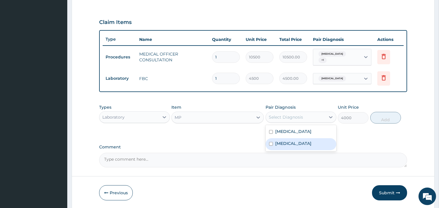
click at [282, 143] on label "[MEDICAL_DATA]" at bounding box center [293, 144] width 36 height 6
checkbox input "true"
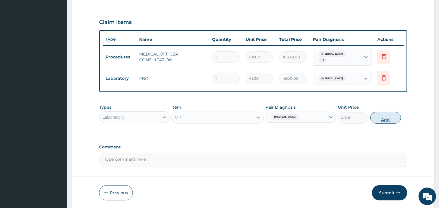
click at [384, 118] on button "Add" at bounding box center [386, 118] width 31 height 12
type input "0"
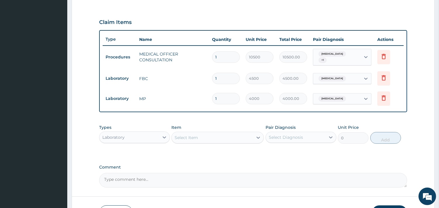
scroll to position [228, 0]
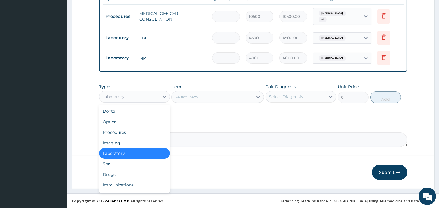
click at [157, 99] on div "Laboratory" at bounding box center [130, 96] width 60 height 9
click at [118, 174] on div "Drugs" at bounding box center [134, 174] width 71 height 11
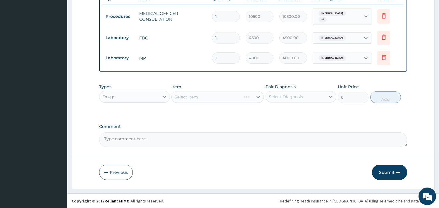
click at [195, 99] on div "Select Item" at bounding box center [218, 97] width 92 height 12
click at [213, 97] on div "Select Item" at bounding box center [218, 97] width 92 height 12
click at [204, 95] on div "Select Item" at bounding box center [218, 97] width 92 height 12
click at [232, 92] on div "Select Item" at bounding box center [218, 97] width 92 height 12
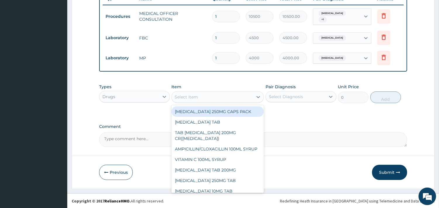
click at [221, 95] on div "Select Item" at bounding box center [212, 96] width 81 height 9
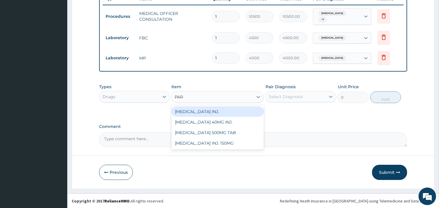
type input "PARA"
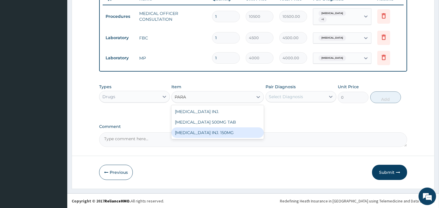
click at [223, 132] on div "[MEDICAL_DATA] INJ. 150MG" at bounding box center [218, 133] width 92 height 11
type input "900"
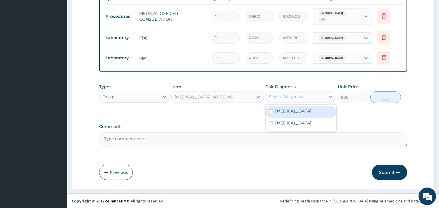
click at [287, 98] on div "Select Diagnosis" at bounding box center [286, 97] width 34 height 6
click at [286, 110] on label "Upper respiratory infection" at bounding box center [293, 111] width 36 height 6
checkbox input "true"
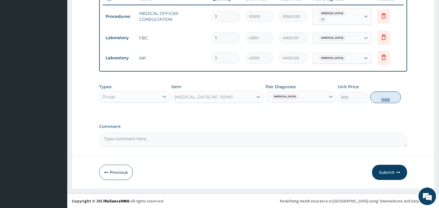
click at [389, 97] on button "Add" at bounding box center [386, 98] width 31 height 12
type input "0"
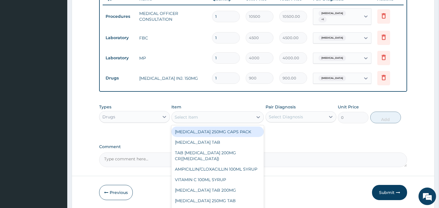
click at [209, 114] on div "Select Item" at bounding box center [212, 117] width 81 height 9
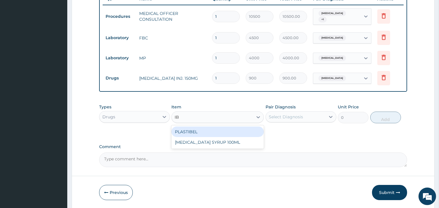
type input "IBU"
click at [211, 131] on div "[MEDICAL_DATA] SYRUP 100ML" at bounding box center [218, 132] width 92 height 11
type input "1700"
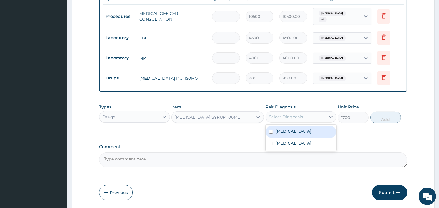
click at [285, 116] on div "Select Diagnosis" at bounding box center [286, 117] width 34 height 6
click at [285, 129] on label "Upper respiratory infection" at bounding box center [293, 132] width 36 height 6
checkbox input "true"
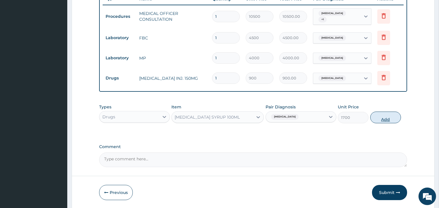
click at [384, 119] on button "Add" at bounding box center [386, 118] width 31 height 12
type input "0"
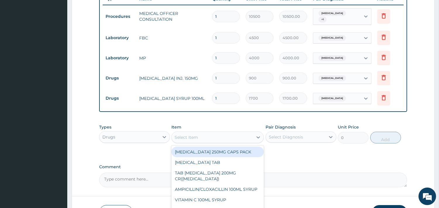
click at [211, 135] on div "Select Item" at bounding box center [212, 137] width 81 height 9
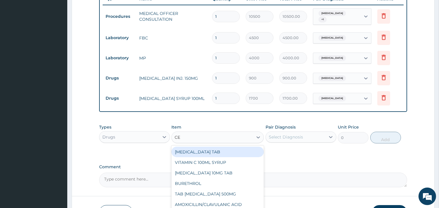
type input "CET"
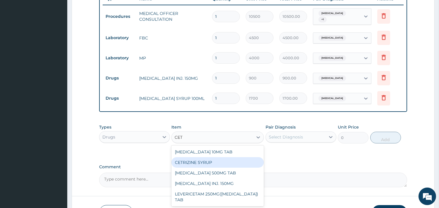
click at [210, 163] on div "CETRIZINE SYRUP" at bounding box center [218, 162] width 92 height 11
type input "2000"
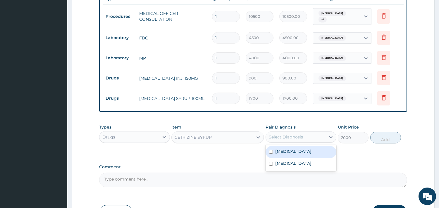
click at [295, 137] on div "Select Diagnosis" at bounding box center [286, 137] width 34 height 6
click at [294, 156] on div "Upper respiratory infection" at bounding box center [301, 152] width 71 height 12
checkbox input "true"
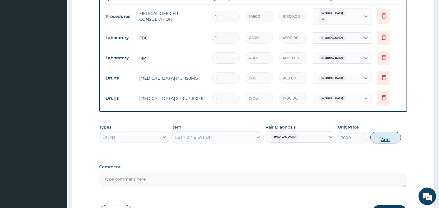
click at [379, 136] on button "Add" at bounding box center [386, 138] width 31 height 12
type input "0"
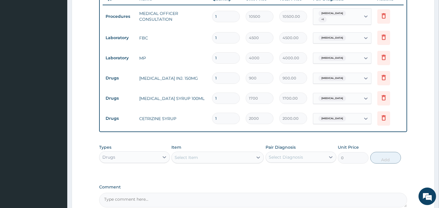
click at [231, 159] on div "Select Item" at bounding box center [212, 157] width 81 height 9
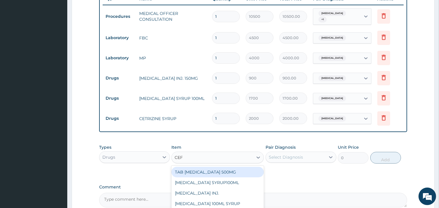
type input "CEFU"
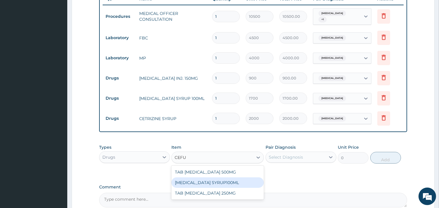
click at [217, 182] on div "[MEDICAL_DATA] SYRUP100ML" at bounding box center [218, 183] width 92 height 11
type input "5000"
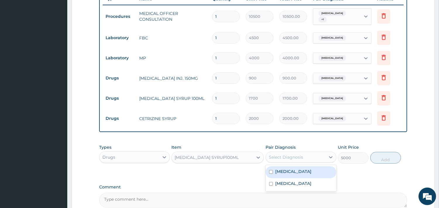
click at [294, 157] on div "Select Diagnosis" at bounding box center [286, 158] width 34 height 6
click at [293, 169] on div "Upper respiratory infection" at bounding box center [301, 173] width 71 height 12
checkbox input "true"
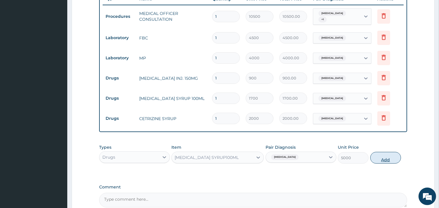
click at [380, 157] on button "Add" at bounding box center [386, 158] width 31 height 12
type input "0"
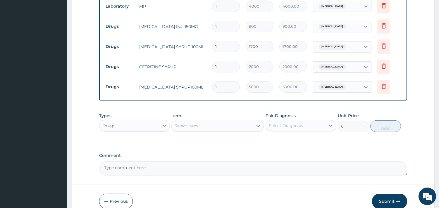
scroll to position [293, 0]
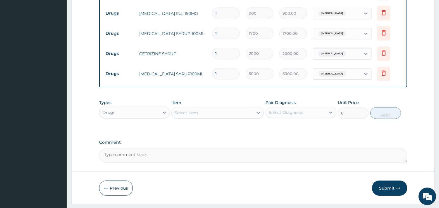
click at [215, 111] on div "Select Item" at bounding box center [212, 112] width 81 height 9
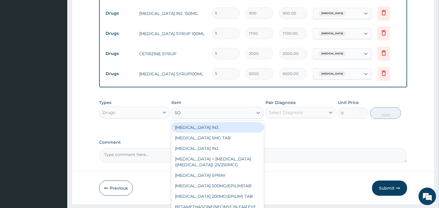
type input "S"
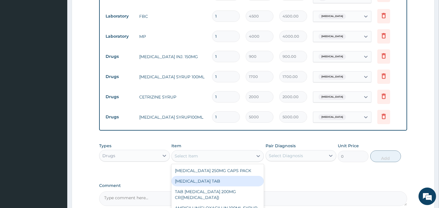
scroll to position [245, 0]
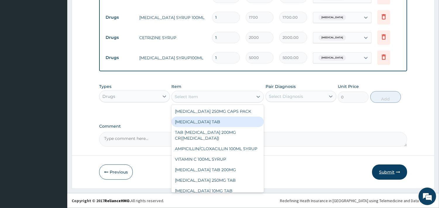
click at [387, 172] on button "Submit" at bounding box center [389, 172] width 35 height 15
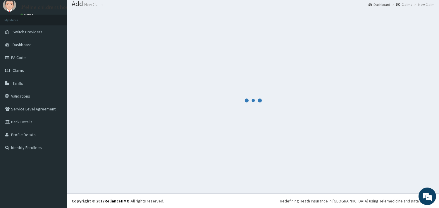
scroll to position [310, 0]
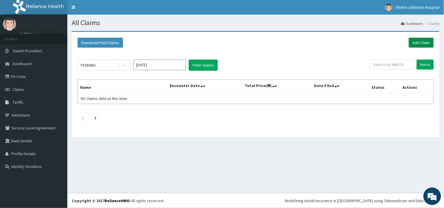
click at [428, 45] on link "Add Claim" at bounding box center [421, 43] width 25 height 10
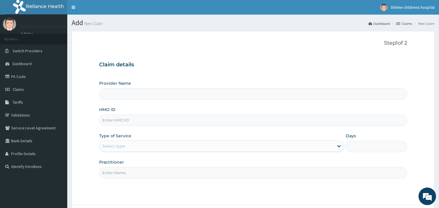
type input "Lifeline Children Hospital - [GEOGRAPHIC_DATA]"
click at [150, 122] on input "HMO ID" at bounding box center [253, 120] width 308 height 11
type input "OHT/11890/C"
click at [135, 145] on div "Select type" at bounding box center [217, 146] width 234 height 9
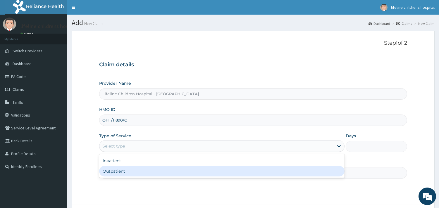
click at [126, 174] on div "Outpatient" at bounding box center [222, 171] width 246 height 11
type input "1"
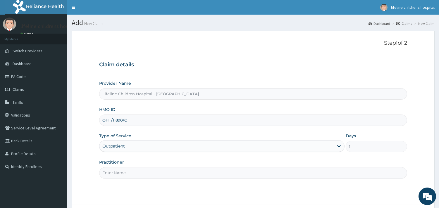
click at [126, 174] on input "Practitioner" at bounding box center [253, 172] width 308 height 11
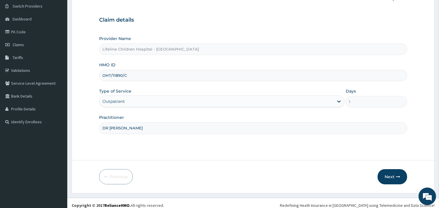
scroll to position [50, 0]
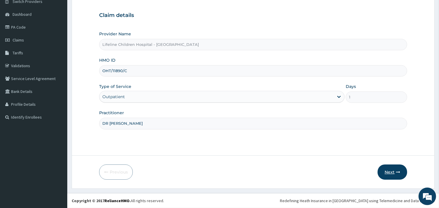
type input "DR [PERSON_NAME]"
click at [401, 172] on button "Next" at bounding box center [393, 172] width 30 height 15
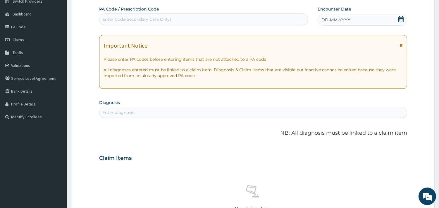
click at [346, 21] on span "DD-MM-YYYY" at bounding box center [336, 20] width 29 height 6
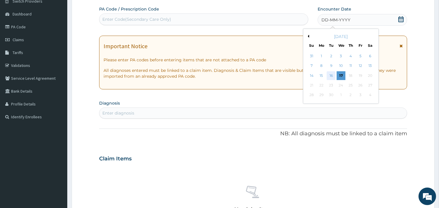
click at [332, 74] on div "16" at bounding box center [331, 75] width 9 height 9
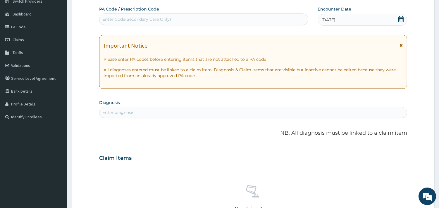
click at [138, 109] on div "Enter diagnosis" at bounding box center [254, 112] width 308 height 9
type input "FEBRILE ILLNESS"
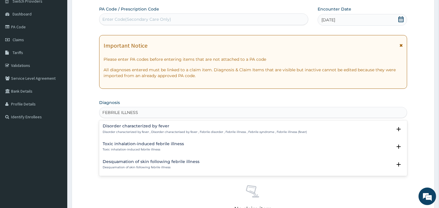
click at [144, 128] on h4 "Disorder characterized by fever" at bounding box center [205, 126] width 204 height 4
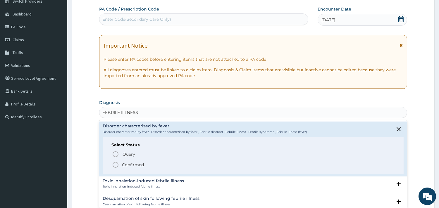
click at [138, 165] on p "Confirmed" at bounding box center [133, 165] width 22 height 6
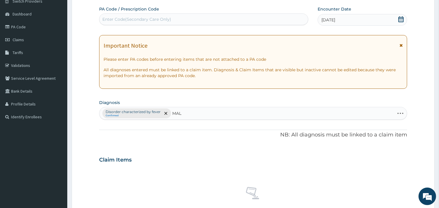
type input "MALA"
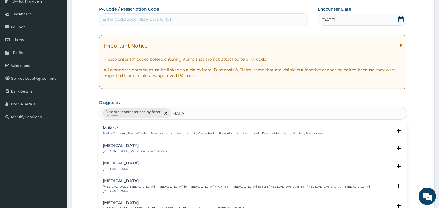
click at [113, 144] on h4 "[MEDICAL_DATA]" at bounding box center [135, 146] width 64 height 4
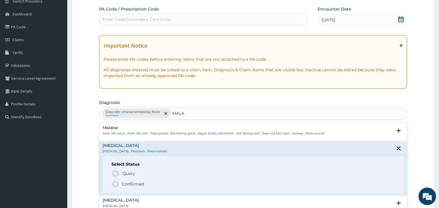
click at [129, 180] on div "Query Query covers suspected (?), Keep in view (kiv), Ruled out (r/o) Confirmed" at bounding box center [254, 179] width 284 height 18
click at [129, 182] on p "Confirmed" at bounding box center [133, 184] width 22 height 6
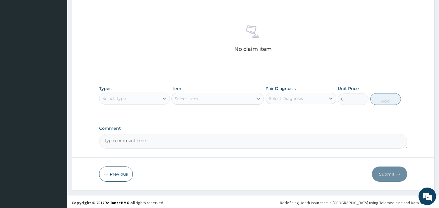
scroll to position [212, 0]
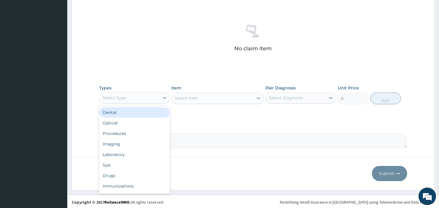
click at [157, 97] on div "Select Type" at bounding box center [130, 97] width 60 height 9
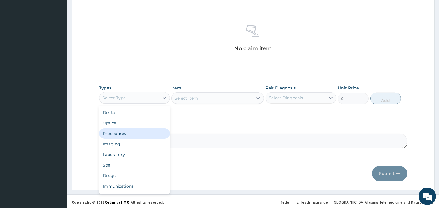
click at [123, 136] on div "Procedures" at bounding box center [134, 134] width 71 height 11
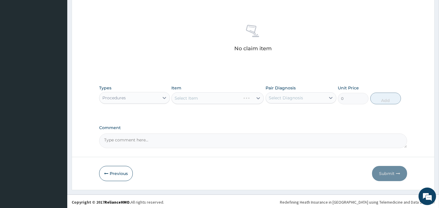
click at [208, 99] on div "Select Item" at bounding box center [218, 98] width 92 height 12
click at [227, 98] on div "Select Item" at bounding box center [218, 98] width 92 height 12
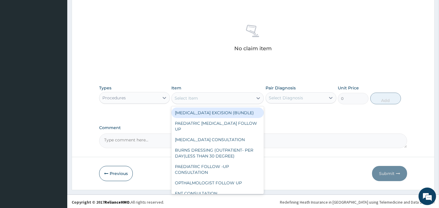
click at [233, 98] on div "Select Item" at bounding box center [212, 98] width 81 height 9
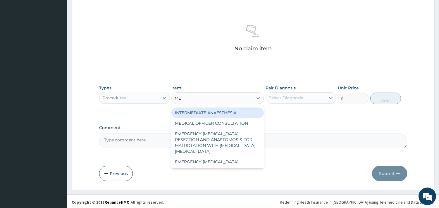
type input "MED"
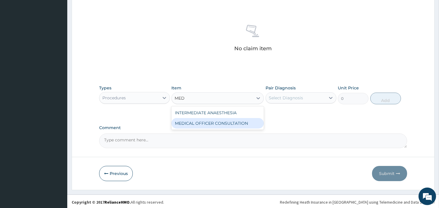
click at [229, 121] on div "MEDICAL OFFICER CONSULTATION" at bounding box center [218, 123] width 92 height 11
type input "10500"
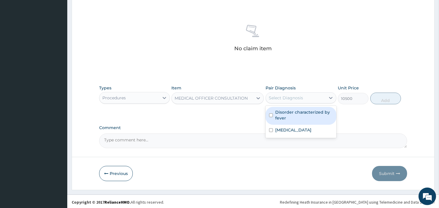
click at [289, 95] on div "Select Diagnosis" at bounding box center [286, 98] width 34 height 6
click at [279, 112] on label "Disorder characterized by fever" at bounding box center [304, 115] width 58 height 12
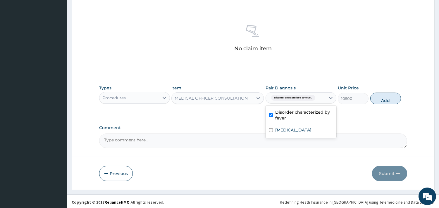
checkbox input "true"
click at [281, 126] on div "[MEDICAL_DATA]" at bounding box center [301, 131] width 71 height 12
checkbox input "true"
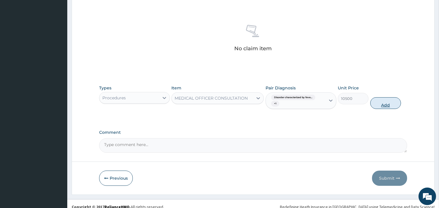
click at [388, 104] on button "Add" at bounding box center [386, 103] width 31 height 12
type input "0"
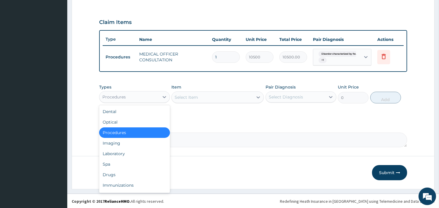
click at [152, 93] on div "Procedures" at bounding box center [130, 96] width 60 height 9
click at [118, 150] on div "Laboratory" at bounding box center [134, 154] width 71 height 11
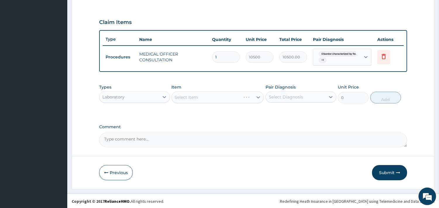
click at [203, 97] on div "Select Item" at bounding box center [218, 98] width 92 height 12
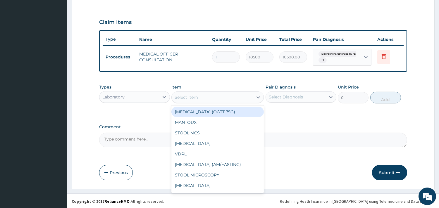
click at [212, 96] on div "Select Item" at bounding box center [212, 97] width 81 height 9
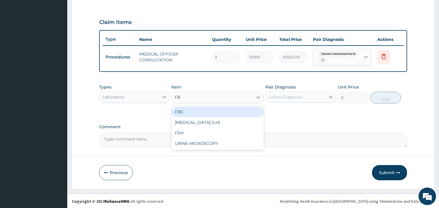
type input "FBC"
click at [216, 110] on div "FBC" at bounding box center [218, 112] width 92 height 11
type input "4500"
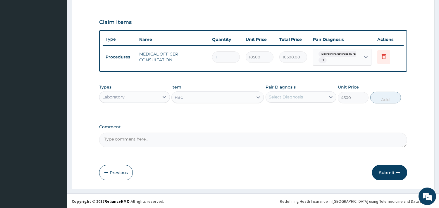
click at [295, 98] on div "Select Diagnosis" at bounding box center [286, 97] width 34 height 6
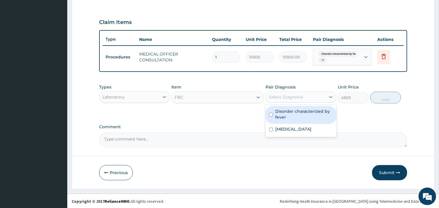
click at [296, 109] on label "Disorder characterized by fever" at bounding box center [304, 115] width 58 height 12
checkbox input "true"
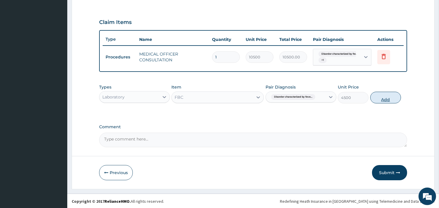
click at [394, 96] on button "Add" at bounding box center [386, 98] width 31 height 12
type input "0"
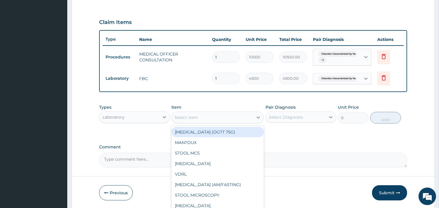
click at [221, 115] on div "Select Item" at bounding box center [212, 117] width 81 height 9
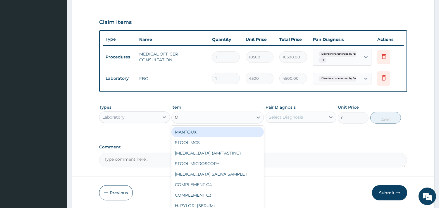
type input "MP"
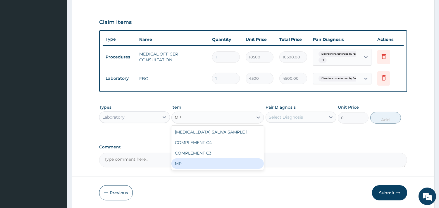
click at [188, 162] on div "MP" at bounding box center [218, 164] width 92 height 11
type input "4000"
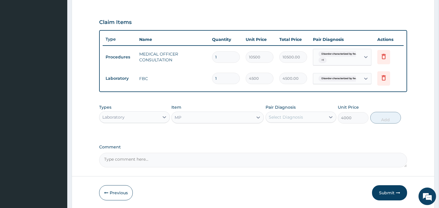
click at [285, 116] on div "Select Diagnosis" at bounding box center [286, 117] width 34 height 6
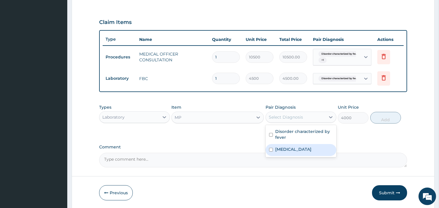
click at [281, 147] on label "[MEDICAL_DATA]" at bounding box center [293, 150] width 36 height 6
checkbox input "true"
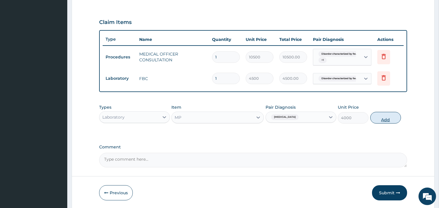
click at [381, 114] on button "Add" at bounding box center [386, 118] width 31 height 12
type input "0"
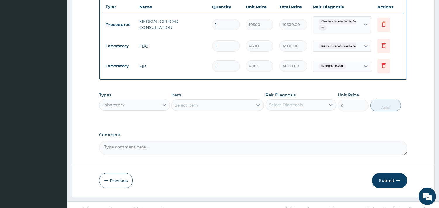
scroll to position [228, 0]
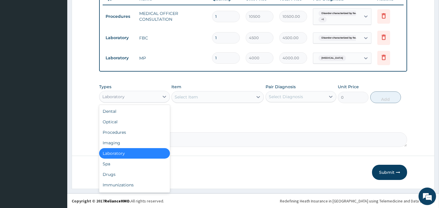
click at [121, 97] on div "Laboratory" at bounding box center [113, 97] width 22 height 6
click at [111, 175] on div "Drugs" at bounding box center [134, 174] width 71 height 11
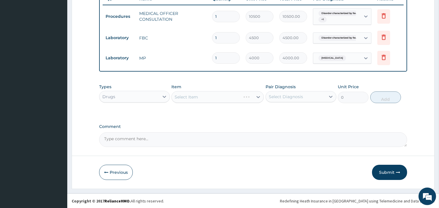
click at [198, 100] on div "Select Item" at bounding box center [218, 97] width 92 height 12
click at [224, 96] on div "Select Item" at bounding box center [218, 97] width 92 height 12
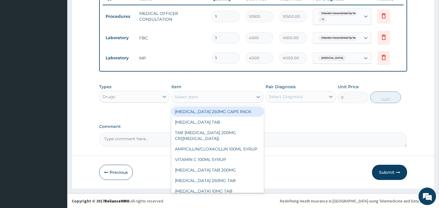
click at [213, 100] on div "Select Item" at bounding box center [212, 96] width 81 height 9
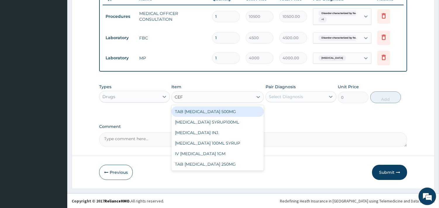
type input "CEFU"
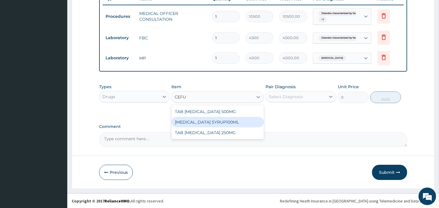
click at [208, 118] on div "[MEDICAL_DATA] SYRUP100ML" at bounding box center [218, 122] width 92 height 11
type input "5000"
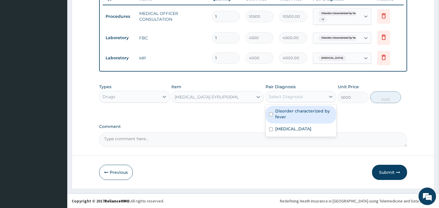
click at [305, 92] on div "Select Diagnosis" at bounding box center [296, 96] width 60 height 9
click at [305, 110] on label "Disorder characterized by fever" at bounding box center [304, 114] width 58 height 12
checkbox input "true"
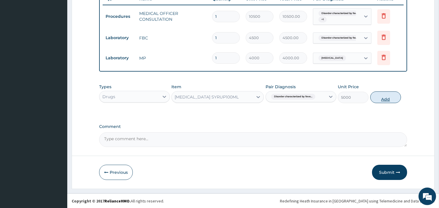
click at [373, 94] on button "Add" at bounding box center [386, 98] width 31 height 12
type input "0"
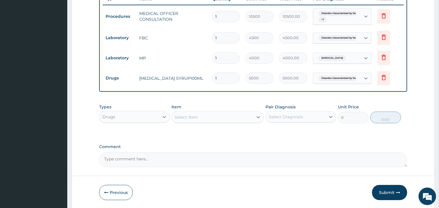
click at [235, 116] on div "Select Item" at bounding box center [212, 117] width 81 height 9
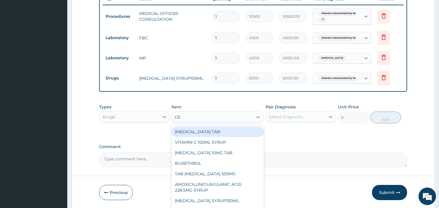
type input "CET"
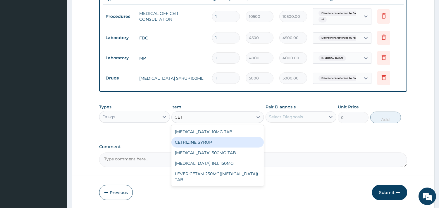
click at [225, 142] on div "CETRIZINE SYRUP" at bounding box center [218, 142] width 92 height 11
type input "2000"
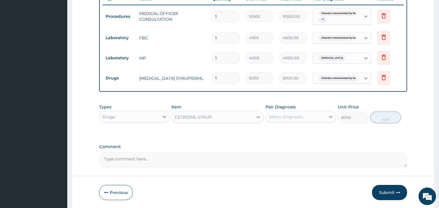
click at [297, 117] on div "Select Diagnosis" at bounding box center [286, 117] width 34 height 6
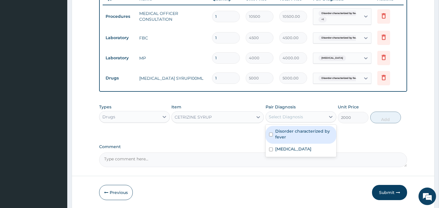
click at [294, 133] on label "Disorder characterized by fever" at bounding box center [304, 135] width 58 height 12
checkbox input "true"
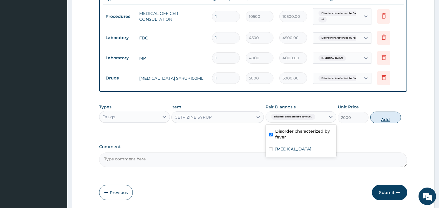
click at [387, 119] on button "Add" at bounding box center [386, 118] width 31 height 12
type input "0"
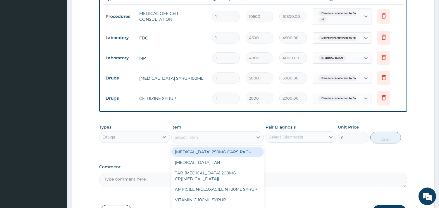
click at [238, 135] on div "Select Item" at bounding box center [212, 137] width 81 height 9
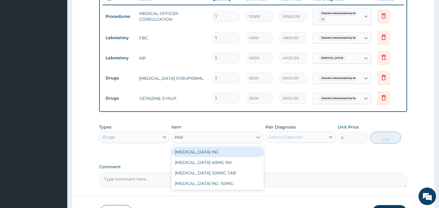
type input "PARA"
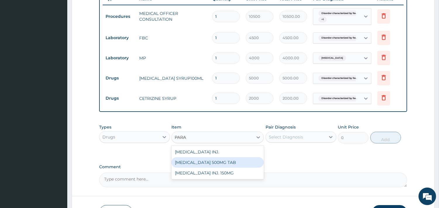
click at [227, 161] on div "[MEDICAL_DATA] 500MG TAB" at bounding box center [218, 162] width 92 height 11
type input "50"
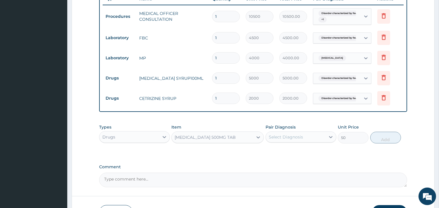
click at [280, 136] on div "Select Diagnosis" at bounding box center [286, 137] width 34 height 6
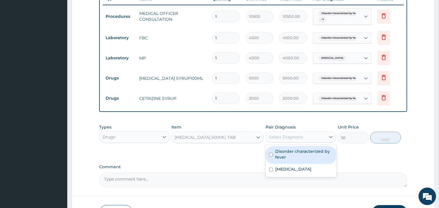
click at [282, 153] on label "Disorder characterized by fever" at bounding box center [304, 155] width 58 height 12
checkbox input "true"
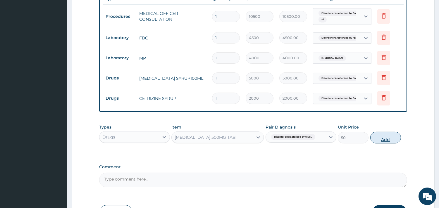
click at [376, 139] on button "Add" at bounding box center [386, 138] width 31 height 12
type input "0"
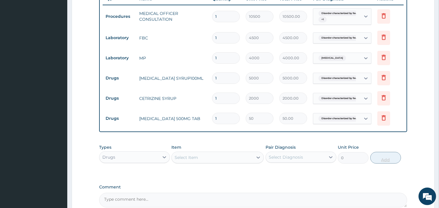
type input "0.00"
type input "9"
type input "450.00"
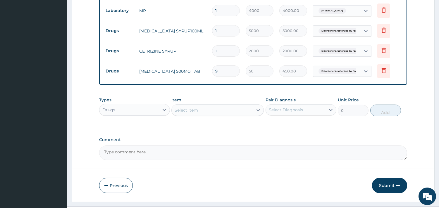
scroll to position [289, 0]
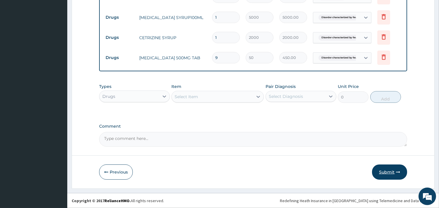
type input "9"
click at [385, 169] on button "Submit" at bounding box center [389, 172] width 35 height 15
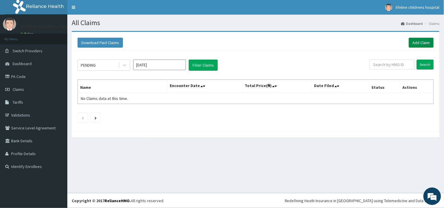
click at [419, 42] on link "Add Claim" at bounding box center [421, 43] width 25 height 10
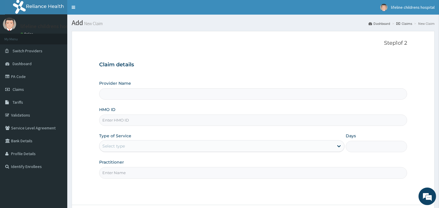
click at [125, 119] on input "HMO ID" at bounding box center [253, 120] width 308 height 11
type input "Lifeline Children Hospital - [GEOGRAPHIC_DATA]"
type input "TOH/10003/C"
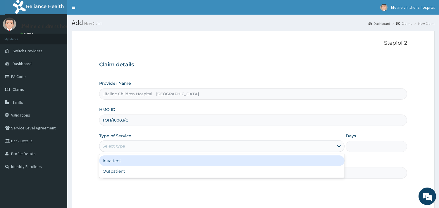
click at [122, 145] on div "Select type" at bounding box center [113, 146] width 23 height 6
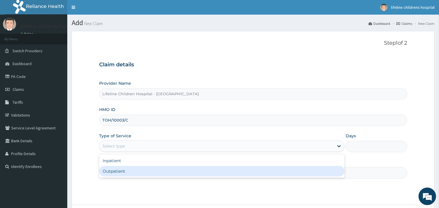
click at [116, 174] on div "Outpatient" at bounding box center [222, 171] width 246 height 11
type input "1"
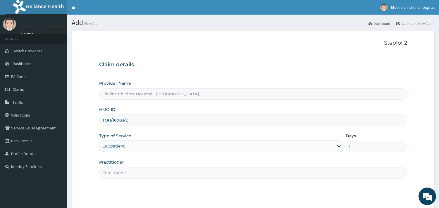
click at [121, 172] on input "Practitioner" at bounding box center [253, 172] width 308 height 11
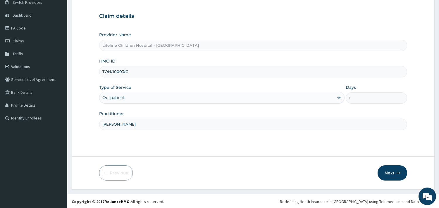
scroll to position [50, 0]
type input "DR SALAKO"
click at [392, 173] on button "Next" at bounding box center [393, 172] width 30 height 15
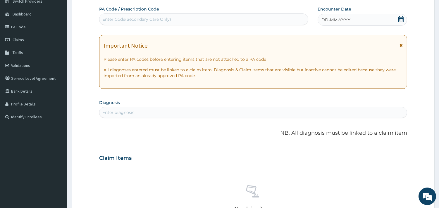
click at [332, 19] on span "DD-MM-YYYY" at bounding box center [336, 20] width 29 height 6
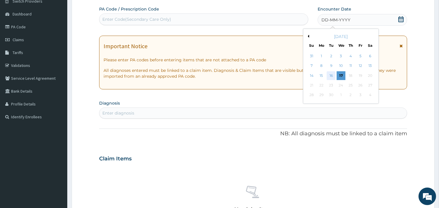
click at [328, 73] on div "16" at bounding box center [331, 75] width 9 height 9
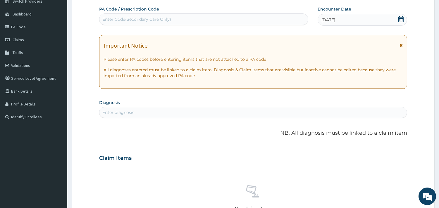
click at [160, 110] on div "Enter diagnosis" at bounding box center [254, 112] width 308 height 9
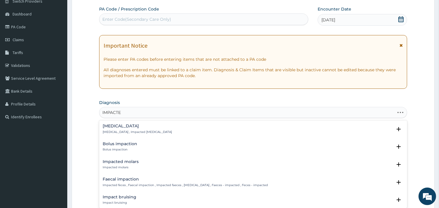
type input "IMPACTED"
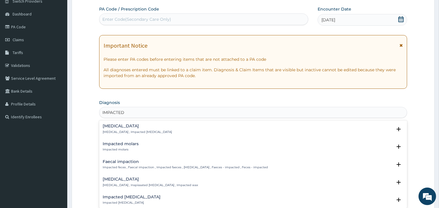
click at [131, 179] on h4 "Impacted cerumen" at bounding box center [150, 179] width 95 height 4
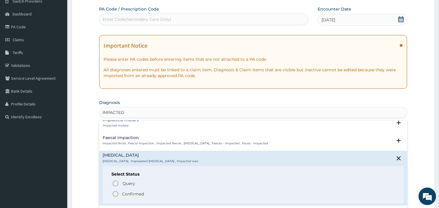
scroll to position [32, 0]
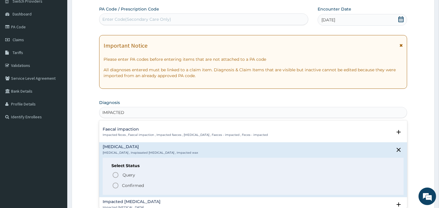
click at [131, 185] on p "Confirmed" at bounding box center [133, 186] width 22 height 6
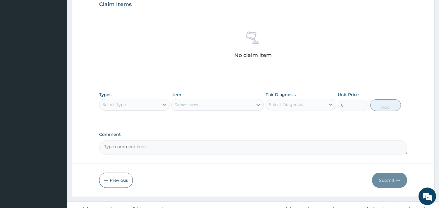
scroll to position [212, 0]
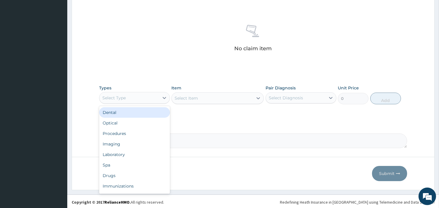
click at [152, 100] on div "Select Type" at bounding box center [130, 97] width 60 height 9
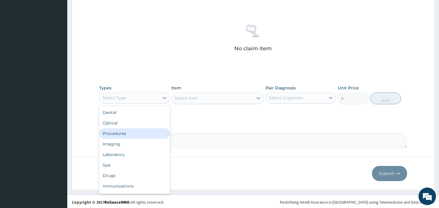
click at [140, 136] on div "Procedures" at bounding box center [134, 134] width 71 height 11
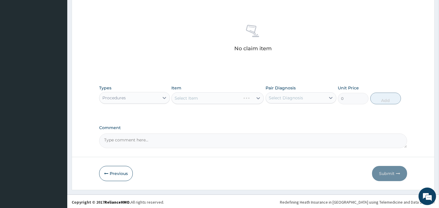
scroll to position [214, 0]
click at [210, 100] on div "Select Item" at bounding box center [218, 97] width 92 height 12
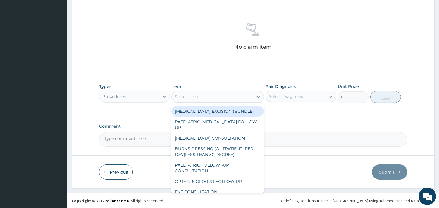
click at [204, 96] on div "Select Item" at bounding box center [212, 96] width 81 height 9
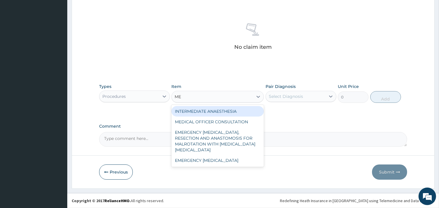
type input "MED"
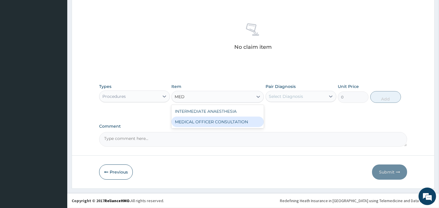
click at [210, 121] on div "MEDICAL OFFICER CONSULTATION" at bounding box center [218, 122] width 92 height 11
type input "10500"
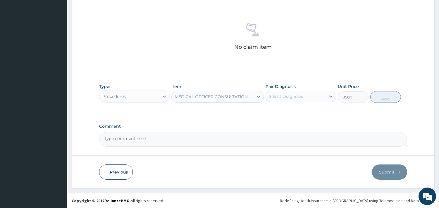
click at [288, 93] on div "Select Diagnosis" at bounding box center [296, 96] width 60 height 9
click at [292, 106] on div "Impacted cerumen" at bounding box center [301, 112] width 71 height 12
checkbox input "true"
click at [373, 97] on button "Add" at bounding box center [386, 97] width 31 height 12
type input "0"
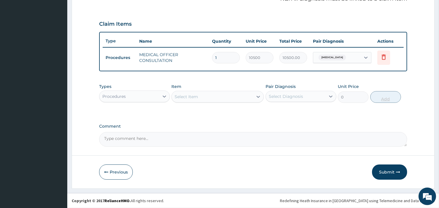
scroll to position [185, 0]
click at [397, 173] on icon "button" at bounding box center [398, 173] width 4 height 4
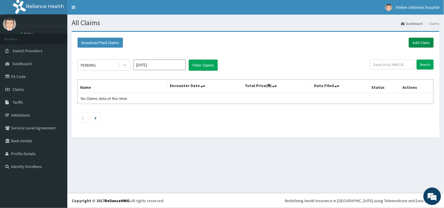
click at [411, 43] on link "Add Claim" at bounding box center [421, 43] width 25 height 10
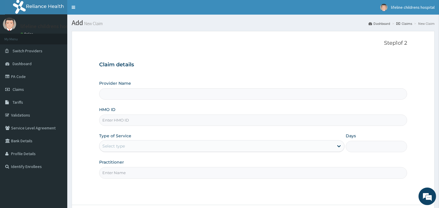
click at [119, 121] on input "HMO ID" at bounding box center [253, 120] width 308 height 11
type input "Lifeline Children Hospital - [GEOGRAPHIC_DATA]"
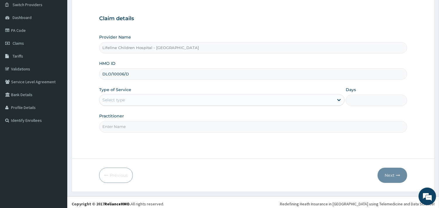
scroll to position [50, 0]
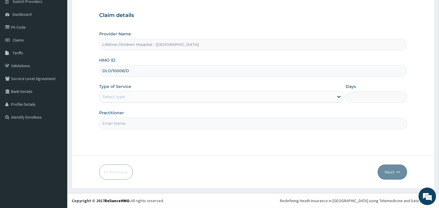
type input "DLO/10006/D"
click at [122, 96] on div "Select type" at bounding box center [113, 97] width 23 height 6
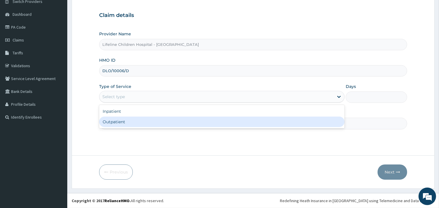
click at [112, 120] on div "Outpatient" at bounding box center [222, 122] width 246 height 11
type input "1"
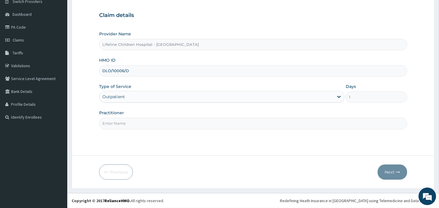
click at [113, 124] on input "Practitioner" at bounding box center [253, 123] width 308 height 11
type input "DR JOY"
click at [386, 169] on button "Next" at bounding box center [393, 172] width 30 height 15
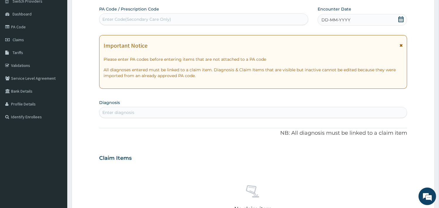
click at [347, 19] on span "DD-MM-YYYY" at bounding box center [336, 20] width 29 height 6
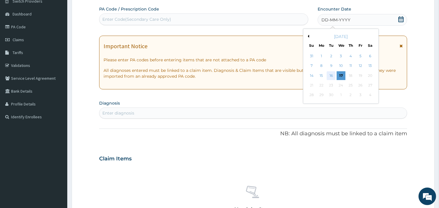
click at [330, 78] on div "16" at bounding box center [331, 75] width 9 height 9
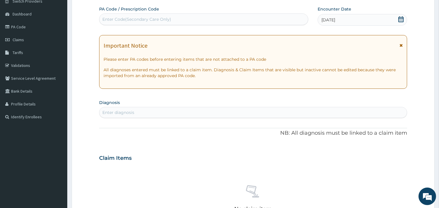
click at [141, 110] on div "Enter diagnosis" at bounding box center [254, 112] width 308 height 9
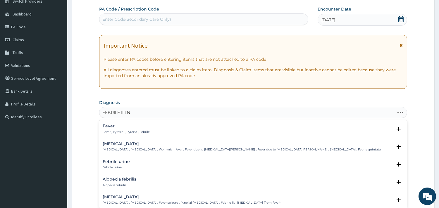
type input "FEBRILE ILLNE"
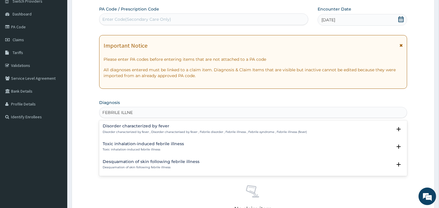
click at [139, 125] on h4 "Disorder characterized by fever" at bounding box center [205, 126] width 204 height 4
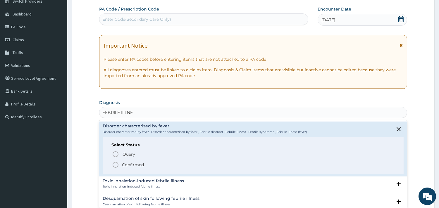
click at [135, 165] on p "Confirmed" at bounding box center [133, 165] width 22 height 6
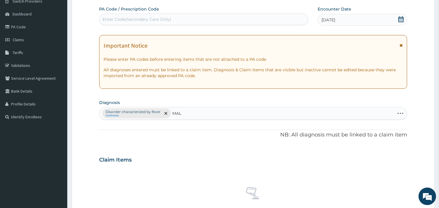
type input "MALA"
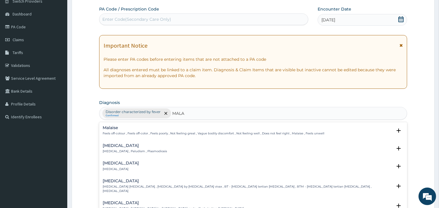
click at [115, 145] on h4 "Malaria" at bounding box center [135, 146] width 64 height 4
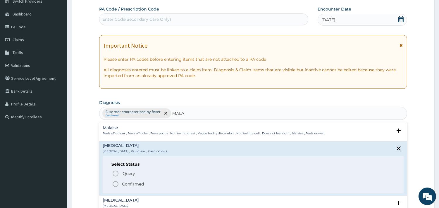
click at [130, 186] on p "Confirmed" at bounding box center [133, 184] width 22 height 6
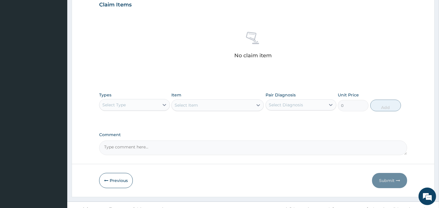
scroll to position [212, 0]
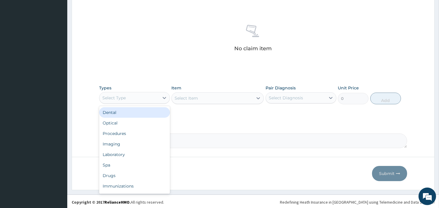
click at [154, 92] on div "Select Type" at bounding box center [134, 98] width 71 height 12
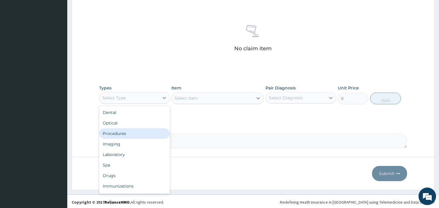
click at [138, 131] on div "Procedures" at bounding box center [134, 134] width 71 height 11
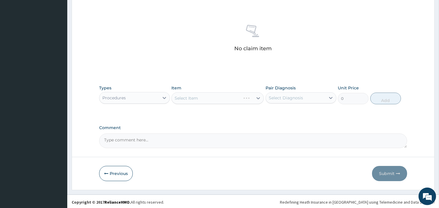
click at [210, 95] on div "Select Item" at bounding box center [218, 98] width 92 height 12
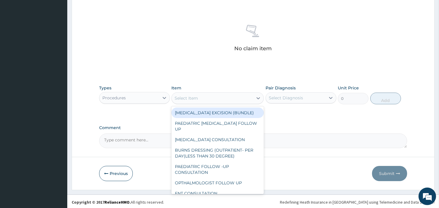
click at [203, 97] on div "Select Item" at bounding box center [212, 98] width 81 height 9
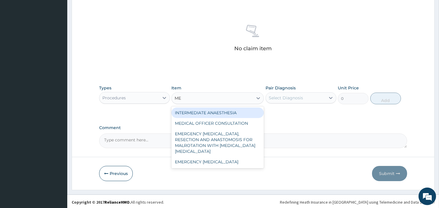
type input "MED"
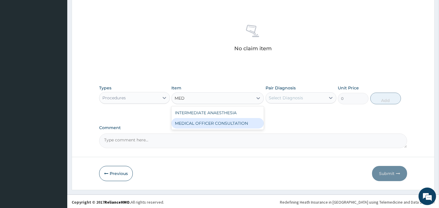
click at [212, 124] on div "MEDICAL OFFICER CONSULTATION" at bounding box center [218, 123] width 92 height 11
type input "10500"
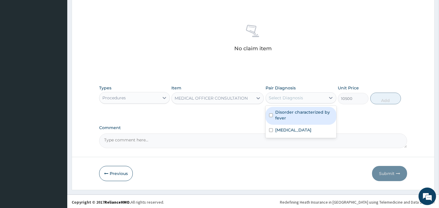
click at [279, 95] on div "Select Diagnosis" at bounding box center [296, 97] width 60 height 9
click at [281, 111] on label "Disorder characterized by fever" at bounding box center [304, 115] width 58 height 12
checkbox input "true"
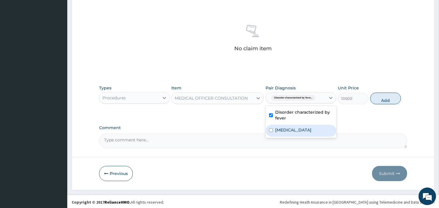
click at [298, 130] on div "Malaria" at bounding box center [301, 131] width 71 height 12
checkbox input "true"
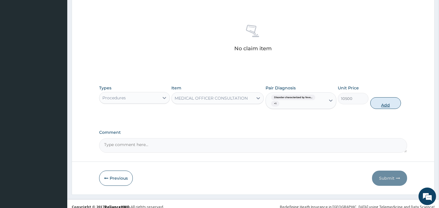
click at [380, 104] on button "Add" at bounding box center [386, 103] width 31 height 12
type input "0"
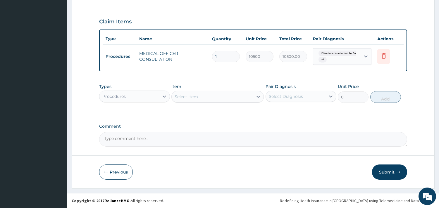
scroll to position [188, 0]
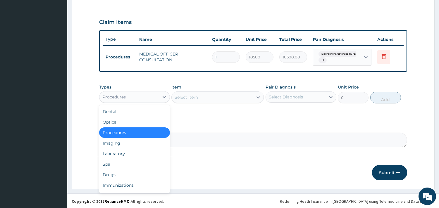
click at [153, 94] on div "Procedures" at bounding box center [130, 96] width 60 height 9
click at [124, 156] on div "Laboratory" at bounding box center [134, 154] width 71 height 11
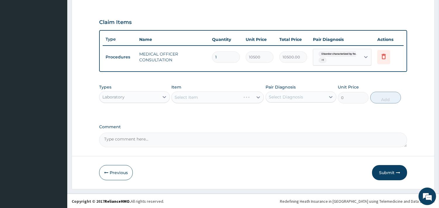
click at [203, 96] on div "Select Item" at bounding box center [218, 98] width 92 height 12
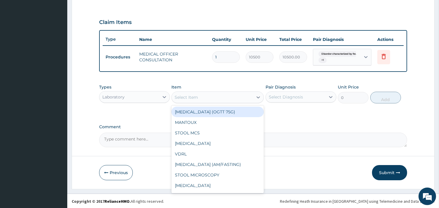
click at [208, 97] on div "Select Item" at bounding box center [212, 97] width 81 height 9
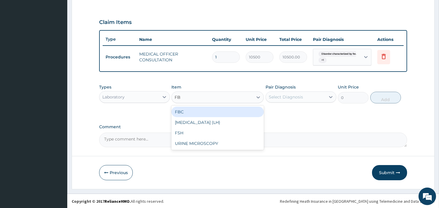
type input "FBC"
click at [194, 113] on div "FBC" at bounding box center [218, 112] width 92 height 11
type input "4500"
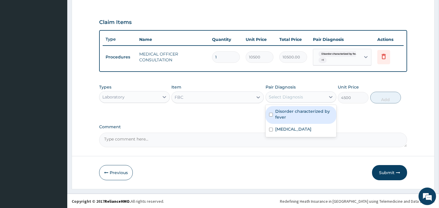
click at [289, 94] on div "Select Diagnosis" at bounding box center [286, 97] width 34 height 6
click at [287, 112] on label "Disorder characterized by fever" at bounding box center [304, 115] width 58 height 12
checkbox input "true"
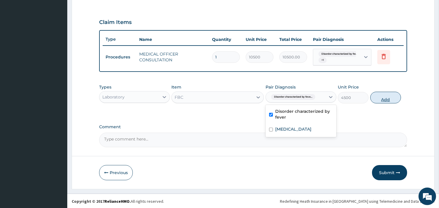
click at [386, 100] on button "Add" at bounding box center [386, 98] width 31 height 12
type input "0"
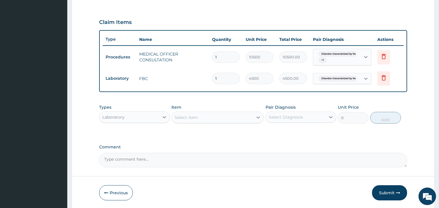
click at [227, 114] on div "Select Item" at bounding box center [212, 117] width 81 height 9
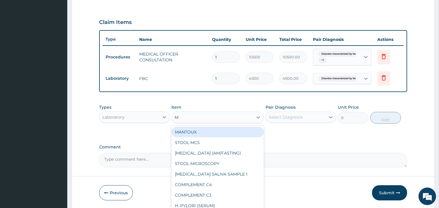
type input "MP"
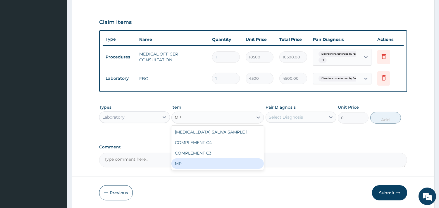
click at [184, 165] on div "MP" at bounding box center [218, 164] width 92 height 11
type input "4000"
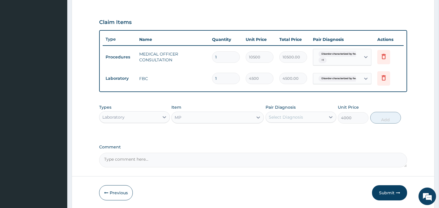
click at [287, 117] on div "Select Diagnosis" at bounding box center [286, 117] width 34 height 6
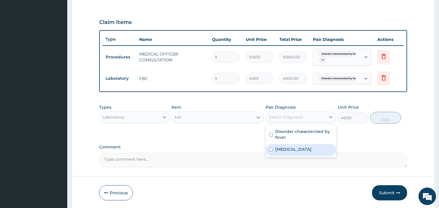
click at [283, 149] on label "Malaria" at bounding box center [293, 150] width 36 height 6
checkbox input "true"
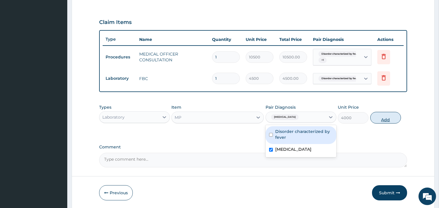
click at [388, 115] on button "Add" at bounding box center [386, 118] width 31 height 12
type input "0"
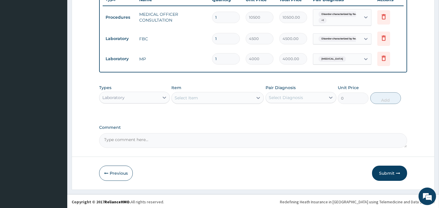
scroll to position [228, 0]
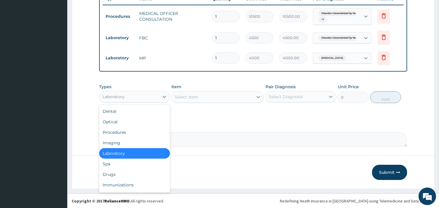
click at [158, 93] on div "Laboratory" at bounding box center [130, 96] width 60 height 9
click at [119, 173] on div "Drugs" at bounding box center [134, 174] width 71 height 11
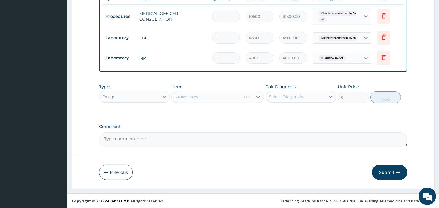
click at [211, 96] on div "Select Item" at bounding box center [218, 97] width 92 height 12
click at [203, 97] on div "Select Item" at bounding box center [218, 97] width 92 height 12
click at [201, 96] on div "Select Item" at bounding box center [218, 97] width 92 height 12
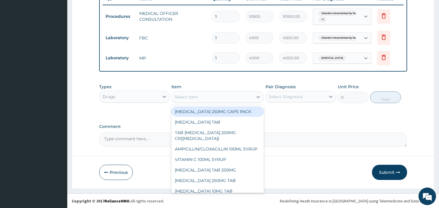
click at [215, 95] on div "Select Item" at bounding box center [212, 96] width 81 height 9
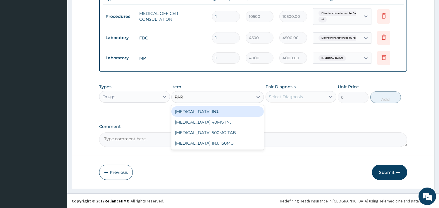
type input "PARA"
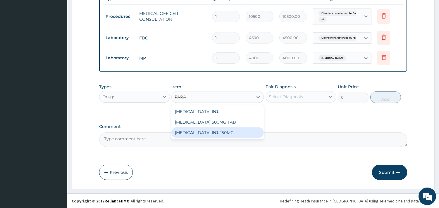
click at [213, 133] on div "PARACETAMOL INJ. 150MG" at bounding box center [218, 133] width 92 height 11
type input "900"
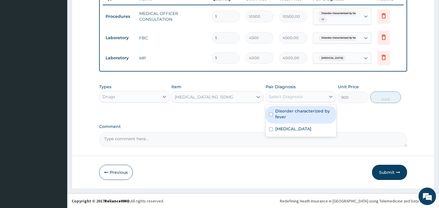
click at [283, 98] on div "Select Diagnosis" at bounding box center [286, 97] width 34 height 6
click at [286, 111] on label "Disorder characterized by fever" at bounding box center [304, 114] width 58 height 12
checkbox input "true"
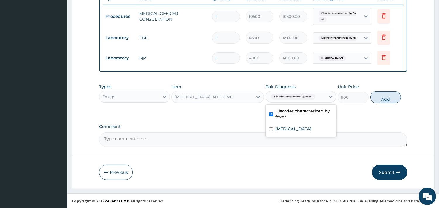
click at [387, 97] on button "Add" at bounding box center [386, 98] width 31 height 12
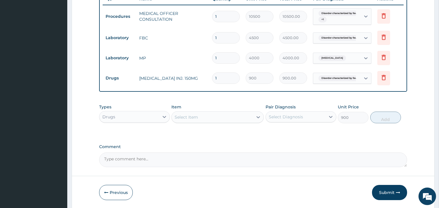
type input "0"
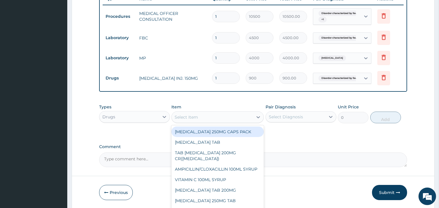
click at [211, 118] on div "Select Item" at bounding box center [212, 117] width 81 height 9
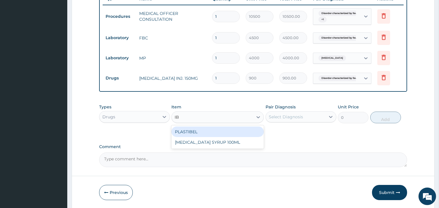
type input "IBU"
click at [211, 130] on div "IBUPROFEN SYRUP 100ML" at bounding box center [218, 132] width 92 height 11
type input "1700"
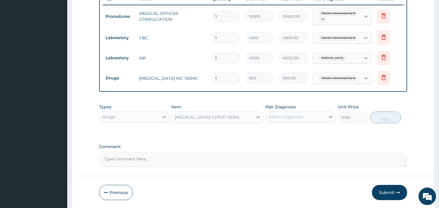
click at [292, 116] on div "Select Diagnosis" at bounding box center [286, 117] width 34 height 6
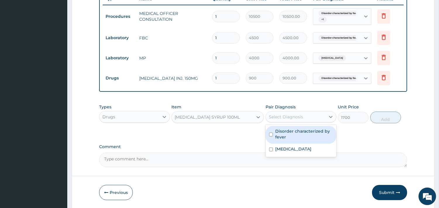
click at [295, 130] on label "Disorder characterized by fever" at bounding box center [304, 135] width 58 height 12
checkbox input "true"
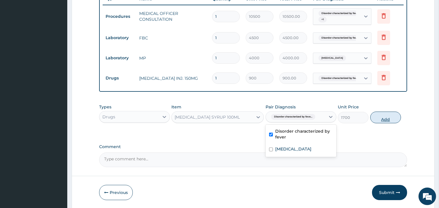
click at [386, 121] on button "Add" at bounding box center [386, 118] width 31 height 12
type input "0"
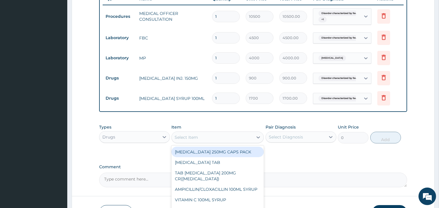
click at [226, 132] on div "Select Item" at bounding box center [218, 138] width 92 height 12
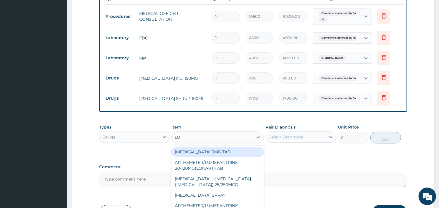
type input "LUM"
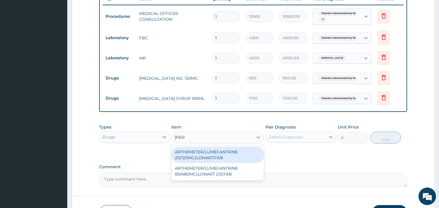
click at [226, 147] on div "ARTHEMETER/LUMEFANTRINE 20/120MG(LONART)TAB ARTHEMETER/LUMEFANTRINE 80/480MG(LO…" at bounding box center [218, 163] width 92 height 35
click at [224, 150] on div "ARTHEMETER/LUMEFANTRINE 20/120MG(LONART)TAB" at bounding box center [218, 155] width 92 height 16
type input "250"
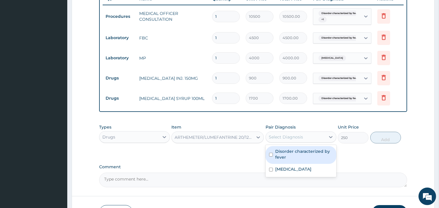
click at [304, 134] on div "Select Diagnosis" at bounding box center [296, 137] width 60 height 9
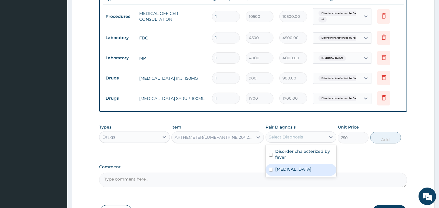
click at [290, 170] on label "Malaria" at bounding box center [293, 170] width 36 height 6
checkbox input "true"
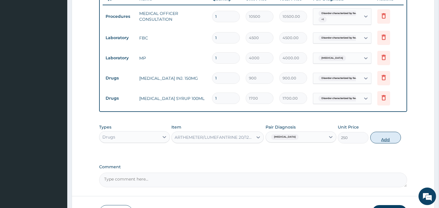
click at [380, 139] on button "Add" at bounding box center [386, 138] width 31 height 12
type input "0"
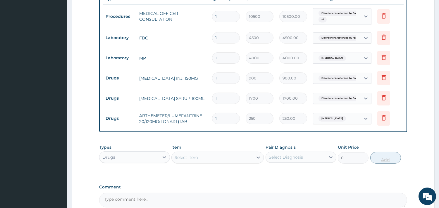
type input "12"
type input "3000.00"
type input "12"
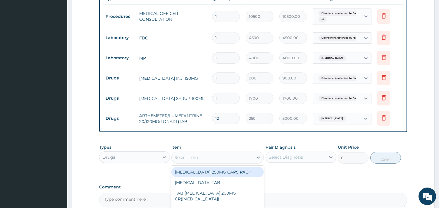
click at [214, 159] on div "Select Item" at bounding box center [212, 157] width 81 height 9
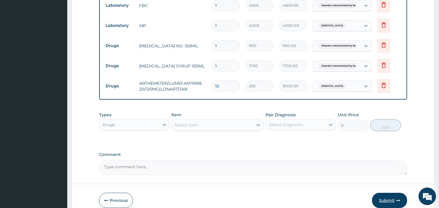
click at [393, 201] on button "Submit" at bounding box center [389, 200] width 35 height 15
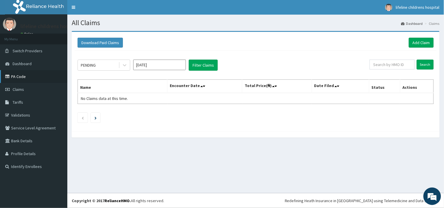
click at [23, 77] on link "PA Code" at bounding box center [33, 76] width 67 height 13
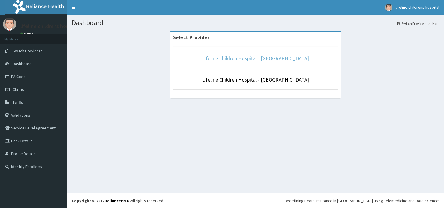
click at [238, 60] on link "Lifeline Children Hospital - [GEOGRAPHIC_DATA]" at bounding box center [255, 58] width 107 height 7
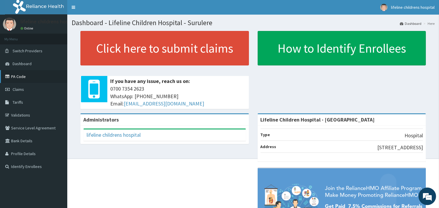
click at [25, 77] on link "PA Code" at bounding box center [33, 76] width 67 height 13
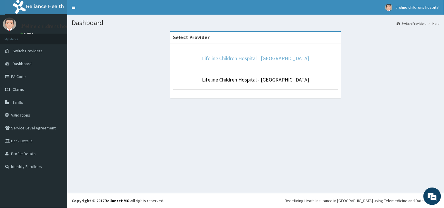
click at [225, 58] on link "Lifeline Children Hospital - [GEOGRAPHIC_DATA]" at bounding box center [255, 58] width 107 height 7
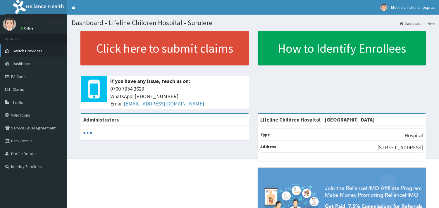
click at [26, 51] on span "Switch Providers" at bounding box center [28, 50] width 30 height 5
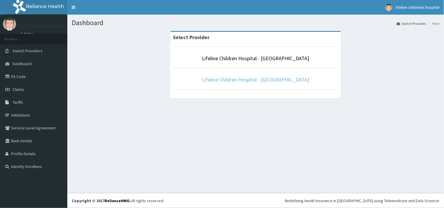
click at [238, 79] on link "Lifeline Children Hospital - [GEOGRAPHIC_DATA]" at bounding box center [255, 79] width 107 height 7
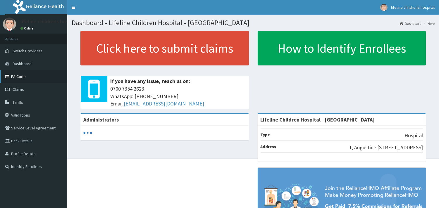
click at [22, 76] on link "PA Code" at bounding box center [33, 76] width 67 height 13
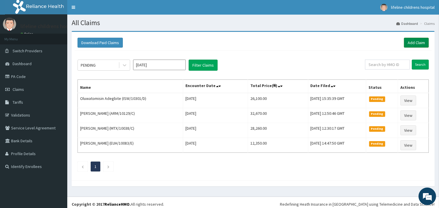
click at [410, 40] on link "Add Claim" at bounding box center [416, 43] width 25 height 10
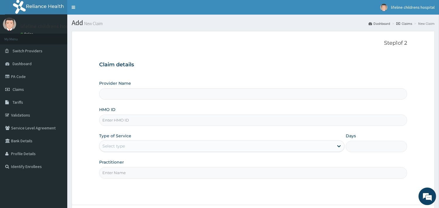
click at [132, 119] on input "HMO ID" at bounding box center [253, 120] width 308 height 11
type input "Lifeline Children Hospital - [GEOGRAPHIC_DATA]"
type input "GCE/10079/B"
click at [119, 148] on div "Select type" at bounding box center [113, 146] width 23 height 6
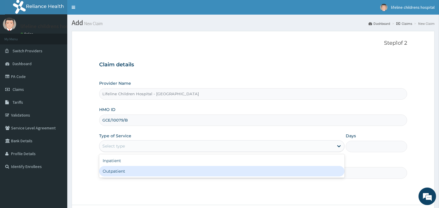
click at [121, 171] on div "Outpatient" at bounding box center [222, 171] width 246 height 11
type input "1"
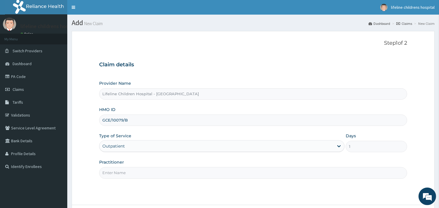
click at [121, 171] on input "Practitioner" at bounding box center [253, 172] width 308 height 11
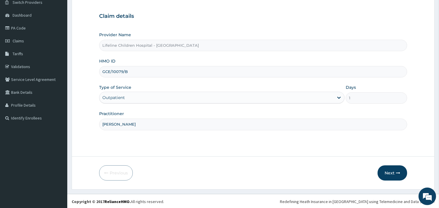
scroll to position [50, 0]
type input "[PERSON_NAME]"
click at [390, 172] on button "Next" at bounding box center [393, 172] width 30 height 15
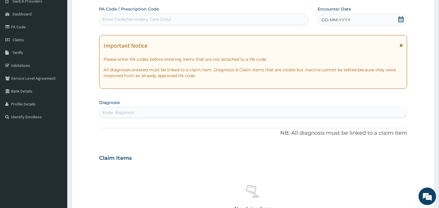
click at [341, 20] on span "DD-MM-YYYY" at bounding box center [336, 20] width 29 height 6
click at [160, 19] on div "Enter Code(Secondary Care Only)" at bounding box center [136, 19] width 69 height 6
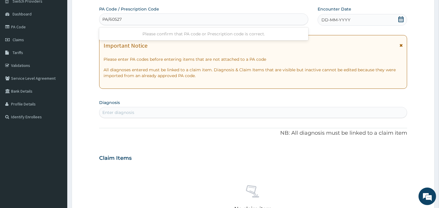
type input "PA/60527B"
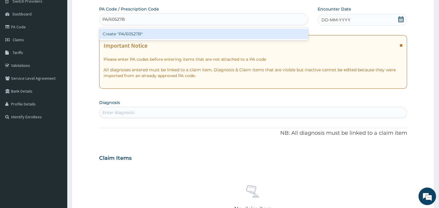
click at [146, 33] on div "Create "PA/60527B"" at bounding box center [203, 34] width 209 height 11
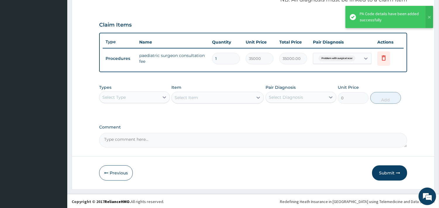
scroll to position [185, 0]
click at [395, 175] on button "Submit" at bounding box center [389, 172] width 35 height 15
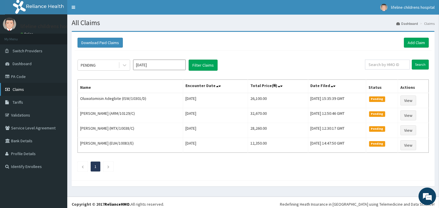
click at [27, 88] on link "Claims" at bounding box center [33, 89] width 67 height 13
click at [413, 42] on link "Add Claim" at bounding box center [416, 43] width 25 height 10
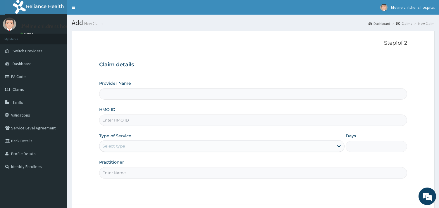
click at [154, 119] on input "HMO ID" at bounding box center [253, 120] width 308 height 11
type input "S"
type input "Lifeline Children Hospital - [GEOGRAPHIC_DATA]"
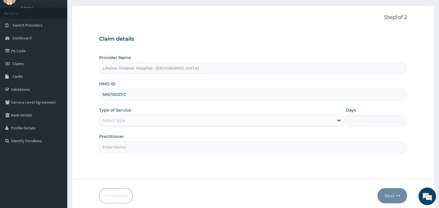
scroll to position [50, 0]
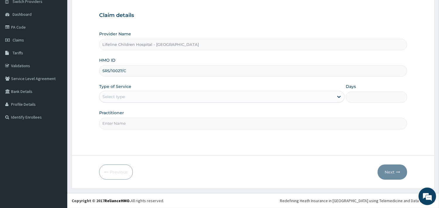
type input "SRS/10027/C"
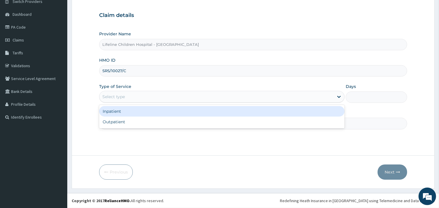
click at [124, 97] on div "Select type" at bounding box center [113, 97] width 23 height 6
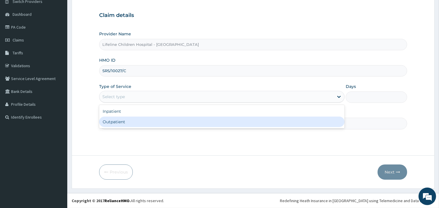
click at [125, 124] on div "Outpatient" at bounding box center [222, 122] width 246 height 11
type input "1"
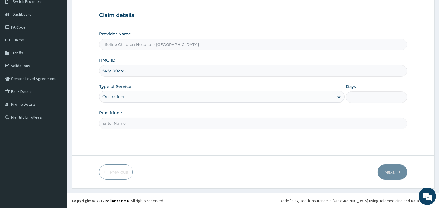
click at [125, 124] on input "Practitioner" at bounding box center [253, 123] width 308 height 11
type input "[PERSON_NAME]"
click at [386, 171] on button "Next" at bounding box center [393, 172] width 30 height 15
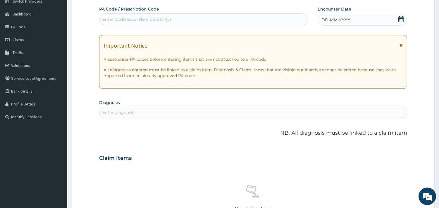
click at [336, 19] on span "DD-MM-YYYY" at bounding box center [336, 20] width 29 height 6
click at [229, 16] on div "Enter Code(Secondary Care Only)" at bounding box center [204, 19] width 209 height 9
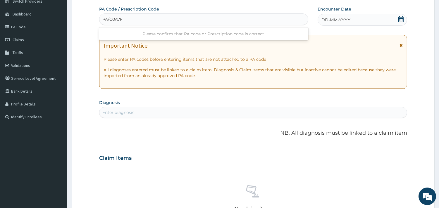
type input "PA/C0A7FE"
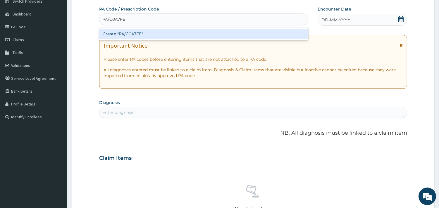
click at [164, 31] on div "Create "PA/C0A7FE"" at bounding box center [203, 34] width 209 height 11
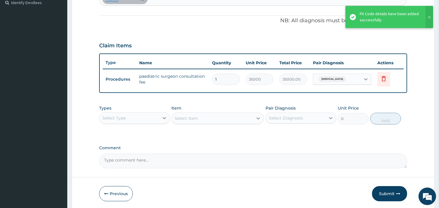
scroll to position [185, 0]
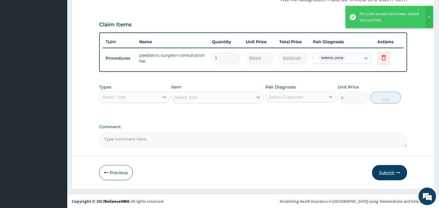
click at [391, 172] on button "Submit" at bounding box center [389, 172] width 35 height 15
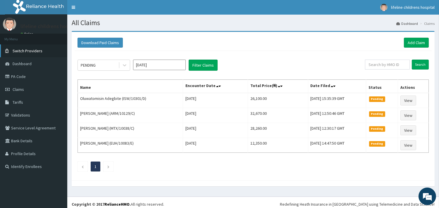
click at [35, 51] on span "Switch Providers" at bounding box center [28, 50] width 30 height 5
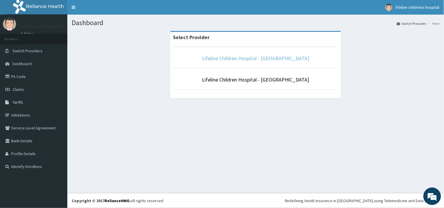
click at [234, 59] on link "Lifeline Children Hospital - [GEOGRAPHIC_DATA]" at bounding box center [255, 58] width 107 height 7
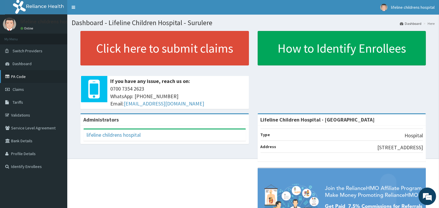
click at [21, 75] on link "PA Code" at bounding box center [33, 76] width 67 height 13
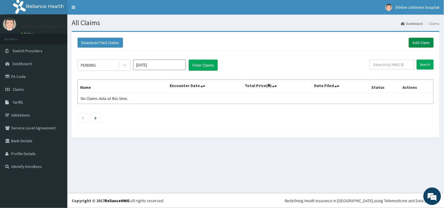
click at [419, 42] on link "Add Claim" at bounding box center [421, 43] width 25 height 10
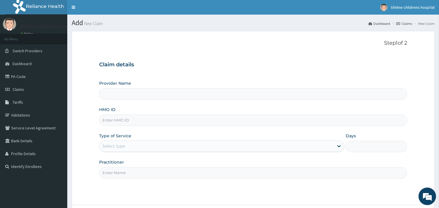
click at [136, 121] on input "HMO ID" at bounding box center [253, 120] width 308 height 11
type input "Lifeline Children Hospital - [GEOGRAPHIC_DATA]"
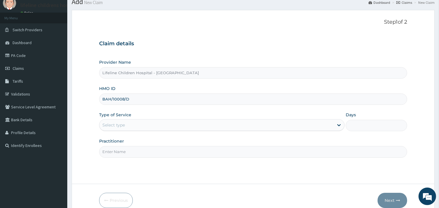
scroll to position [32, 0]
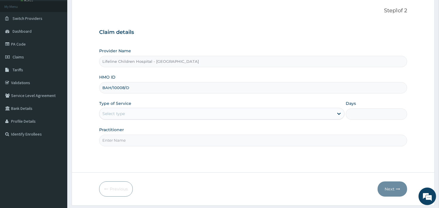
type input "BAH/10008/D"
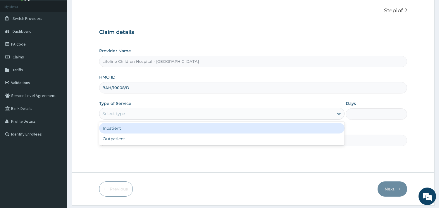
click at [141, 114] on div "Select type" at bounding box center [217, 113] width 234 height 9
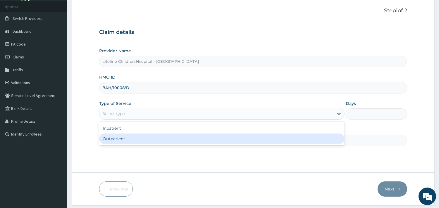
click at [128, 142] on div "Outpatient" at bounding box center [222, 139] width 246 height 11
type input "1"
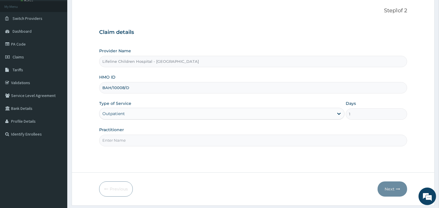
click at [128, 142] on input "Practitioner" at bounding box center [253, 140] width 308 height 11
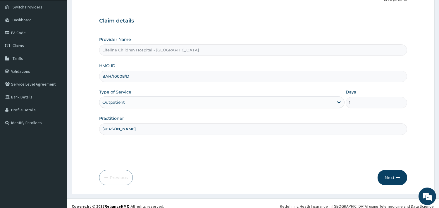
scroll to position [50, 0]
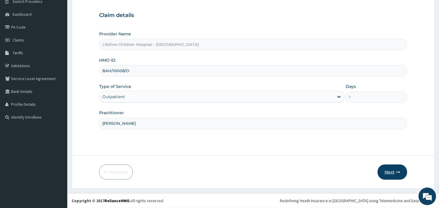
type input "[PERSON_NAME]"
click at [389, 170] on button "Next" at bounding box center [393, 172] width 30 height 15
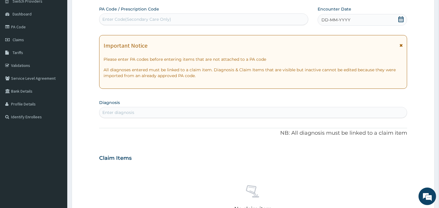
click at [226, 20] on div "Enter Code(Secondary Care Only)" at bounding box center [204, 19] width 209 height 9
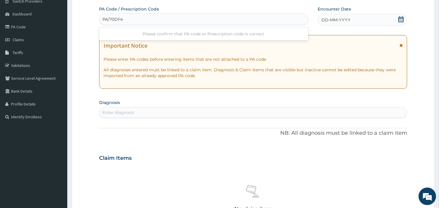
type input "PA/70DF4A"
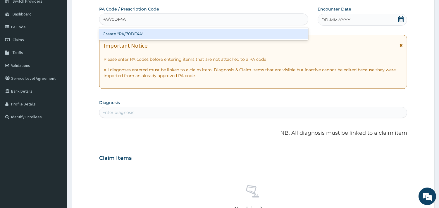
click at [130, 33] on div "Create "PA/70DF4A"" at bounding box center [203, 34] width 209 height 11
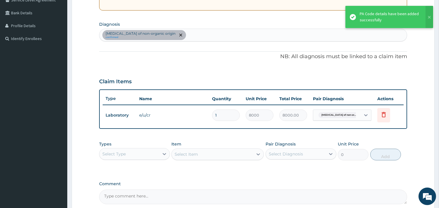
scroll to position [180, 0]
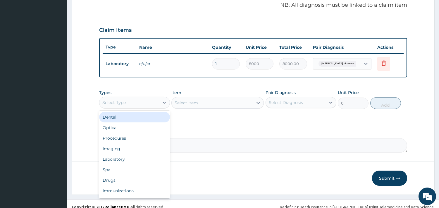
click at [138, 102] on div "Select Type" at bounding box center [130, 102] width 60 height 9
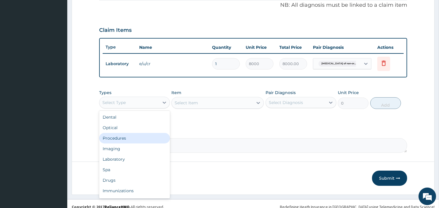
click at [134, 136] on div "Procedures" at bounding box center [134, 138] width 71 height 11
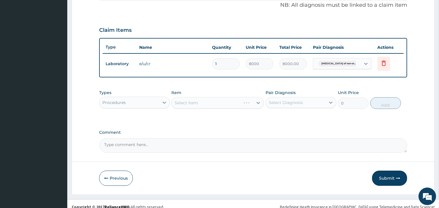
click at [204, 105] on div "Select Item" at bounding box center [218, 103] width 92 height 12
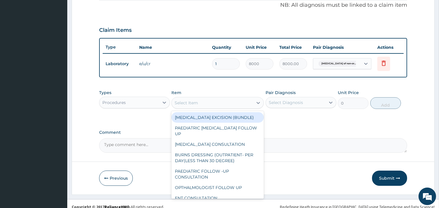
click at [210, 101] on div "Select Item" at bounding box center [212, 102] width 81 height 9
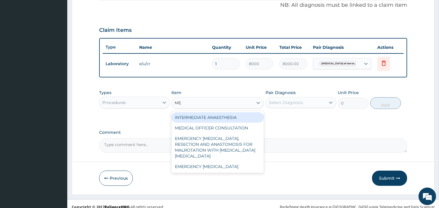
type input "MED"
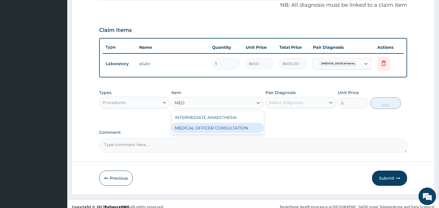
click at [221, 131] on div "MEDICAL OFFICER CONSULTATION" at bounding box center [218, 128] width 92 height 11
type input "10500"
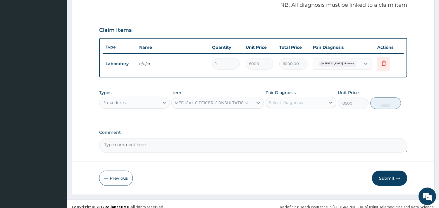
click at [280, 102] on div "Select Diagnosis" at bounding box center [286, 103] width 34 height 6
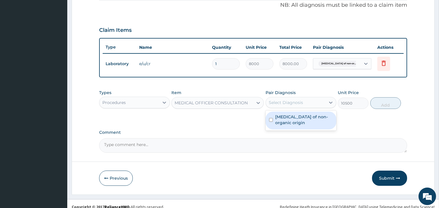
click at [282, 116] on label "[MEDICAL_DATA] of non-organic origin" at bounding box center [304, 120] width 58 height 12
checkbox input "true"
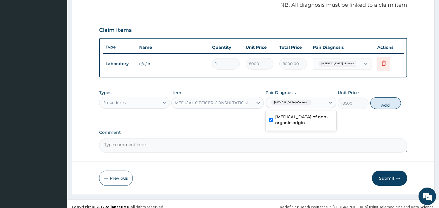
click at [388, 101] on button "Add" at bounding box center [386, 103] width 31 height 12
type input "0"
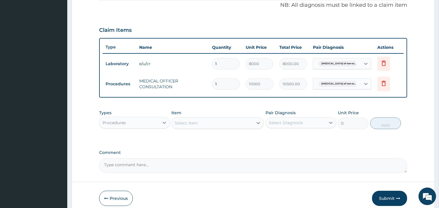
click at [235, 124] on div "Select Item" at bounding box center [212, 123] width 81 height 9
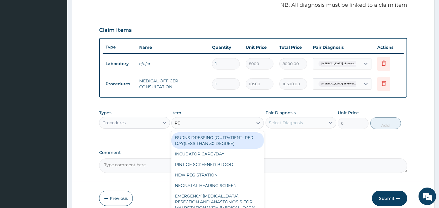
type input "REG"
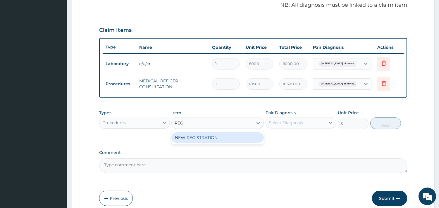
click at [227, 138] on div "NEW REGISTRATION" at bounding box center [218, 138] width 92 height 11
type input "7350"
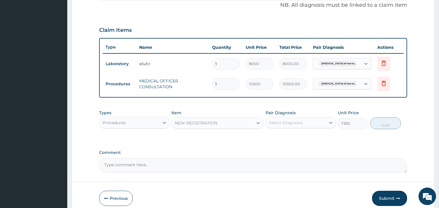
drag, startPoint x: 287, startPoint y: 120, endPoint x: 290, endPoint y: 126, distance: 6.7
click at [287, 120] on div "Select Diagnosis" at bounding box center [286, 123] width 34 height 6
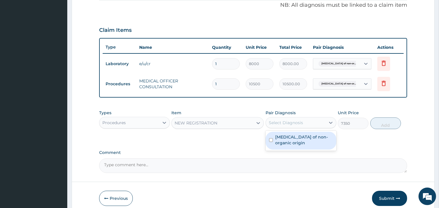
click at [294, 140] on label "[MEDICAL_DATA] of non-organic origin" at bounding box center [304, 140] width 58 height 12
checkbox input "true"
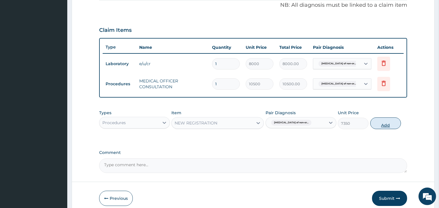
click at [374, 122] on button "Add" at bounding box center [386, 124] width 31 height 12
type input "0"
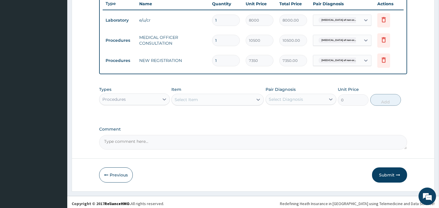
scroll to position [226, 0]
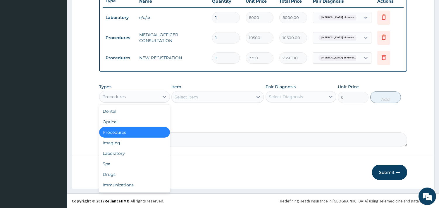
click at [123, 93] on div "Procedures" at bounding box center [130, 96] width 60 height 9
click at [112, 153] on div "Laboratory" at bounding box center [134, 153] width 71 height 11
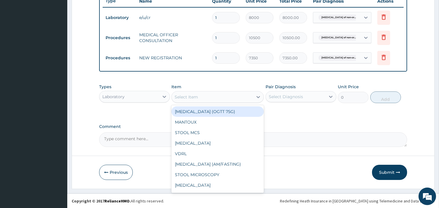
click at [198, 97] on div "Select Item" at bounding box center [186, 97] width 23 height 6
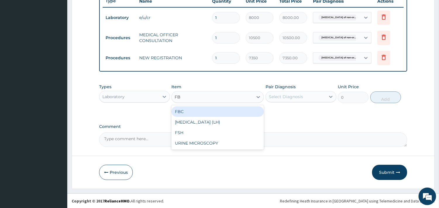
type input "FBC"
click at [198, 110] on div "FBC" at bounding box center [218, 112] width 92 height 11
type input "4500"
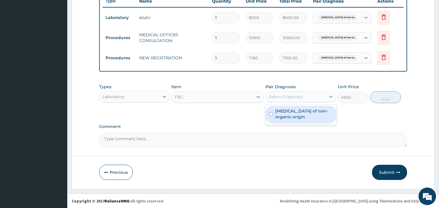
click at [276, 93] on div "Select Diagnosis" at bounding box center [296, 96] width 60 height 9
click at [285, 110] on label "[MEDICAL_DATA] of non-organic origin" at bounding box center [304, 114] width 58 height 12
checkbox input "true"
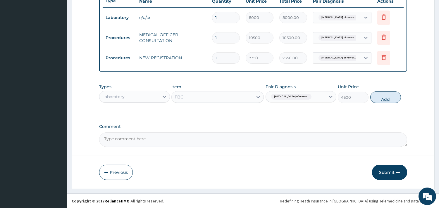
click at [381, 94] on button "Add" at bounding box center [386, 98] width 31 height 12
type input "0"
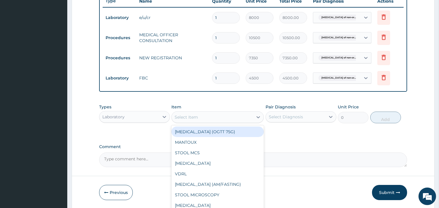
click at [194, 113] on div "Select Item" at bounding box center [212, 117] width 81 height 9
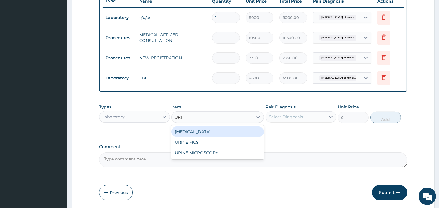
type input "URIN"
click at [206, 127] on div "[MEDICAL_DATA]" at bounding box center [218, 132] width 92 height 11
type input "2000"
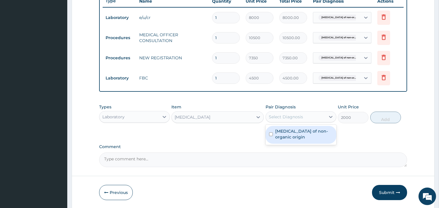
click at [301, 112] on div "Select Diagnosis" at bounding box center [301, 117] width 71 height 11
click at [295, 138] on label "[MEDICAL_DATA] of non-organic origin" at bounding box center [304, 135] width 58 height 12
checkbox input "true"
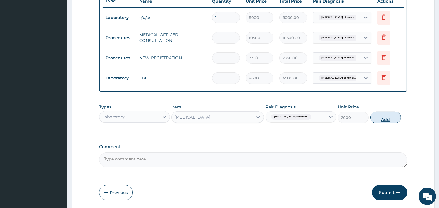
click at [378, 119] on button "Add" at bounding box center [386, 118] width 31 height 12
type input "0"
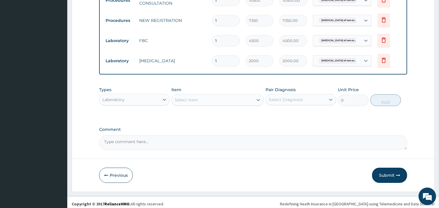
scroll to position [267, 0]
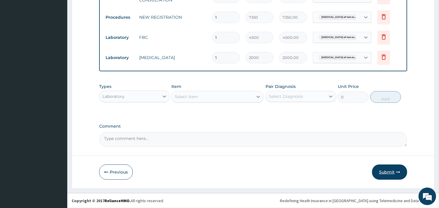
click at [384, 171] on button "Submit" at bounding box center [389, 172] width 35 height 15
